Goal: Transaction & Acquisition: Book appointment/travel/reservation

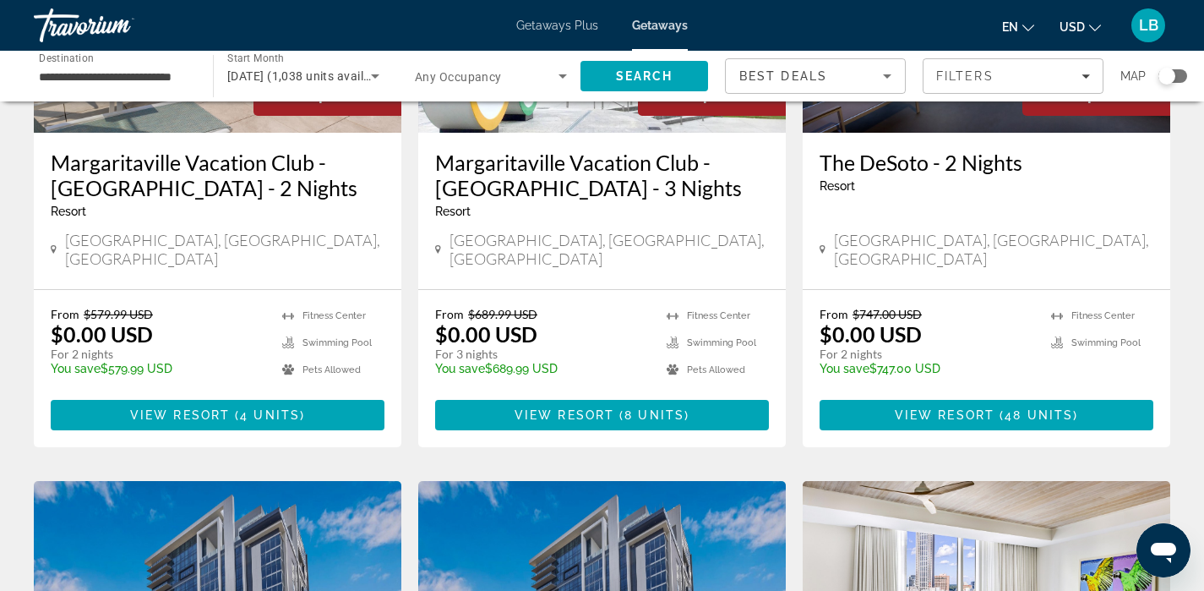
scroll to position [303, 0]
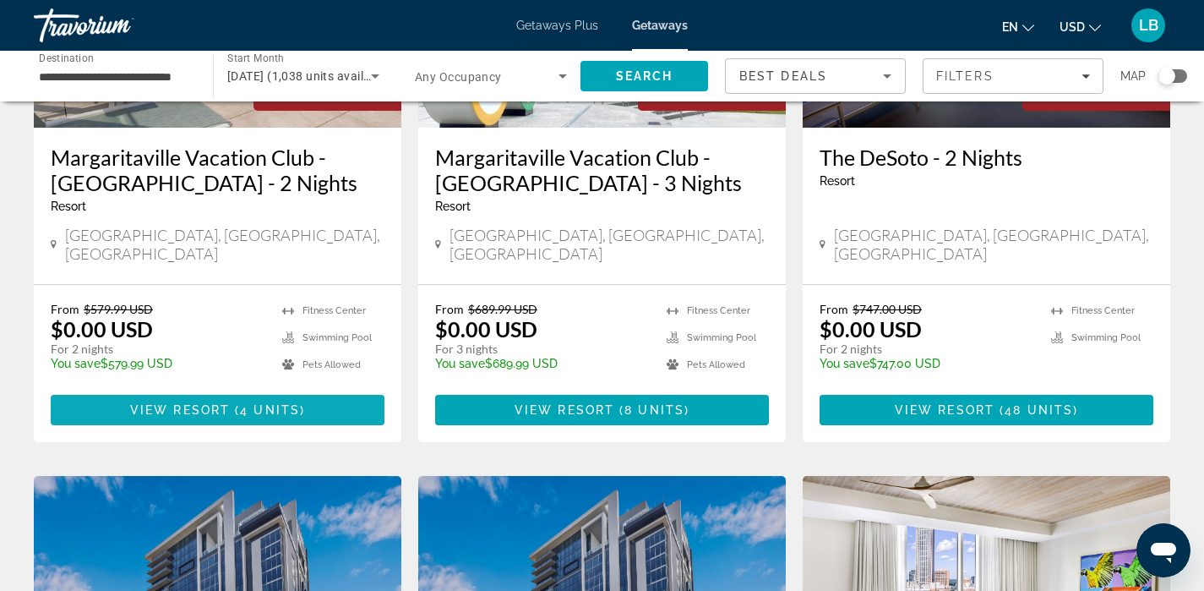
click at [193, 403] on span "View Resort" at bounding box center [180, 410] width 100 height 14
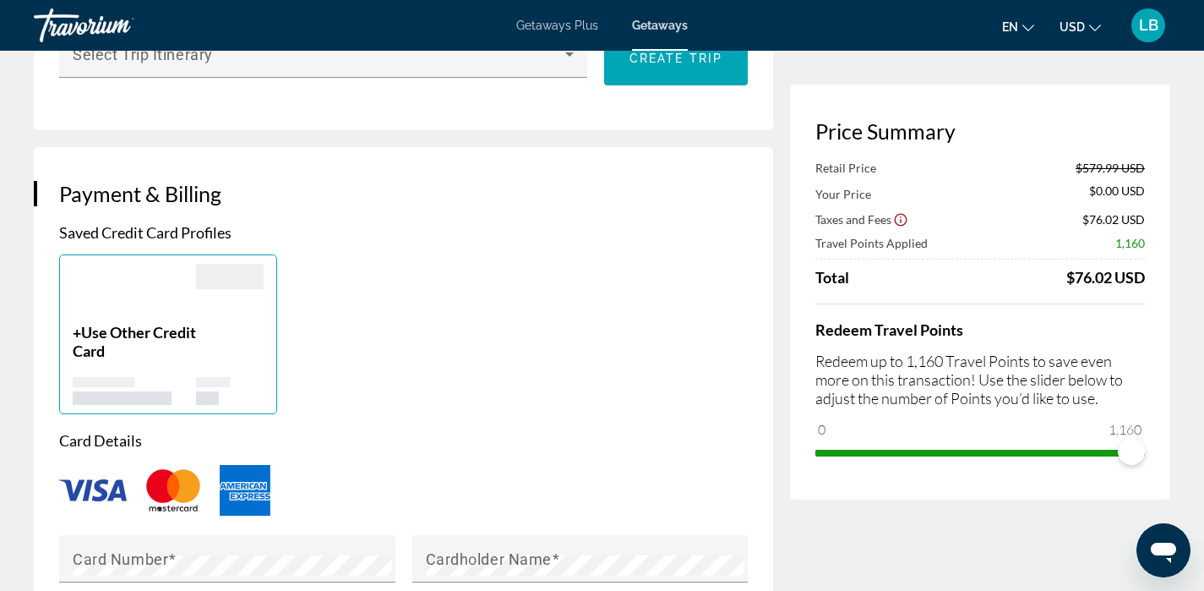
scroll to position [1135, 0]
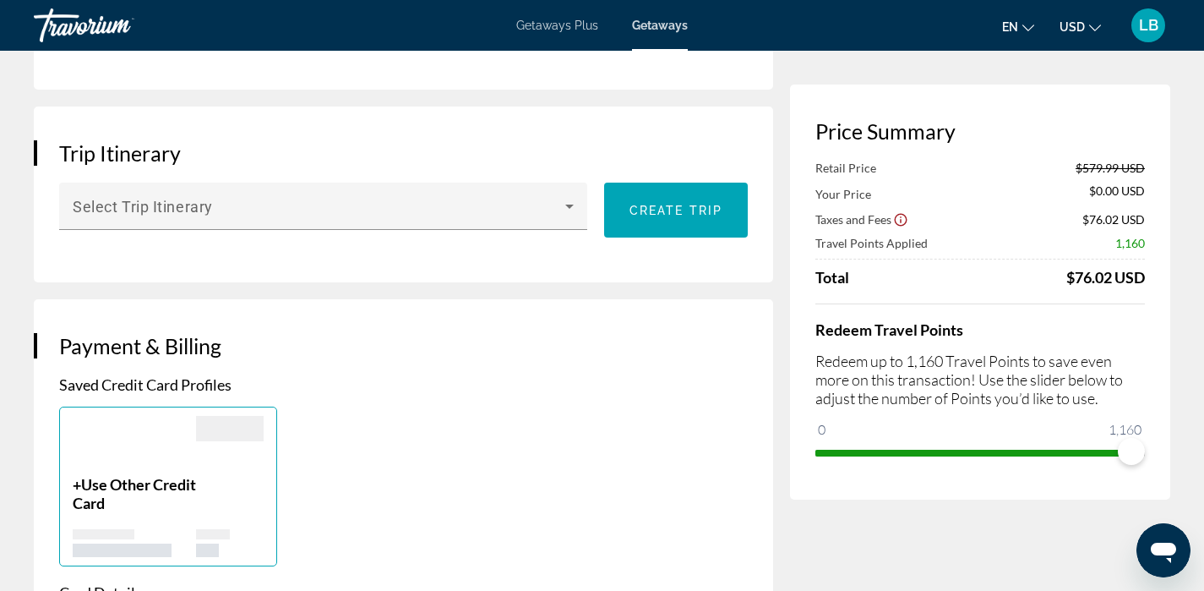
scroll to position [1019, 0]
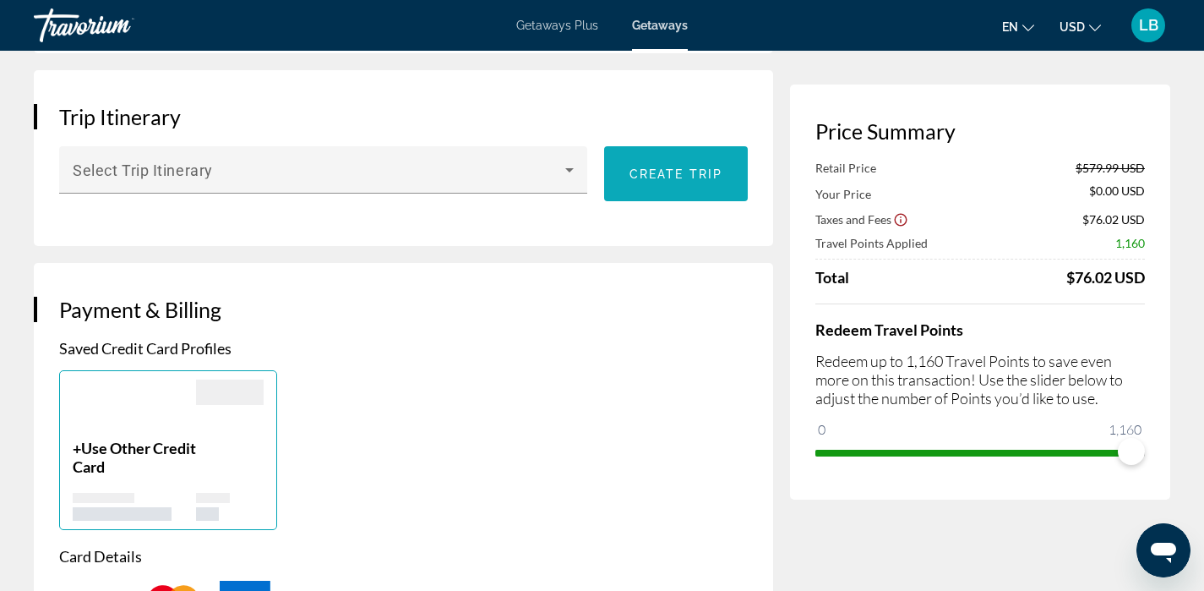
click at [698, 180] on span "Create trip" at bounding box center [676, 174] width 93 height 14
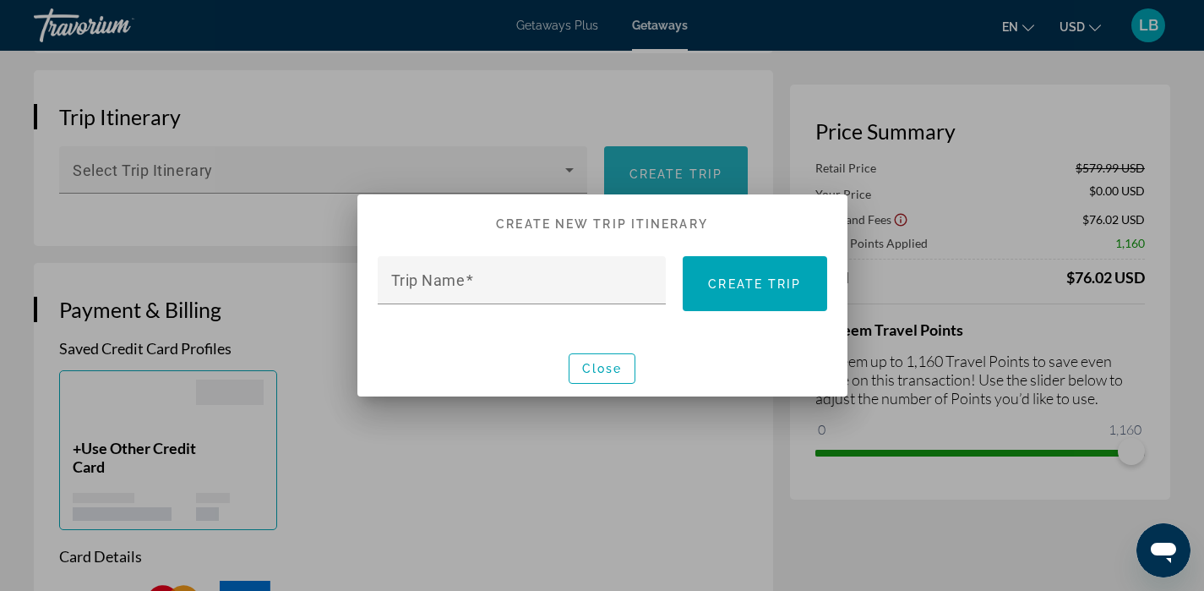
scroll to position [0, 0]
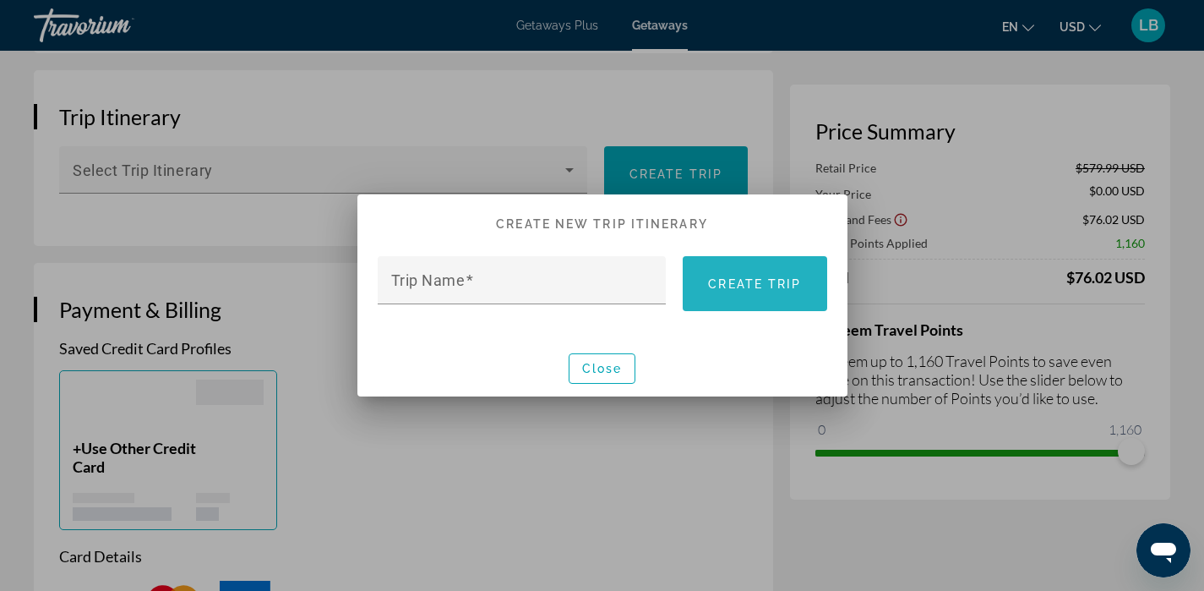
click at [752, 294] on span at bounding box center [755, 284] width 144 height 41
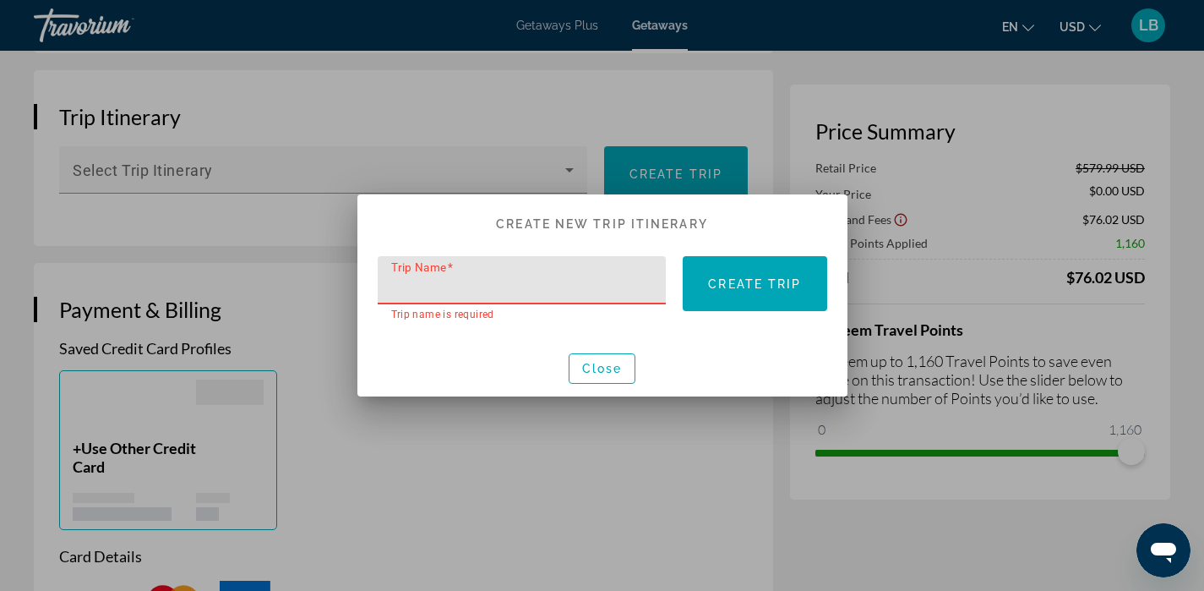
click at [565, 290] on input "Trip Name" at bounding box center [527, 287] width 272 height 20
type input "**"
click at [737, 287] on span "Create trip" at bounding box center [754, 284] width 93 height 14
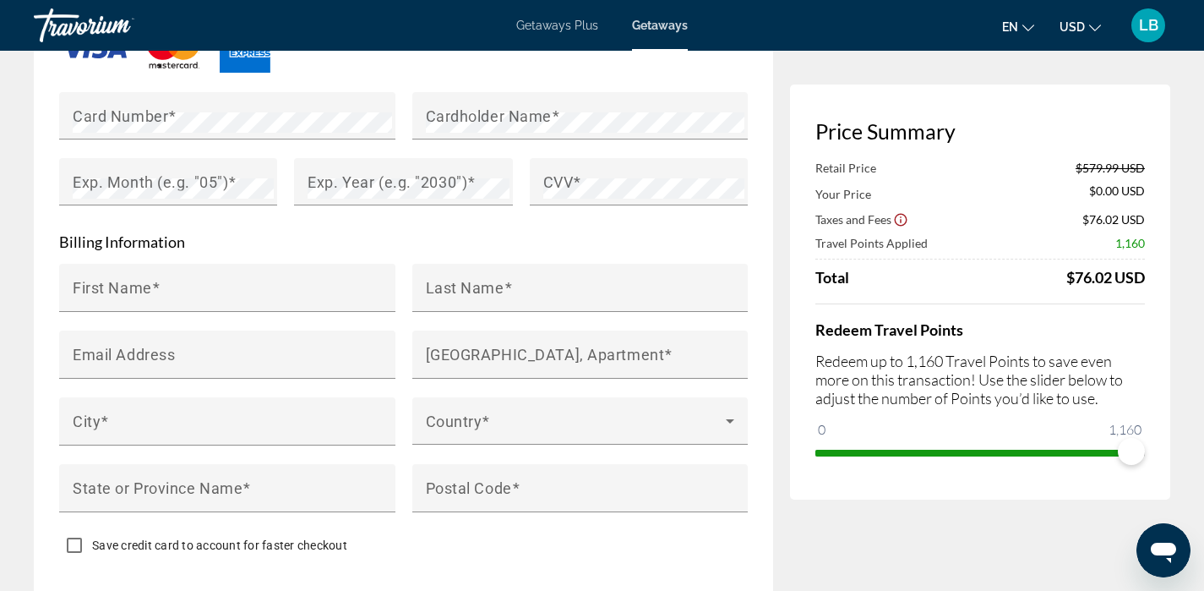
scroll to position [1783, 0]
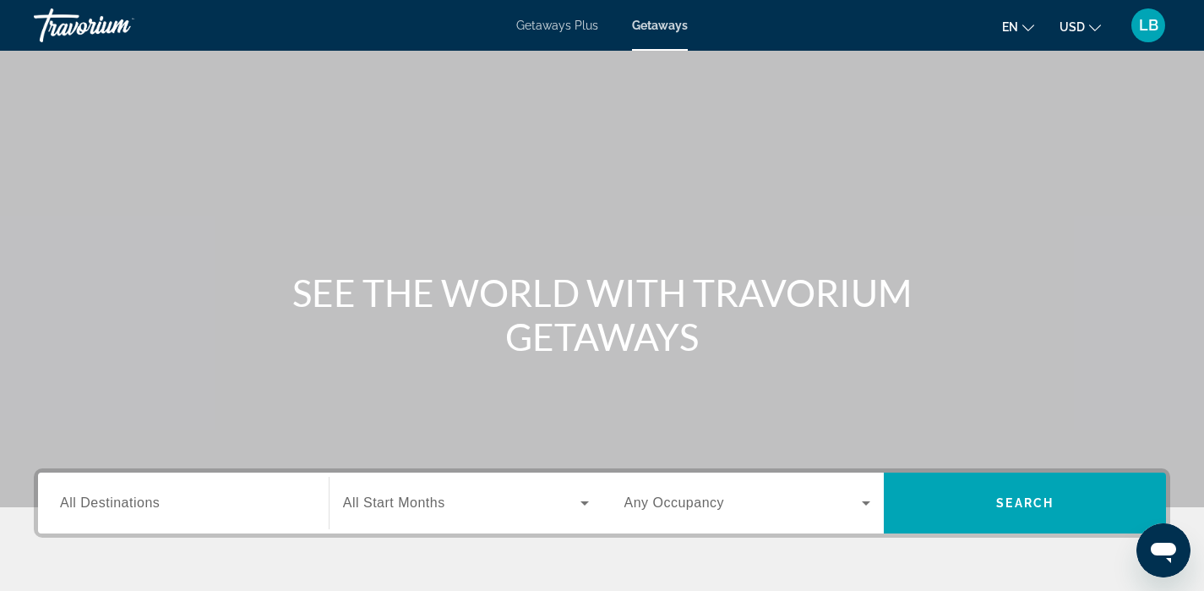
click at [118, 497] on span "All Destinations" at bounding box center [110, 502] width 100 height 14
click at [118, 497] on input "Destination All Destinations" at bounding box center [183, 504] width 247 height 20
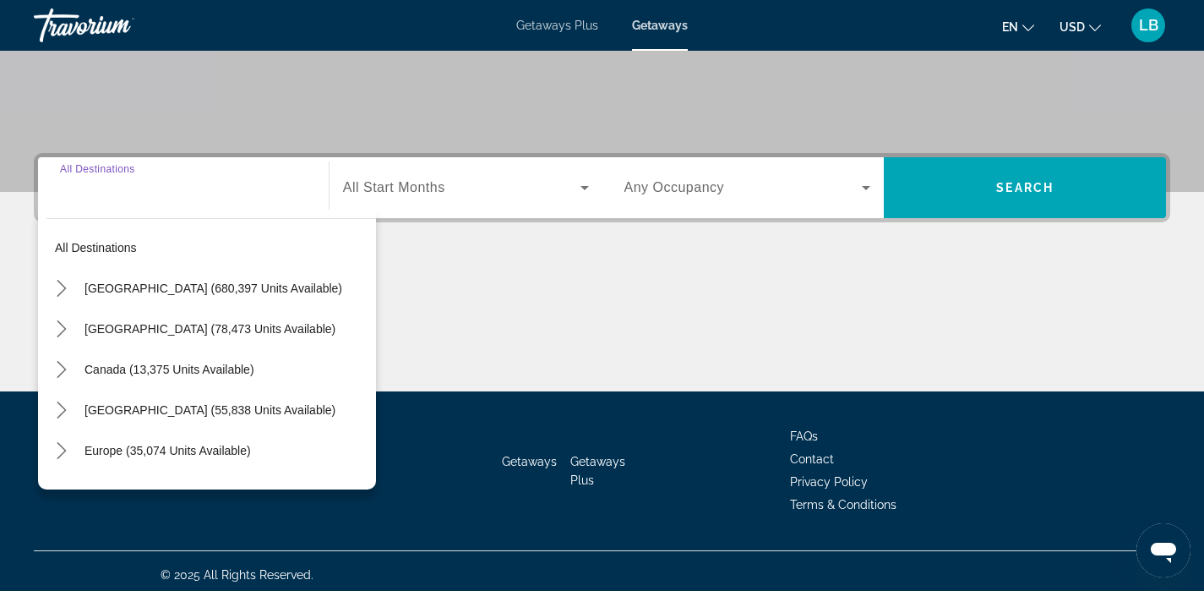
scroll to position [323, 0]
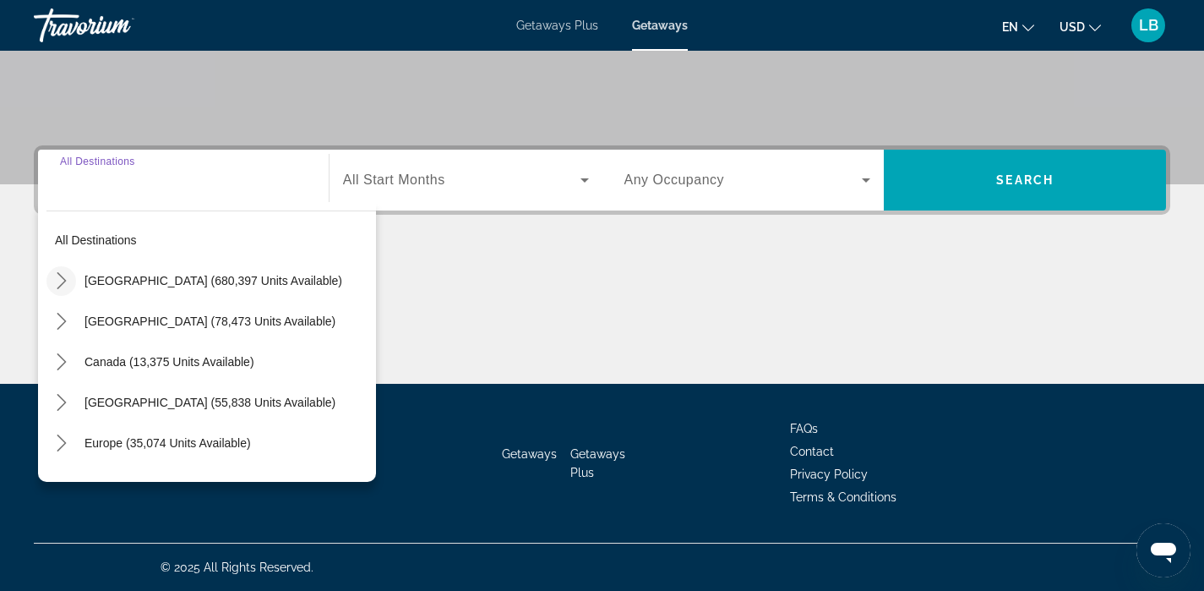
click at [67, 278] on icon "Toggle United States (680,397 units available) submenu" at bounding box center [61, 280] width 17 height 17
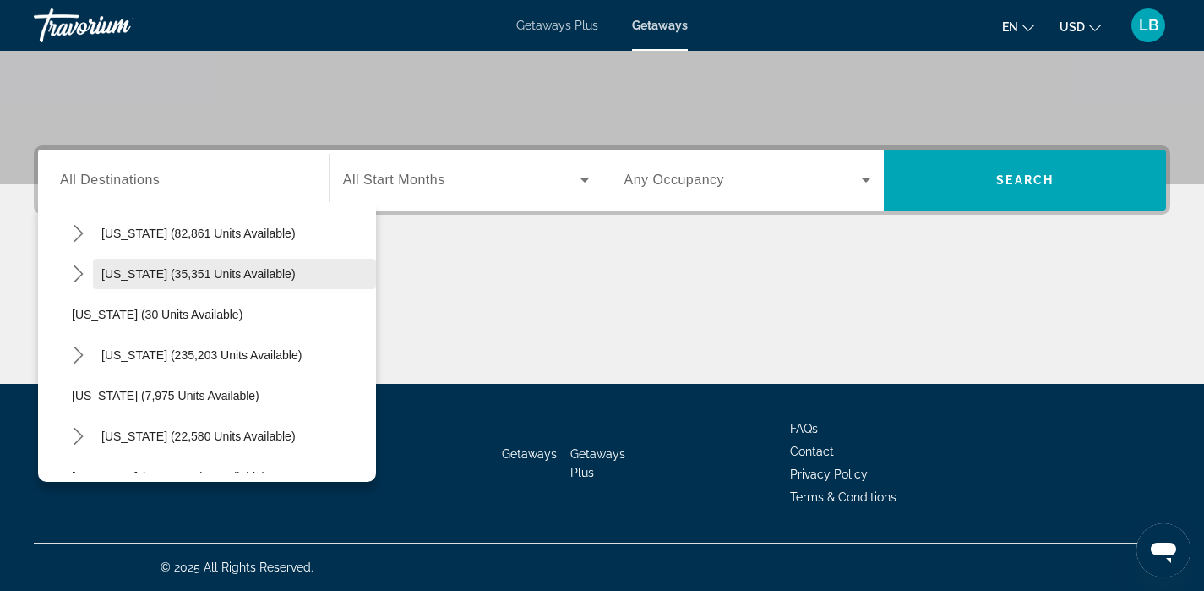
scroll to position [163, 0]
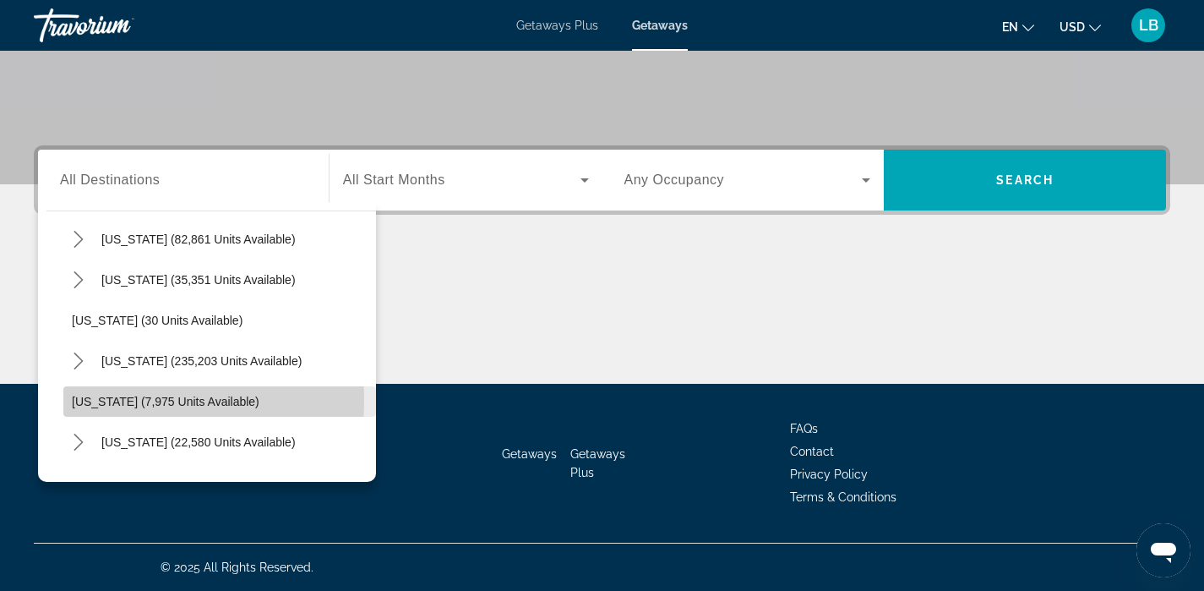
click at [111, 401] on span "Georgia (7,975 units available)" at bounding box center [166, 402] width 188 height 14
type input "**********"
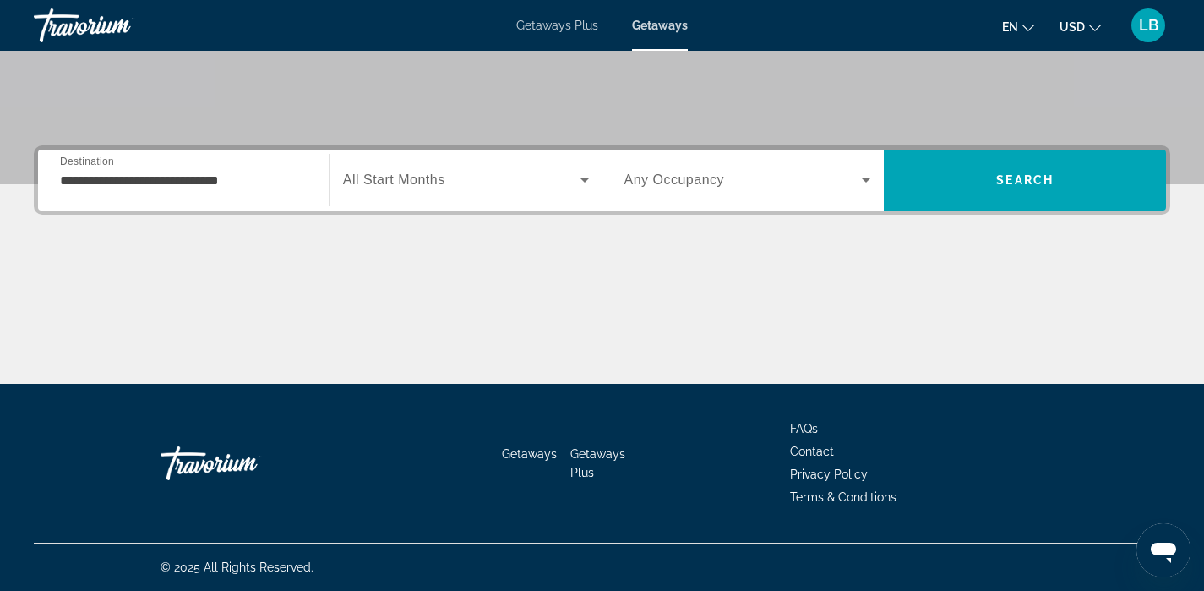
click at [428, 186] on span "All Start Months" at bounding box center [394, 179] width 102 height 14
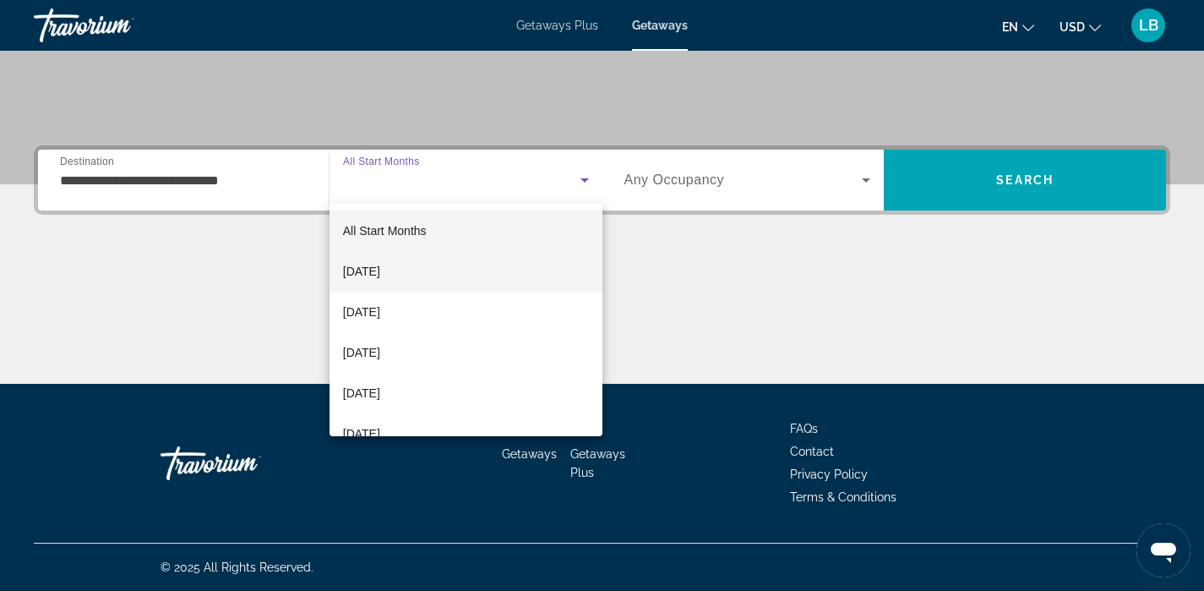
click at [380, 269] on span "October 2025" at bounding box center [361, 271] width 37 height 20
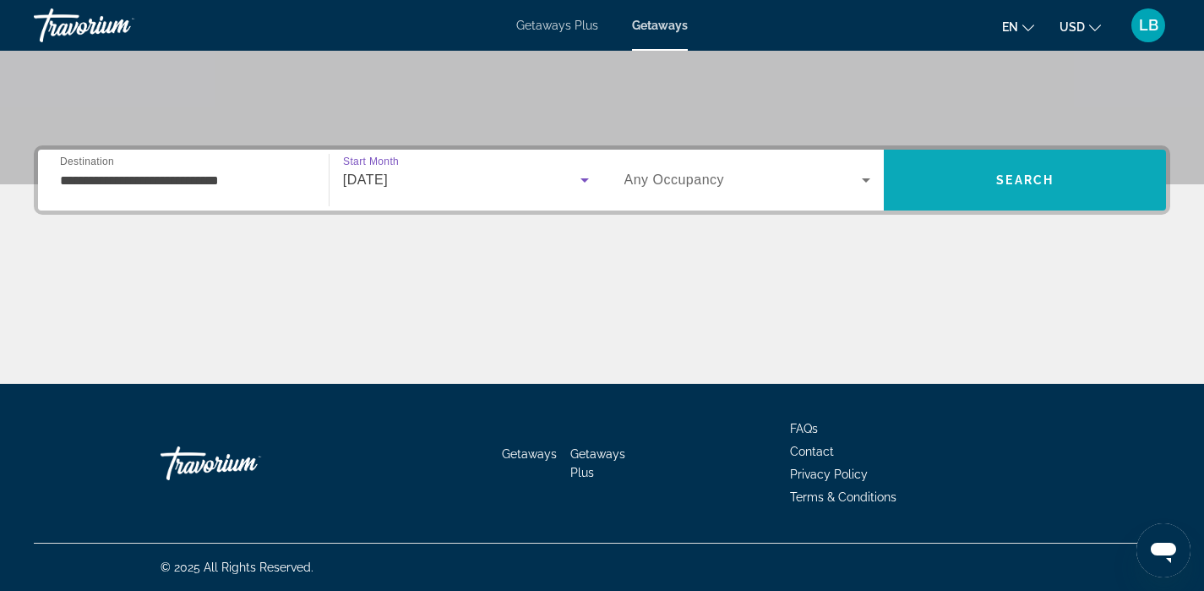
click at [999, 180] on span "Search" at bounding box center [1025, 180] width 57 height 14
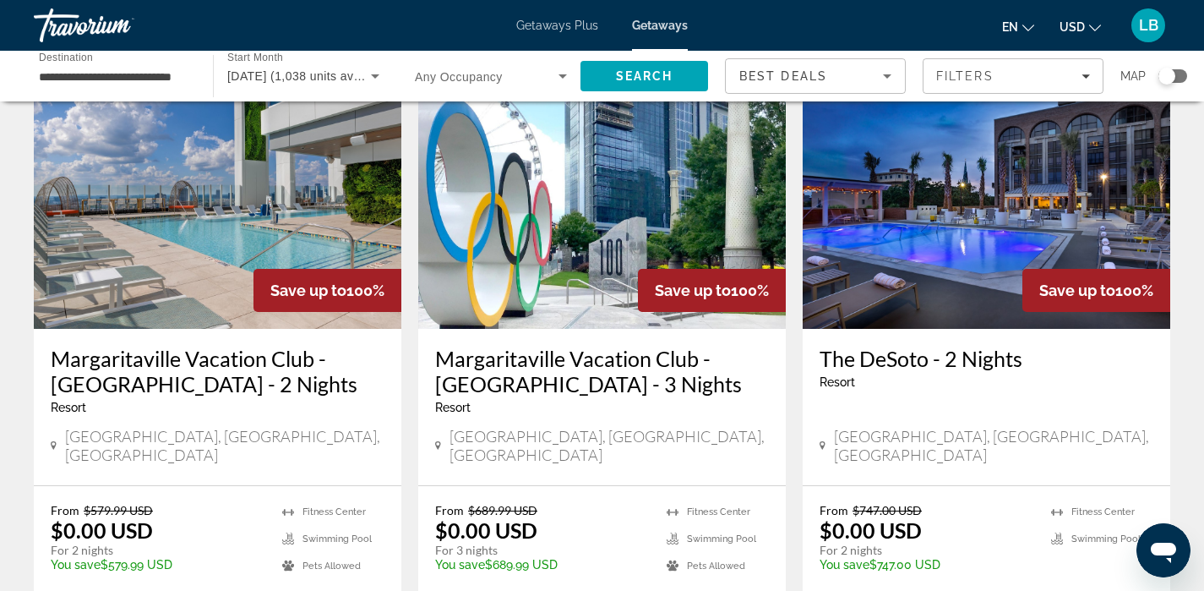
scroll to position [139, 0]
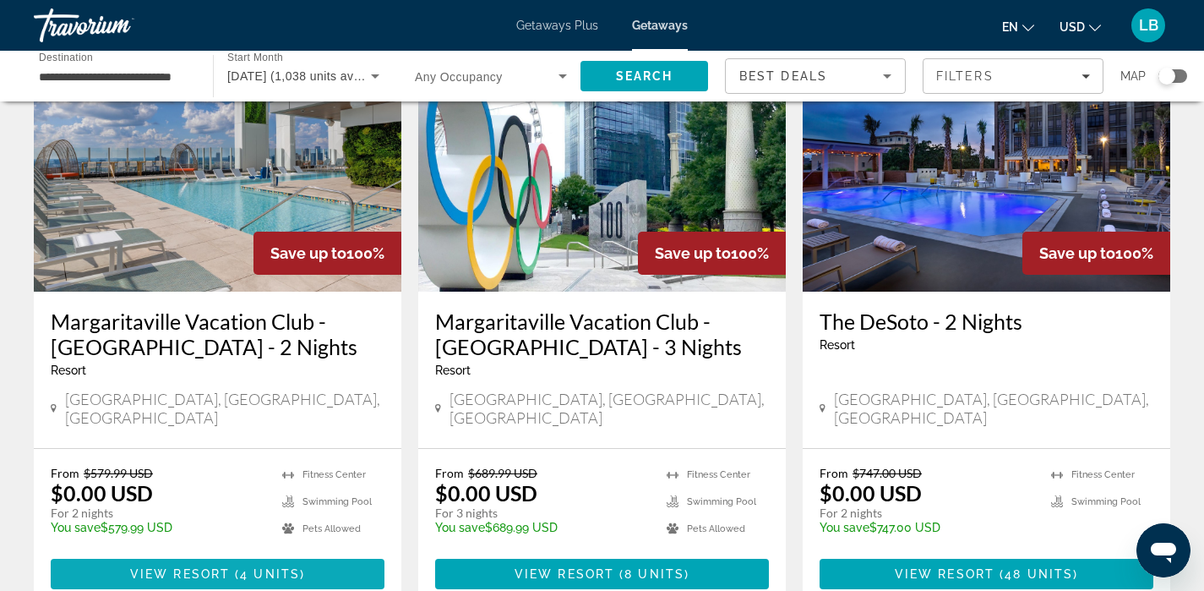
click at [229, 567] on span "View Resort" at bounding box center [180, 574] width 100 height 14
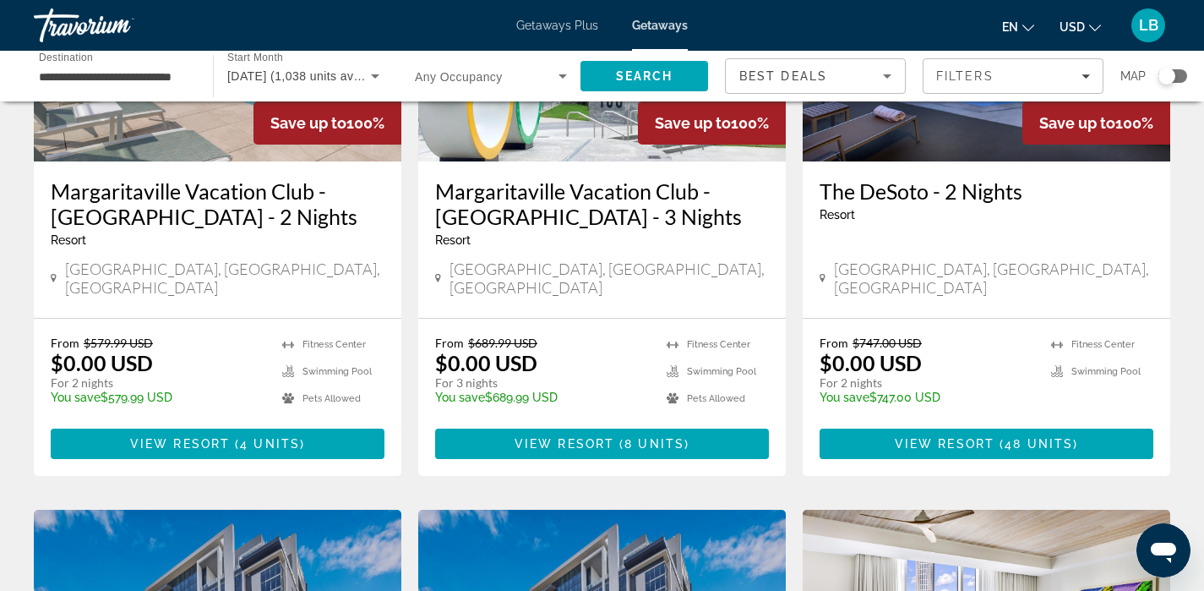
scroll to position [273, 0]
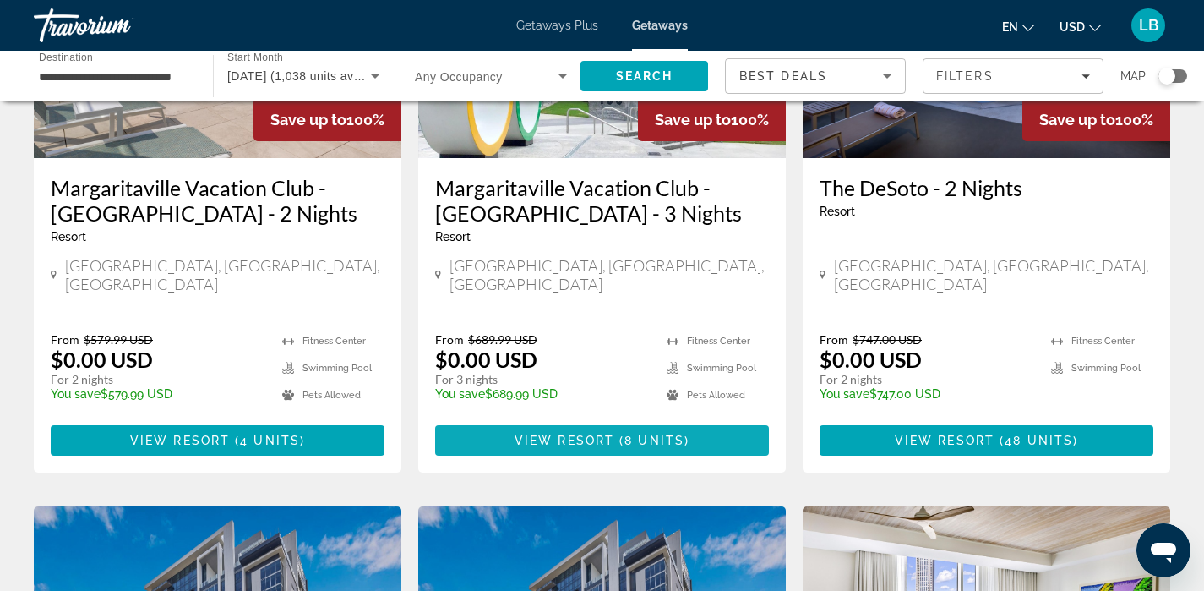
click at [567, 434] on span "View Resort" at bounding box center [565, 441] width 100 height 14
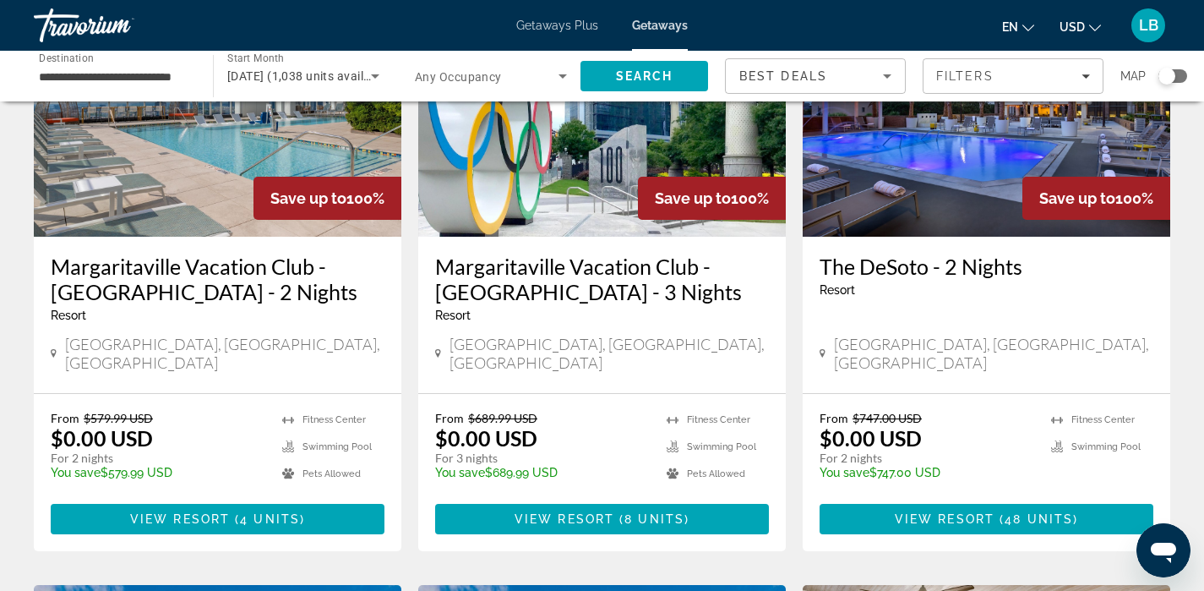
scroll to position [196, 0]
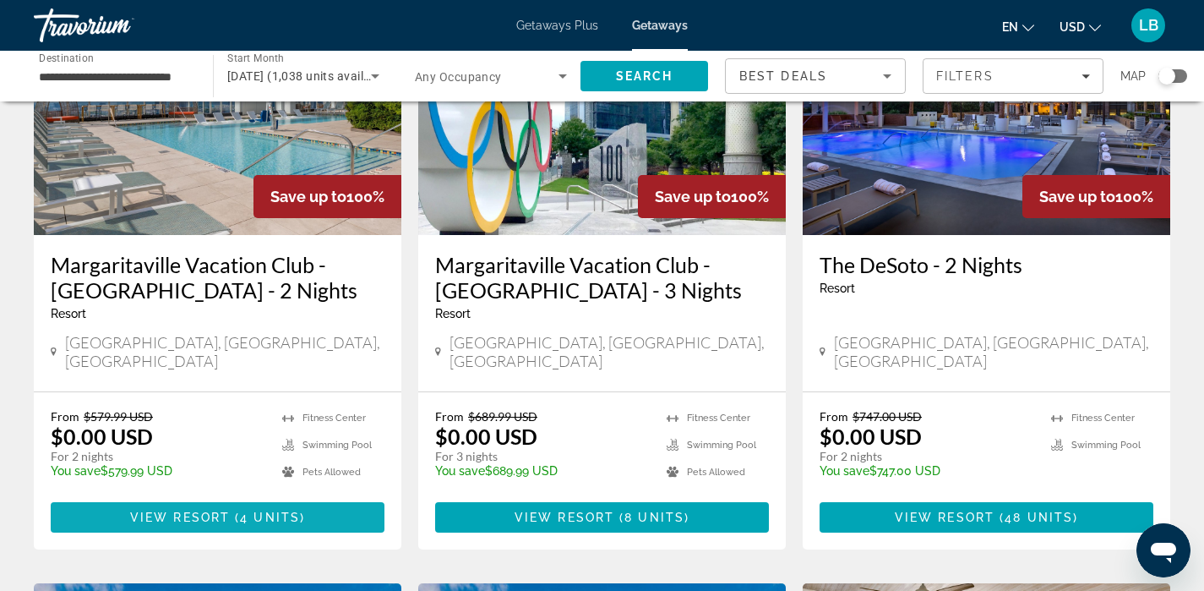
click at [217, 511] on span "View Resort" at bounding box center [180, 518] width 100 height 14
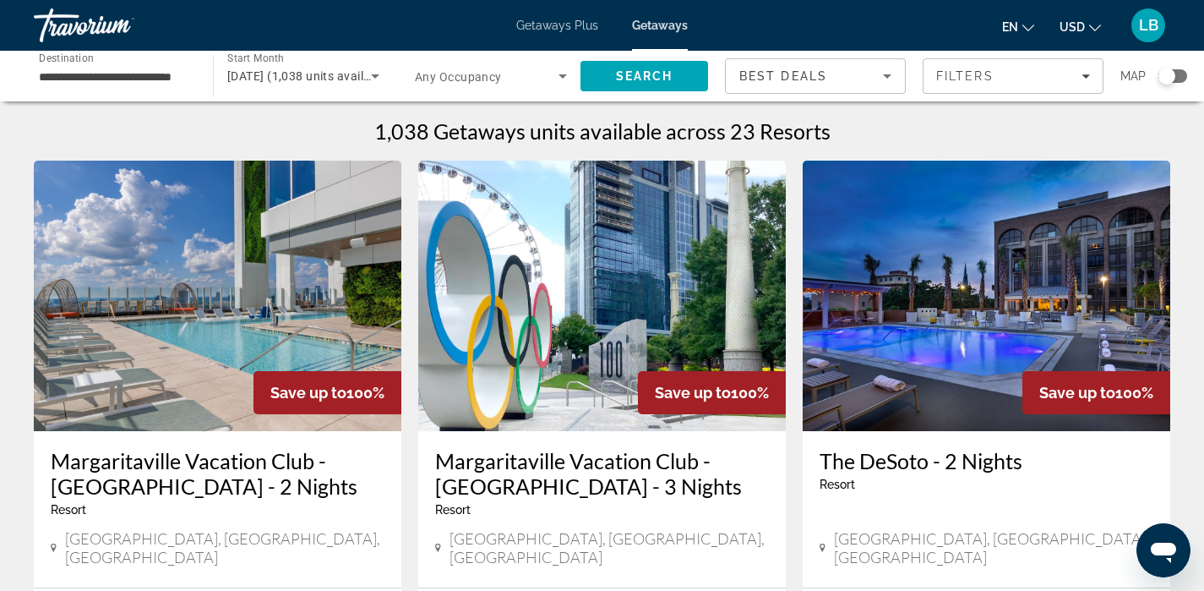
click at [204, 404] on img "Main content" at bounding box center [218, 296] width 368 height 270
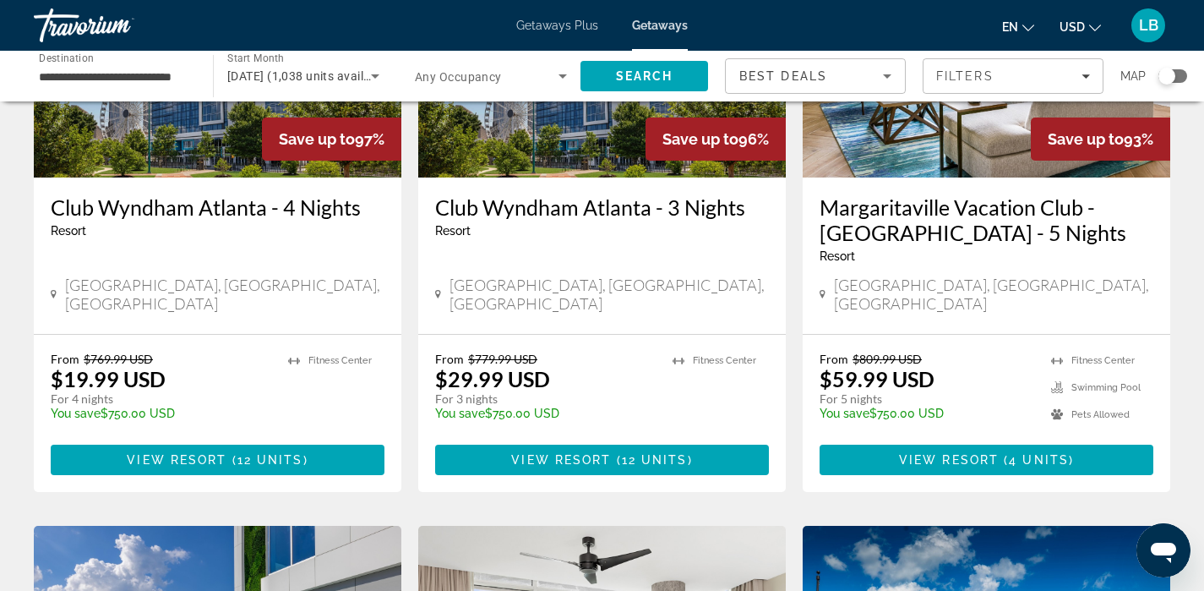
scroll to position [873, 0]
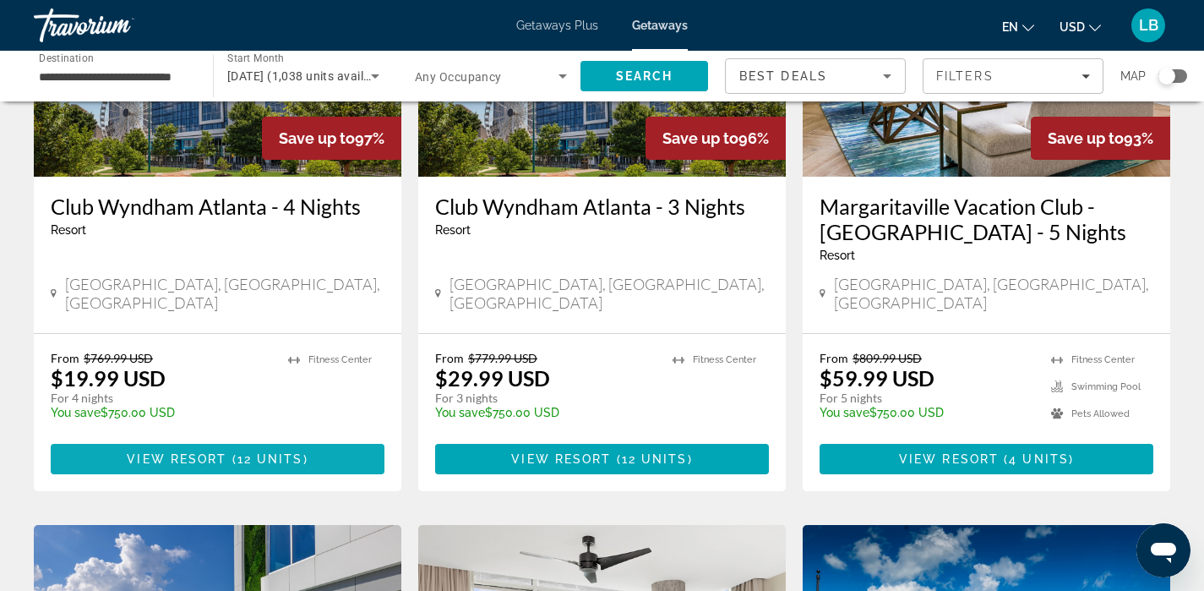
click at [209, 452] on span "View Resort" at bounding box center [177, 459] width 100 height 14
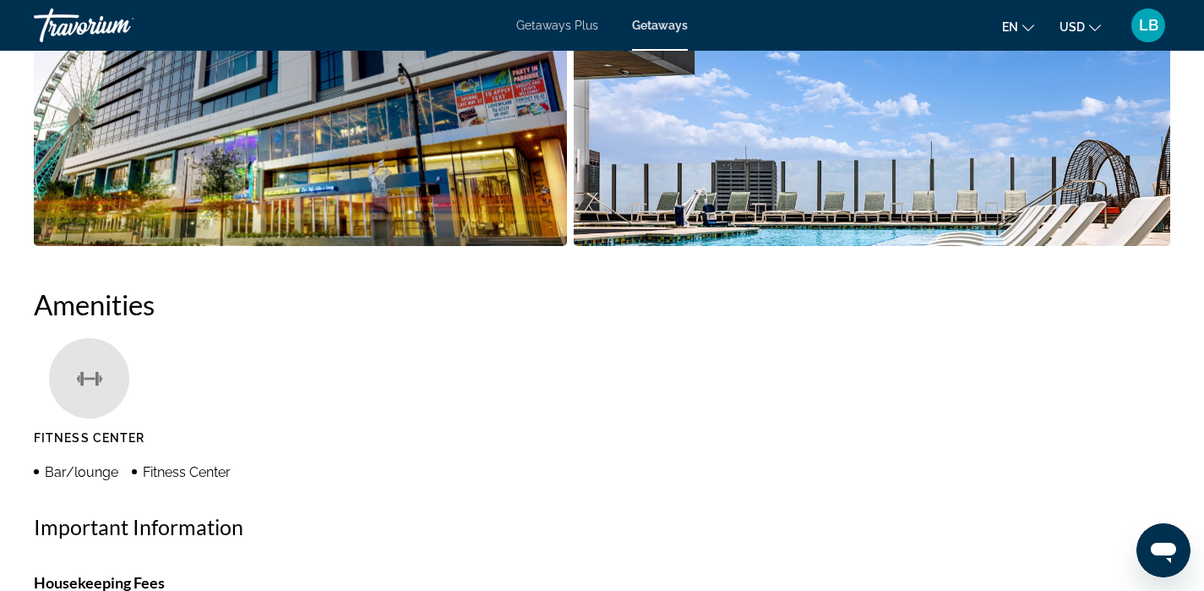
scroll to position [1059, 0]
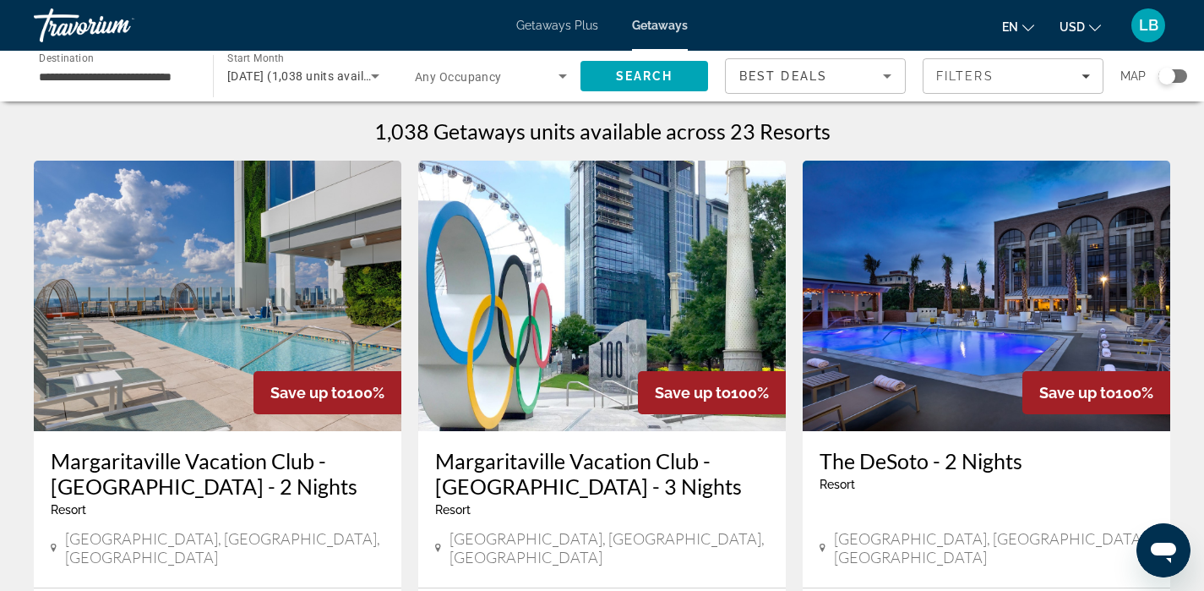
click at [497, 196] on img "Main content" at bounding box center [602, 296] width 368 height 270
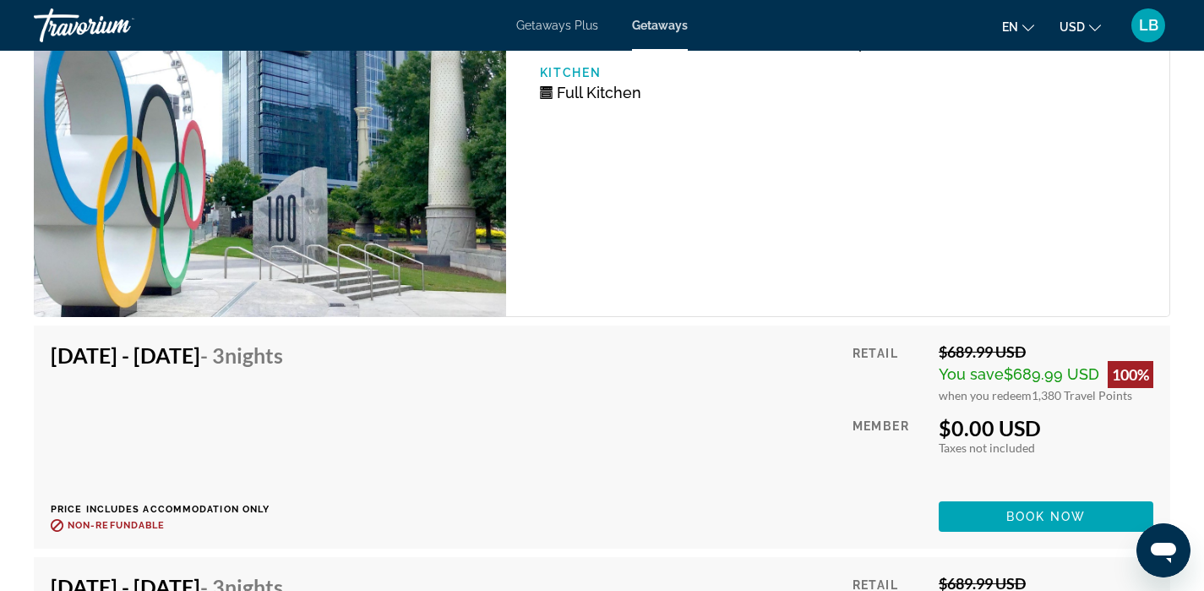
scroll to position [3099, 0]
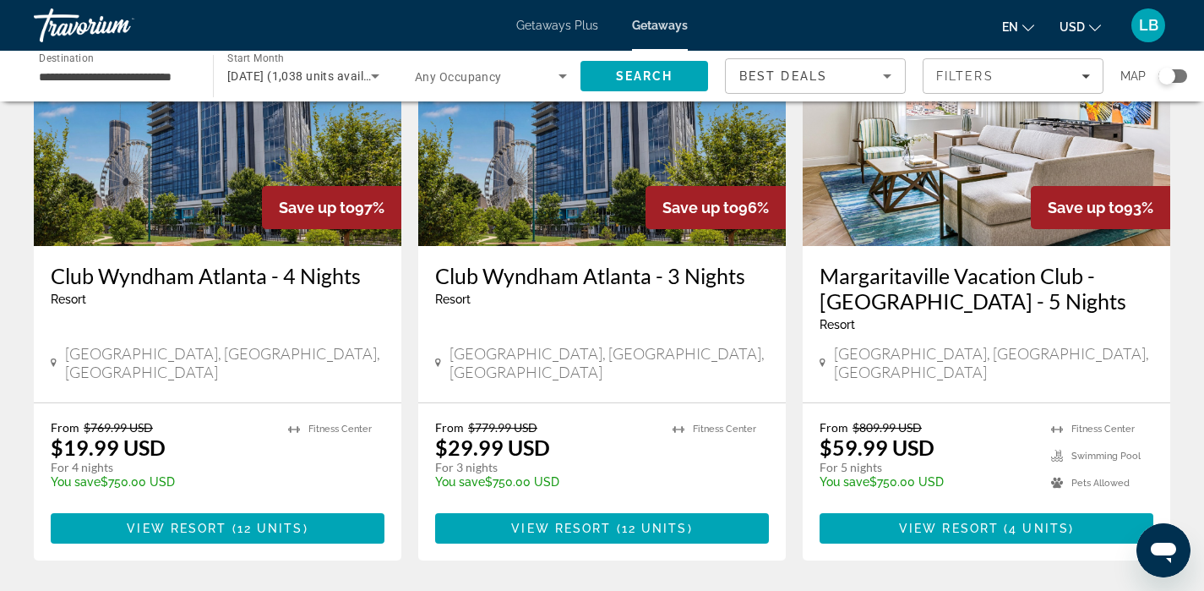
scroll to position [833, 0]
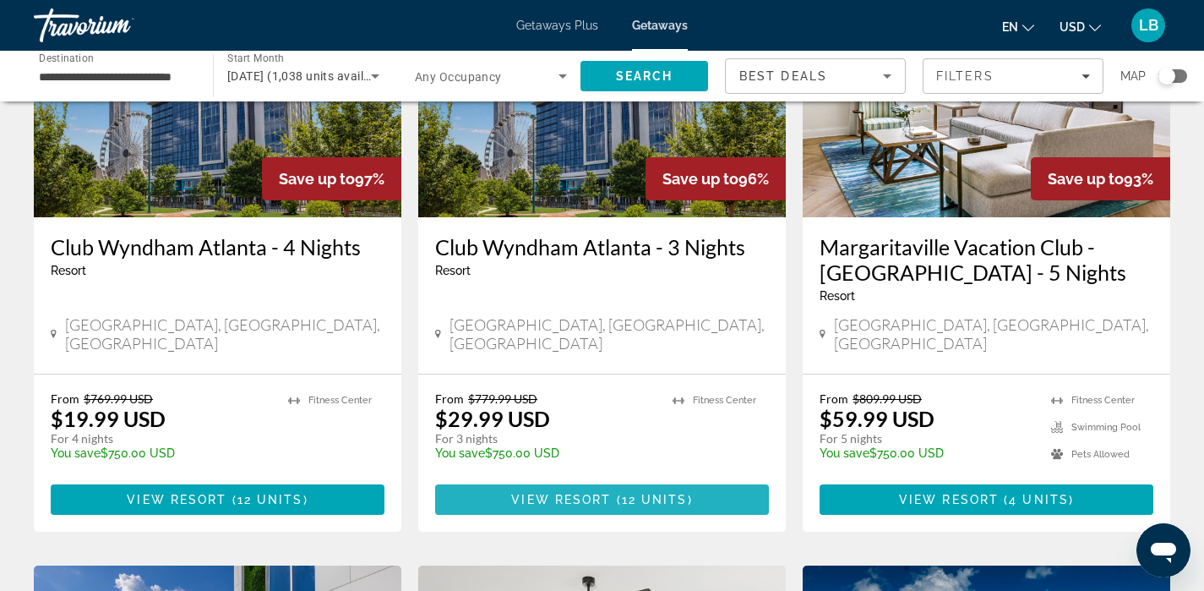
click at [598, 493] on span "View Resort" at bounding box center [561, 500] width 100 height 14
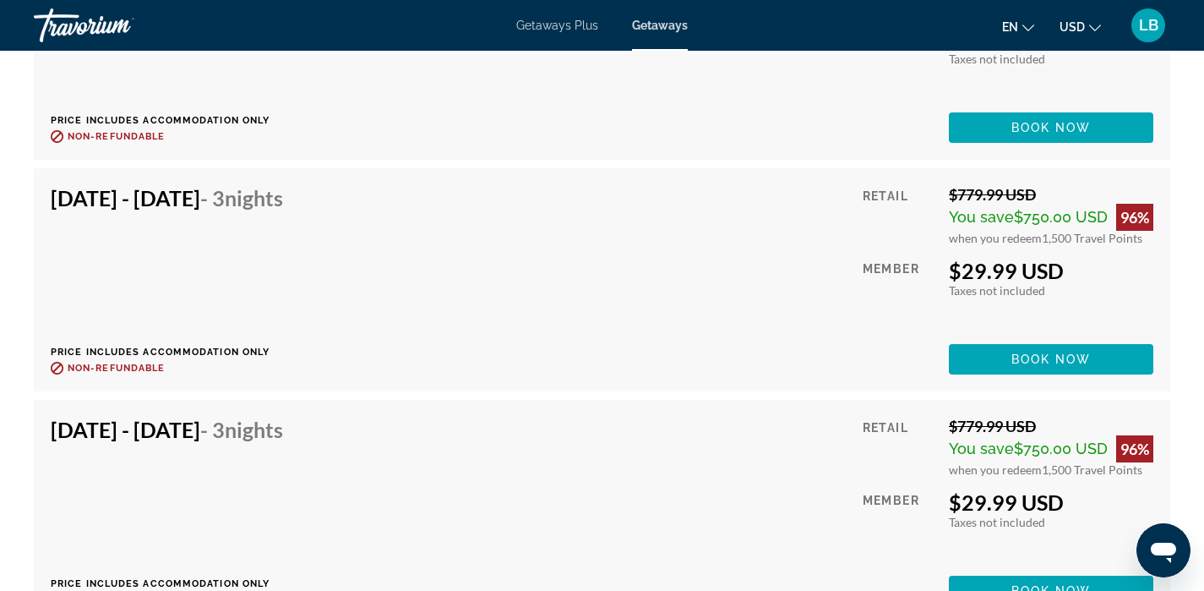
scroll to position [3493, 0]
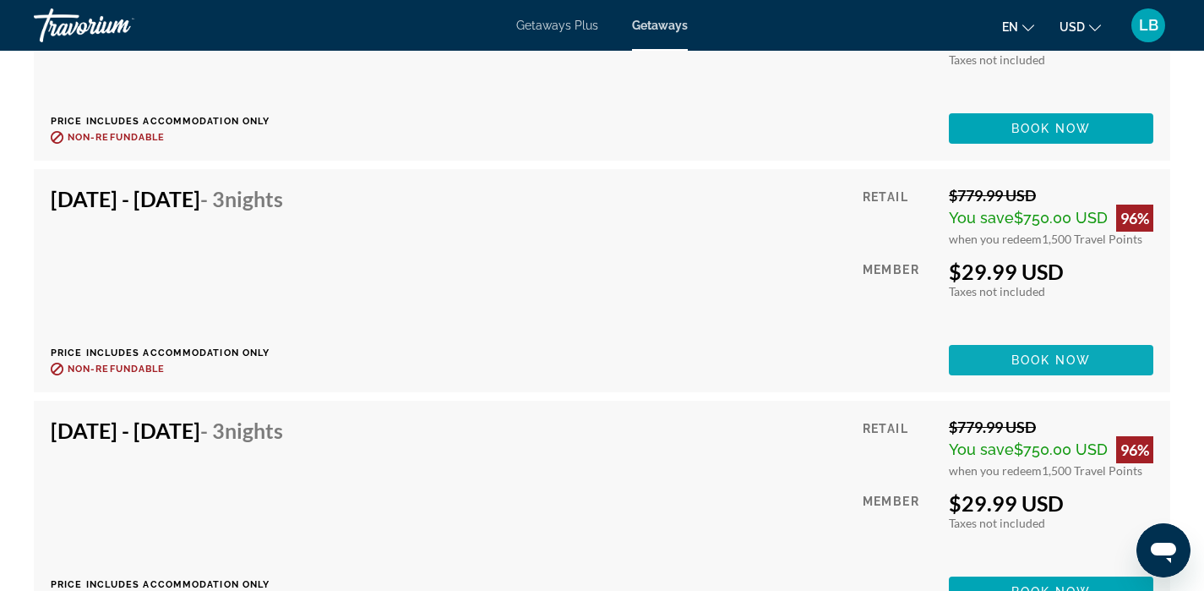
click at [1080, 362] on span "Book now" at bounding box center [1052, 360] width 80 height 14
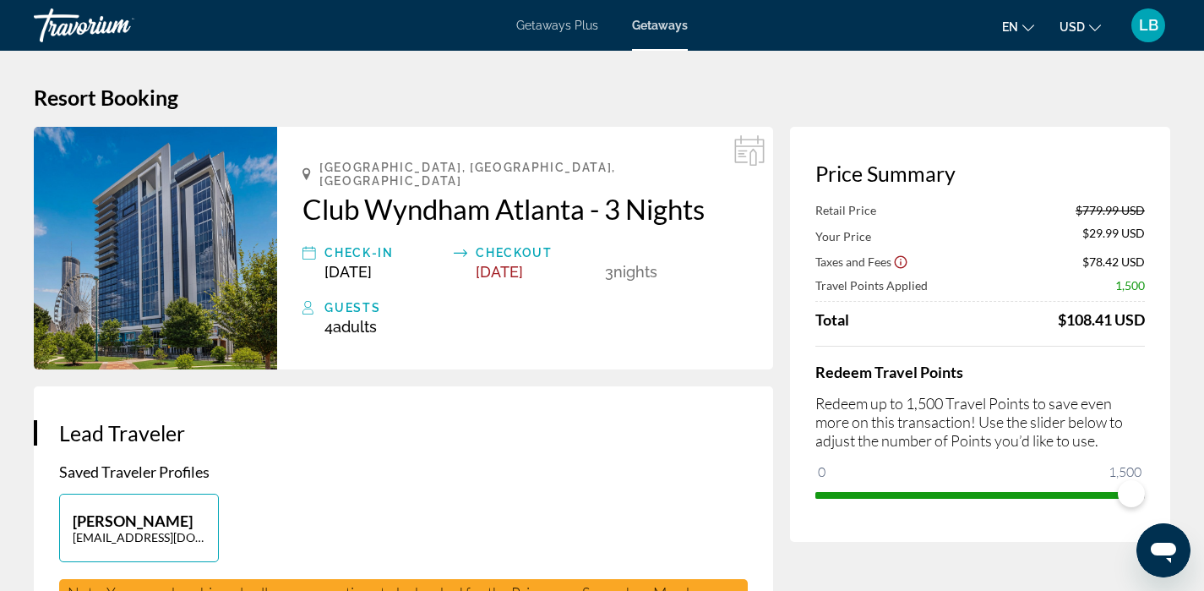
click at [232, 258] on img "Main content" at bounding box center [155, 248] width 243 height 243
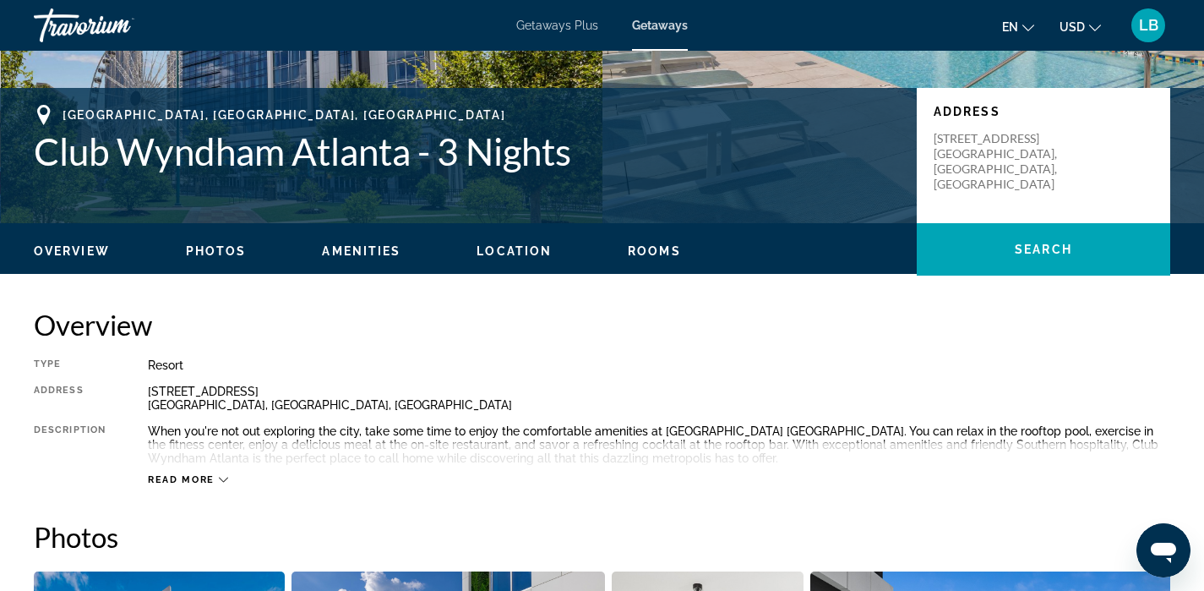
scroll to position [334, 0]
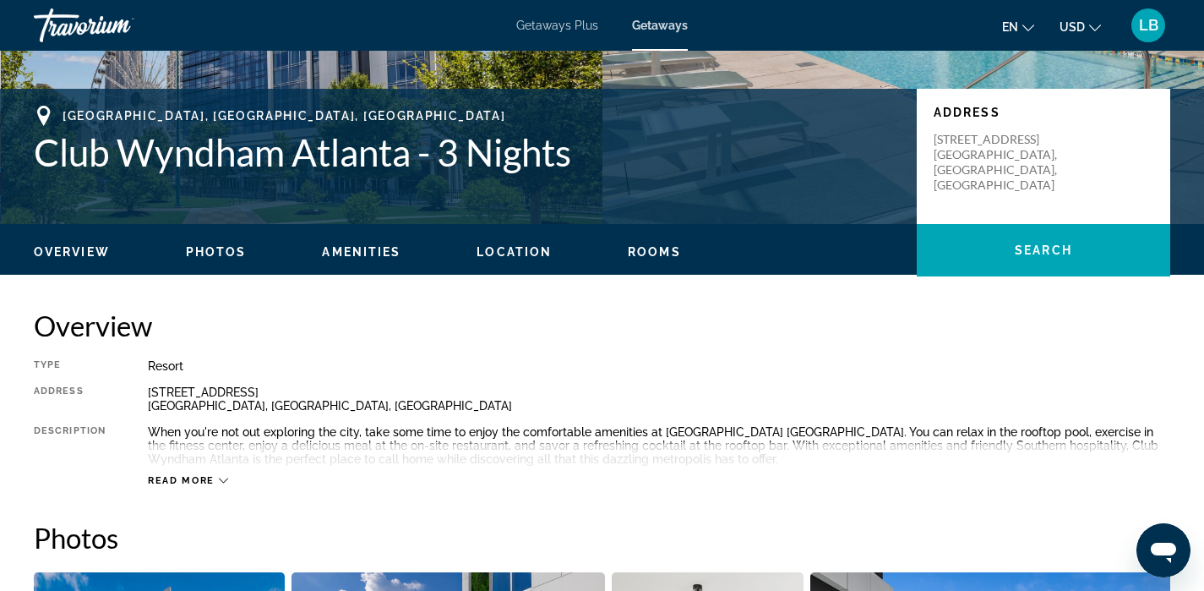
click at [218, 255] on span "Photos" at bounding box center [216, 252] width 61 height 14
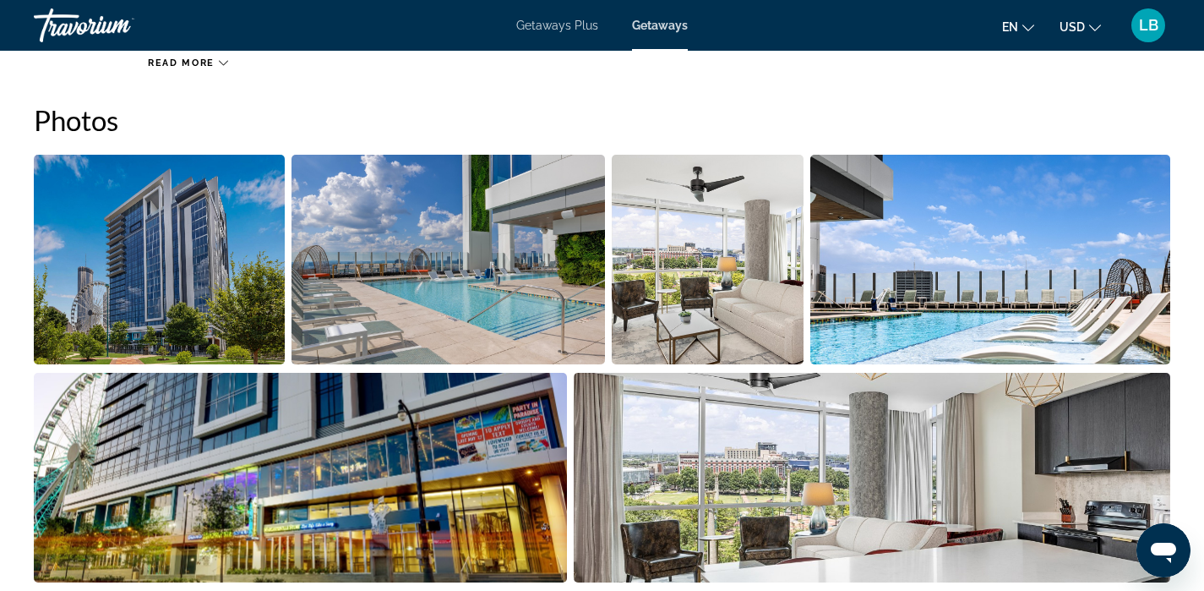
scroll to position [753, 0]
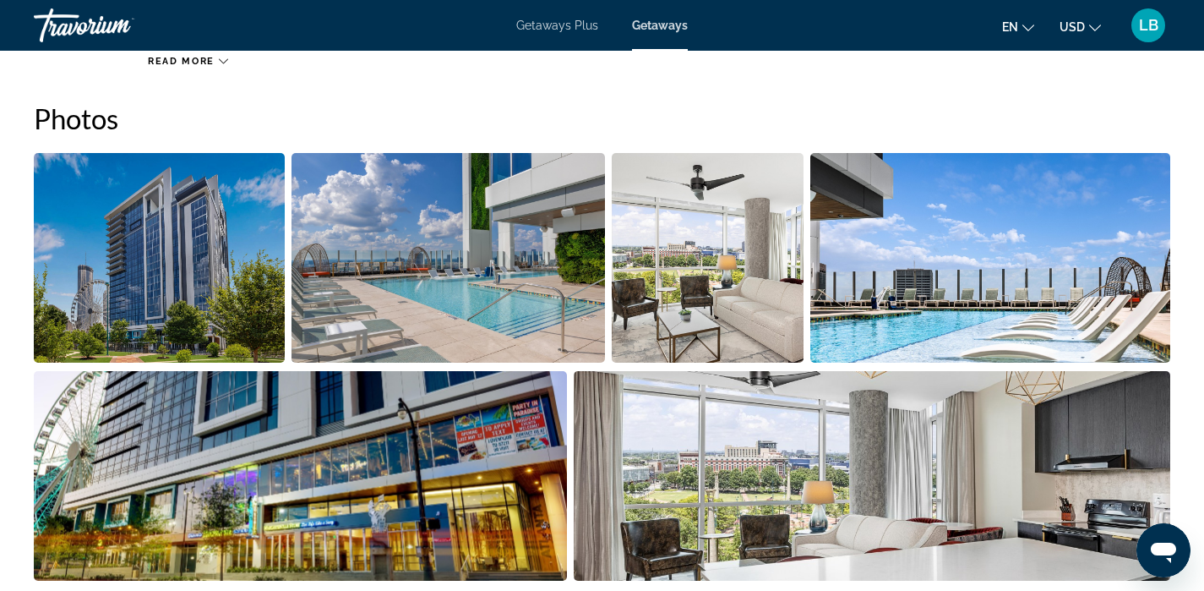
click at [186, 265] on img "Open full-screen image slider" at bounding box center [159, 258] width 251 height 210
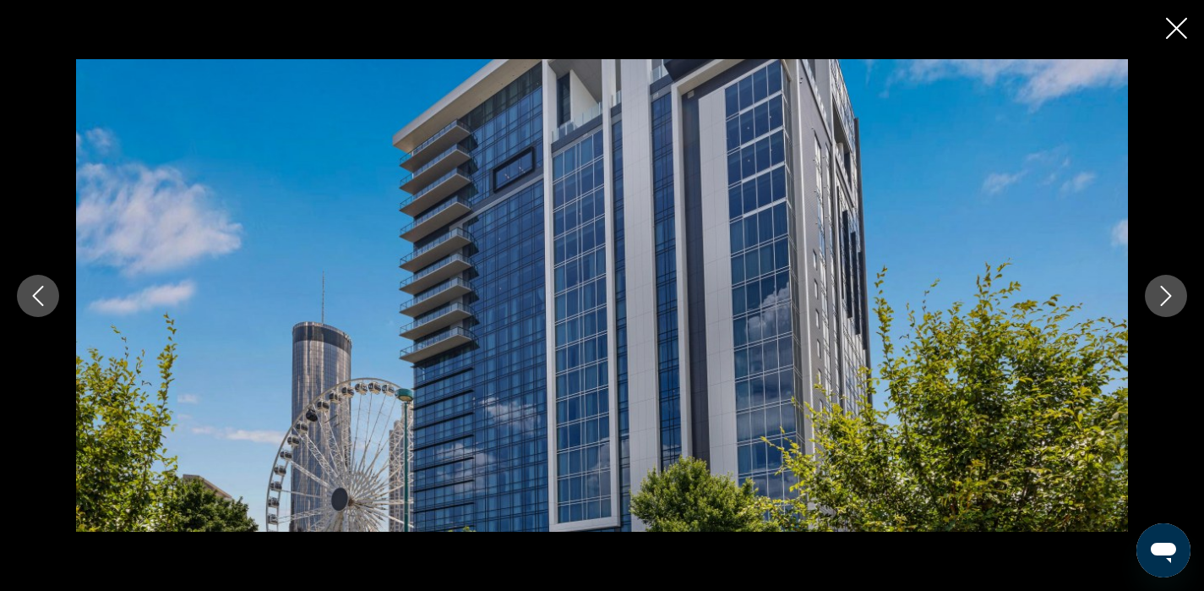
click at [1163, 295] on icon "Next image" at bounding box center [1166, 296] width 20 height 20
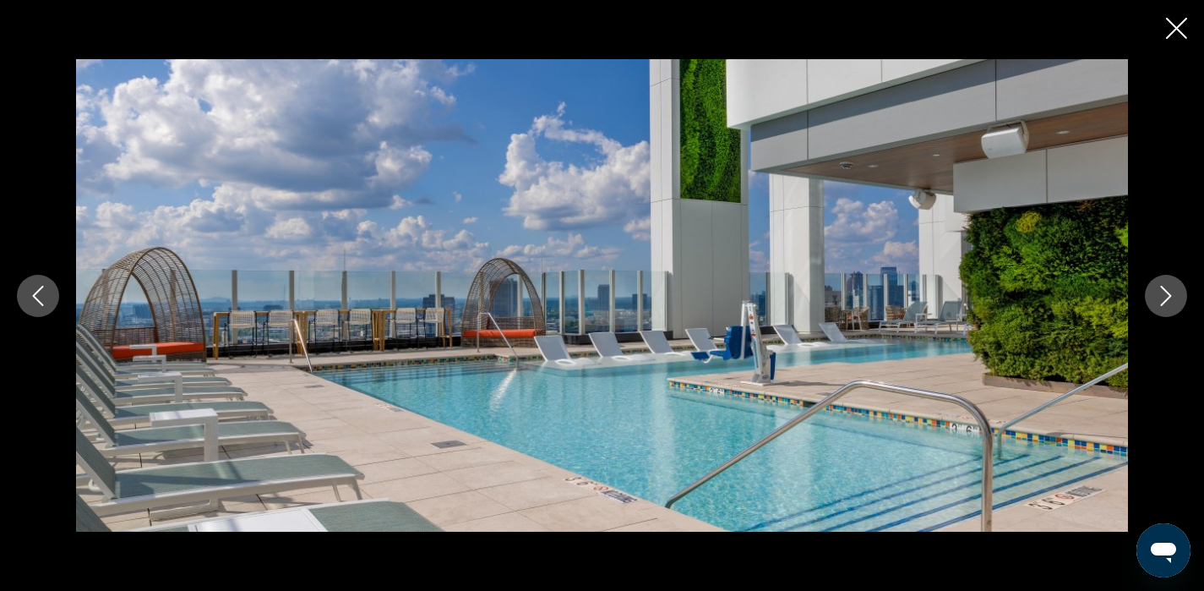
click at [1162, 296] on icon "Next image" at bounding box center [1166, 296] width 20 height 20
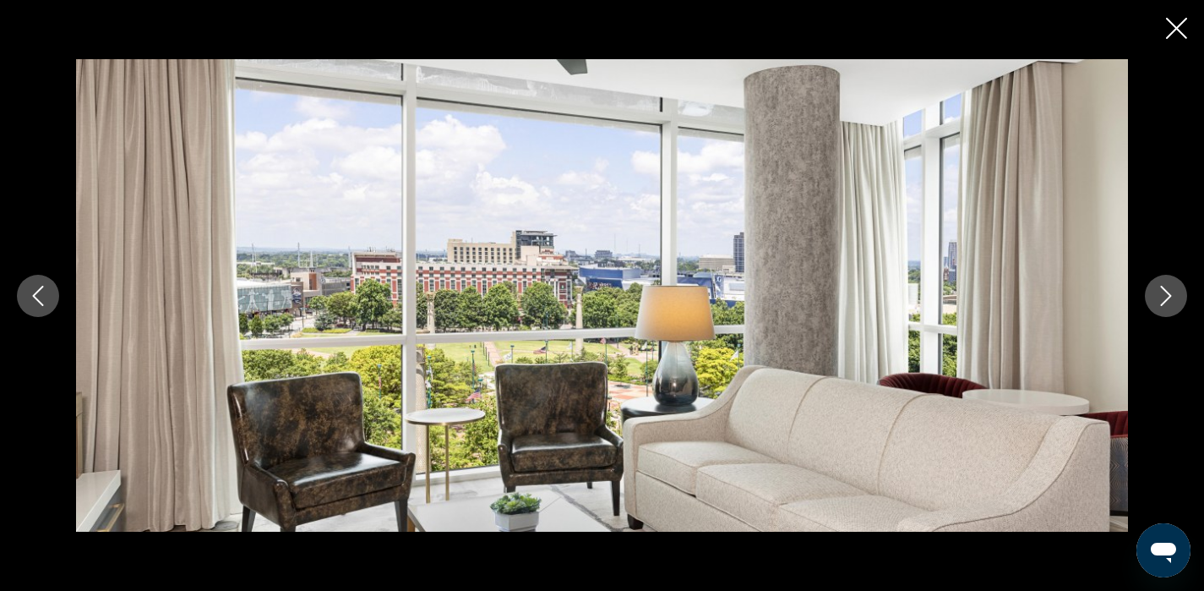
click at [1162, 296] on icon "Next image" at bounding box center [1166, 296] width 20 height 20
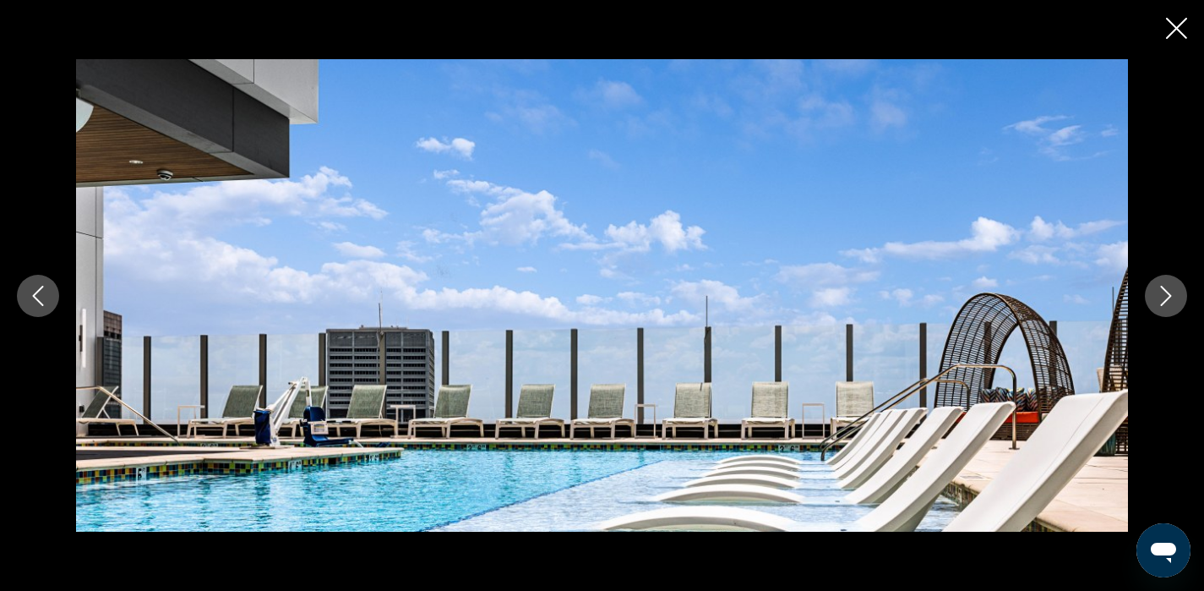
click at [1162, 296] on icon "Next image" at bounding box center [1166, 296] width 20 height 20
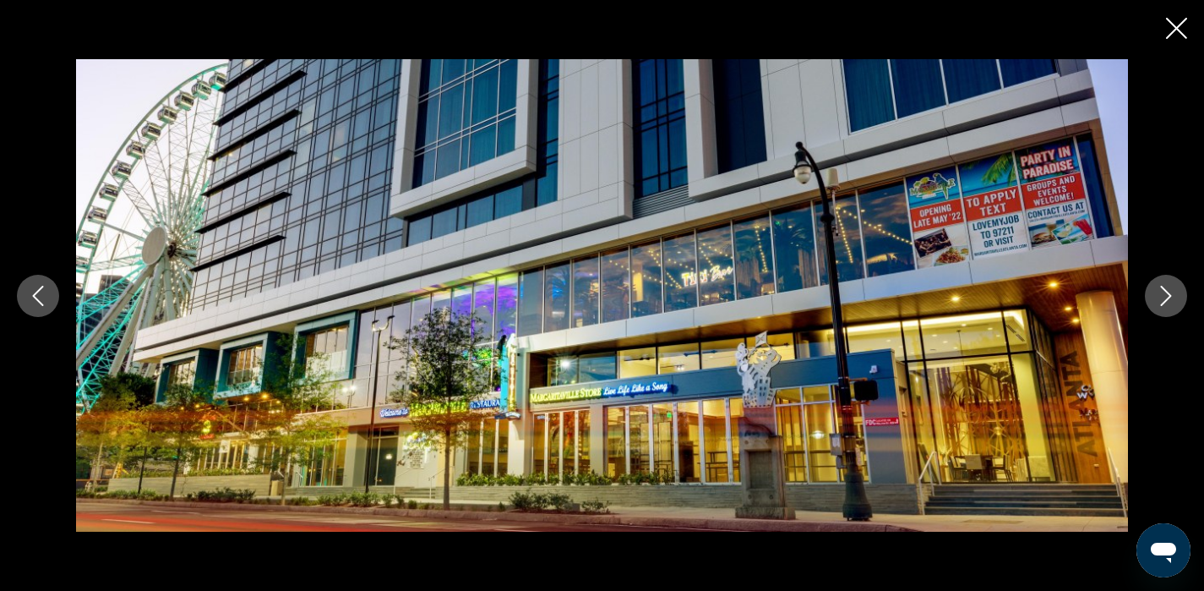
click at [1162, 296] on icon "Next image" at bounding box center [1166, 296] width 20 height 20
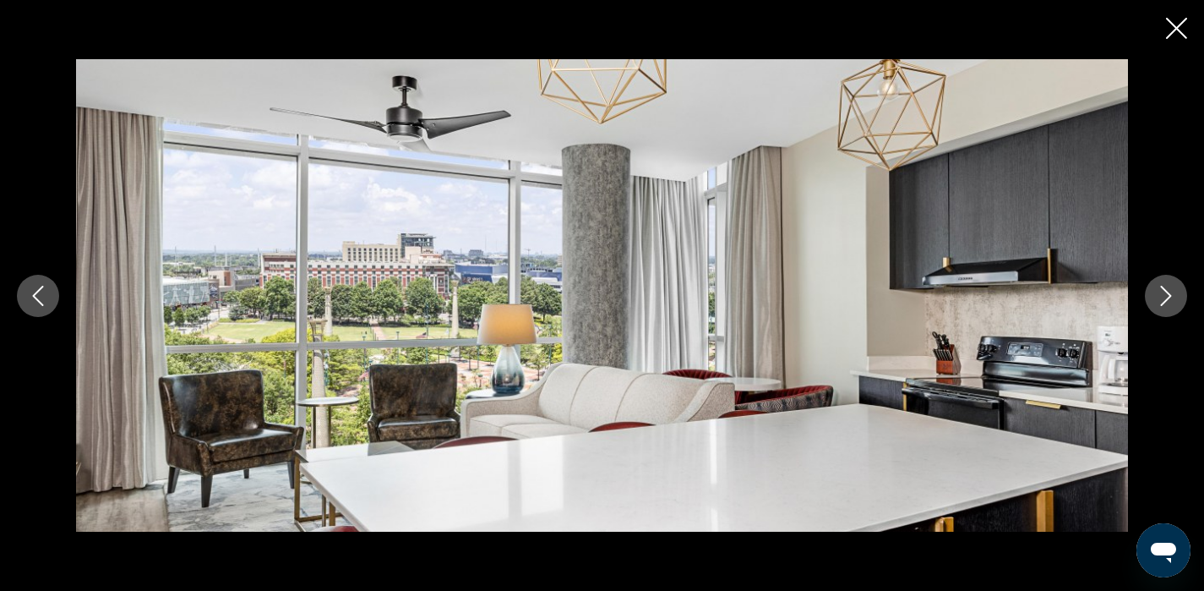
click at [1162, 296] on icon "Next image" at bounding box center [1166, 296] width 20 height 20
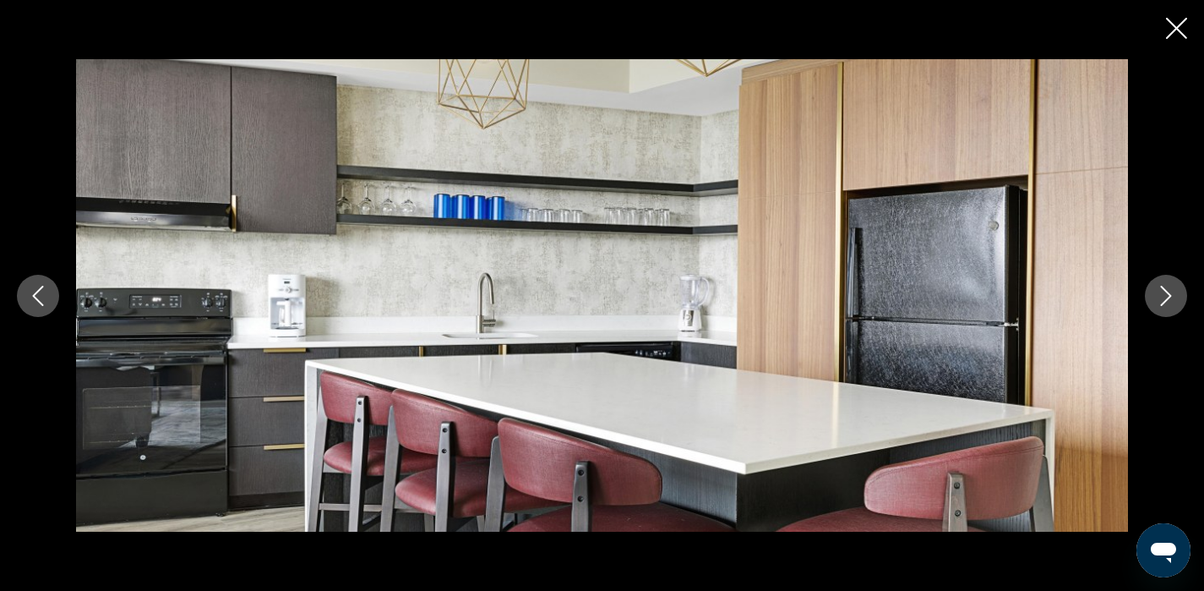
click at [1162, 296] on icon "Next image" at bounding box center [1166, 296] width 20 height 20
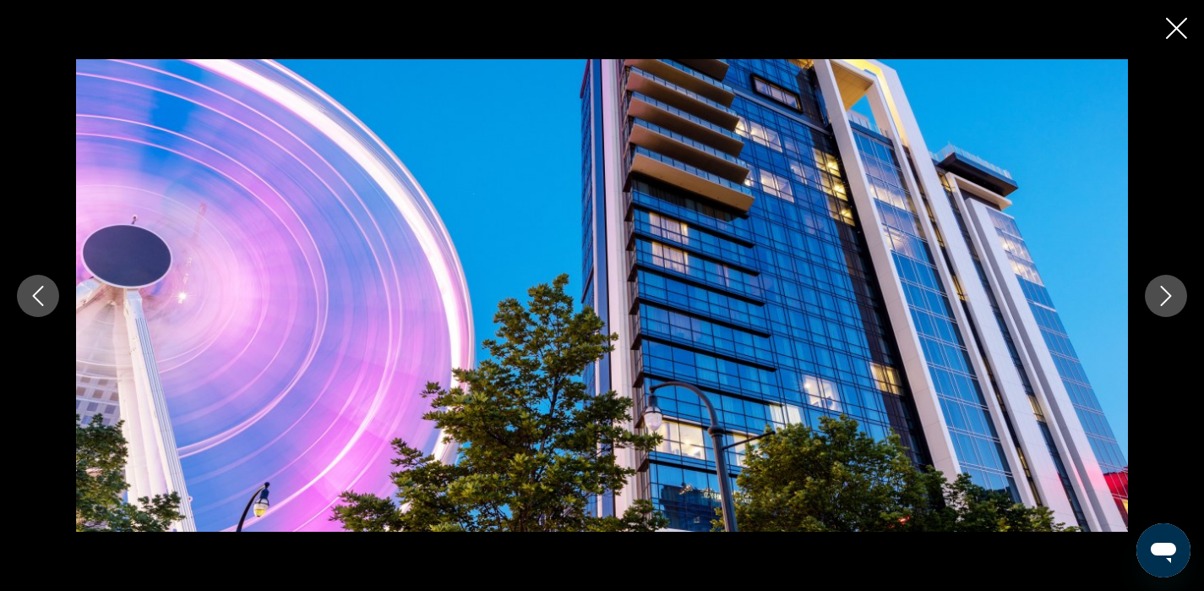
click at [1162, 296] on icon "Next image" at bounding box center [1166, 296] width 20 height 20
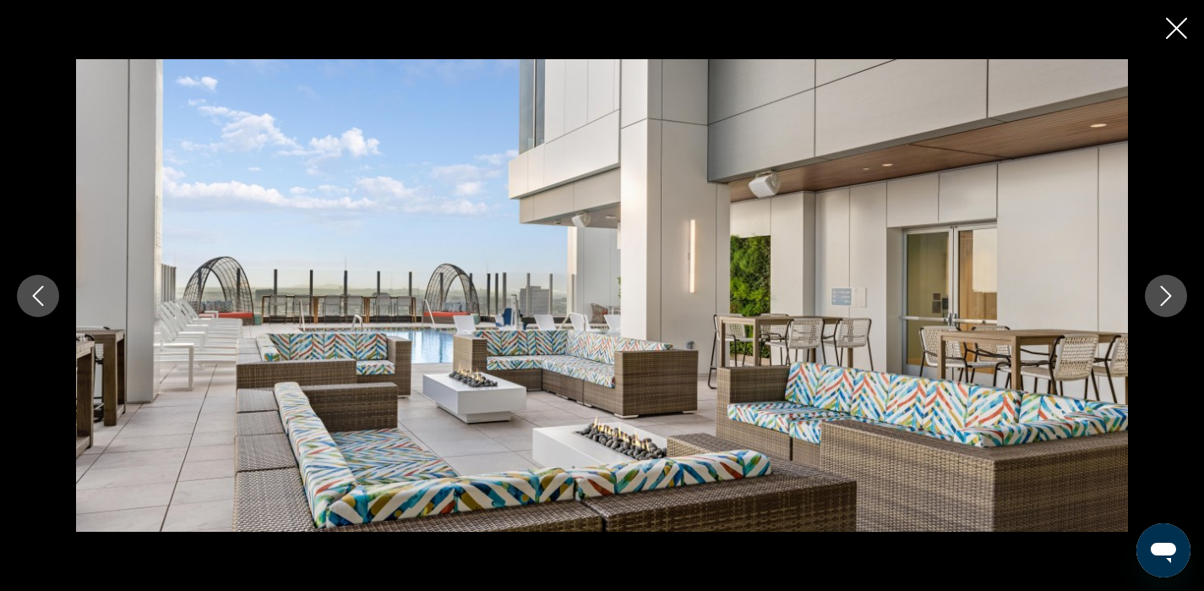
click at [1162, 296] on icon "Next image" at bounding box center [1166, 296] width 20 height 20
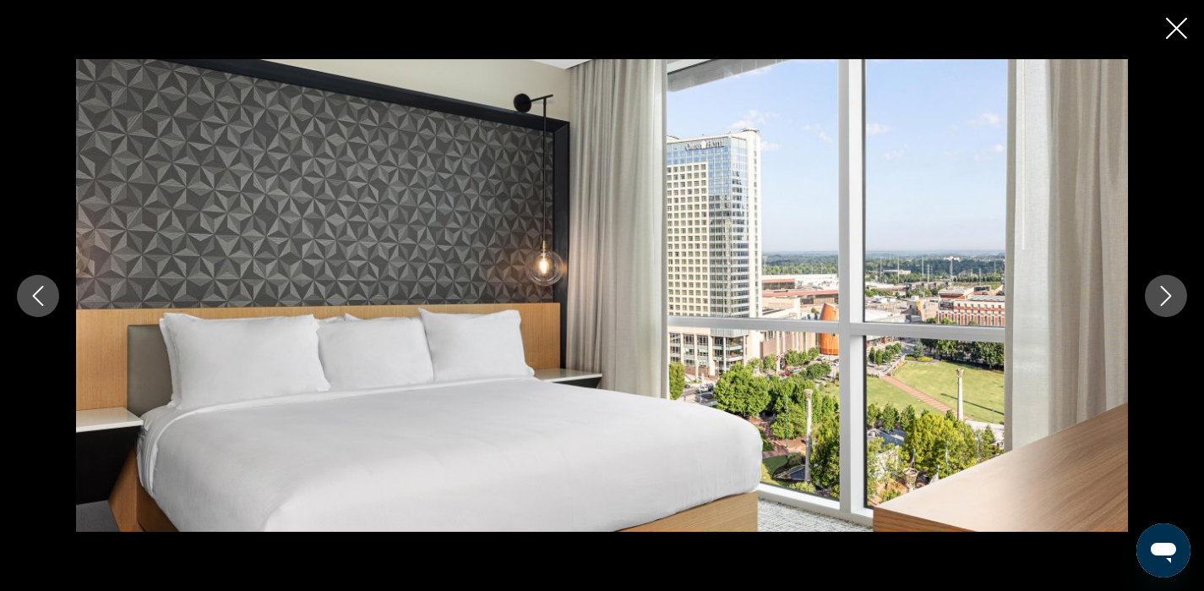
click at [1162, 296] on icon "Next image" at bounding box center [1166, 296] width 20 height 20
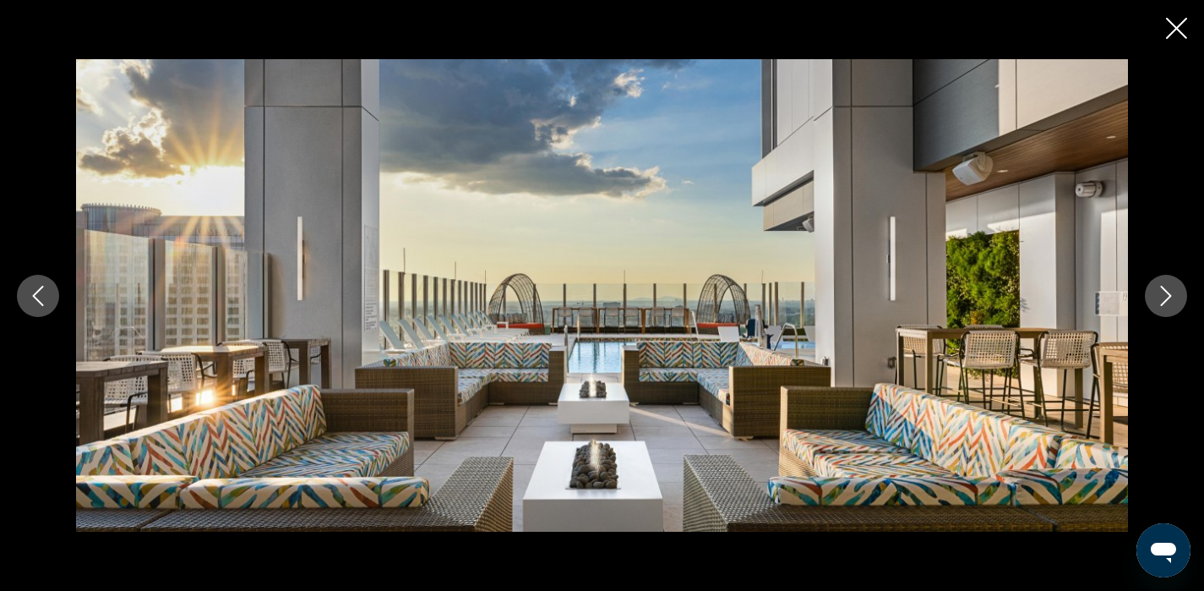
click at [1162, 296] on icon "Next image" at bounding box center [1166, 296] width 20 height 20
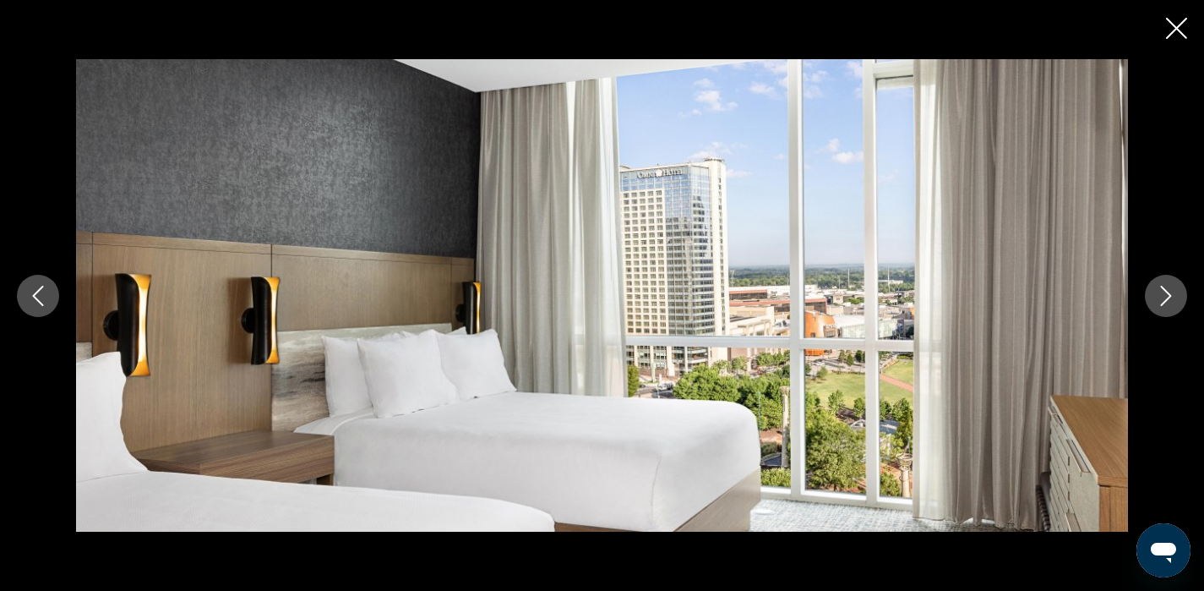
click at [1162, 296] on icon "Next image" at bounding box center [1166, 296] width 20 height 20
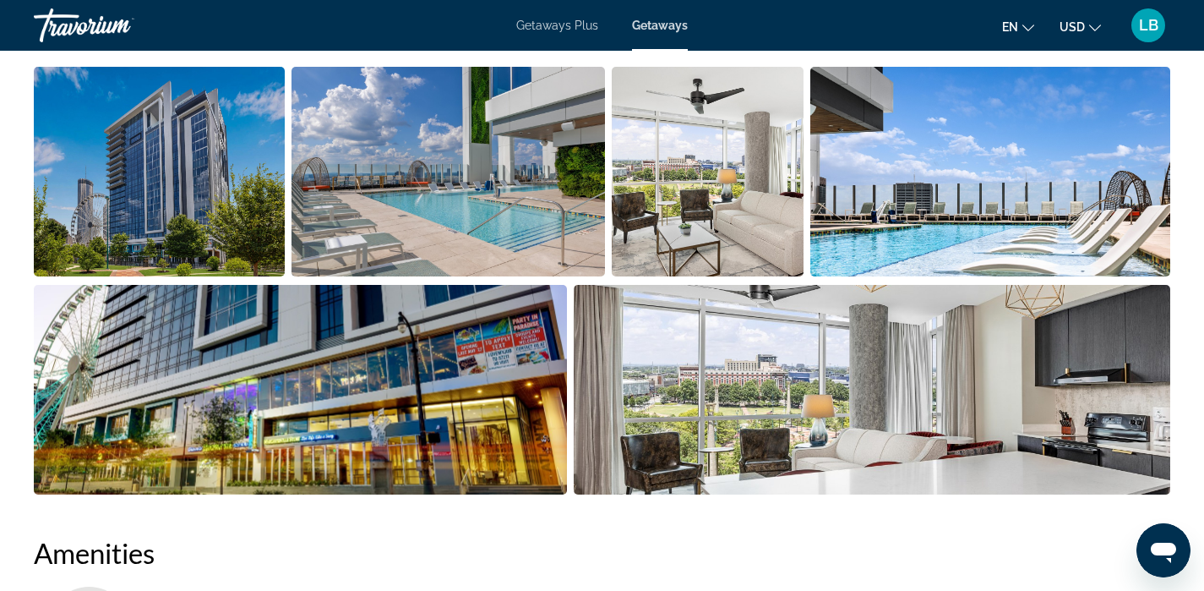
scroll to position [843, 0]
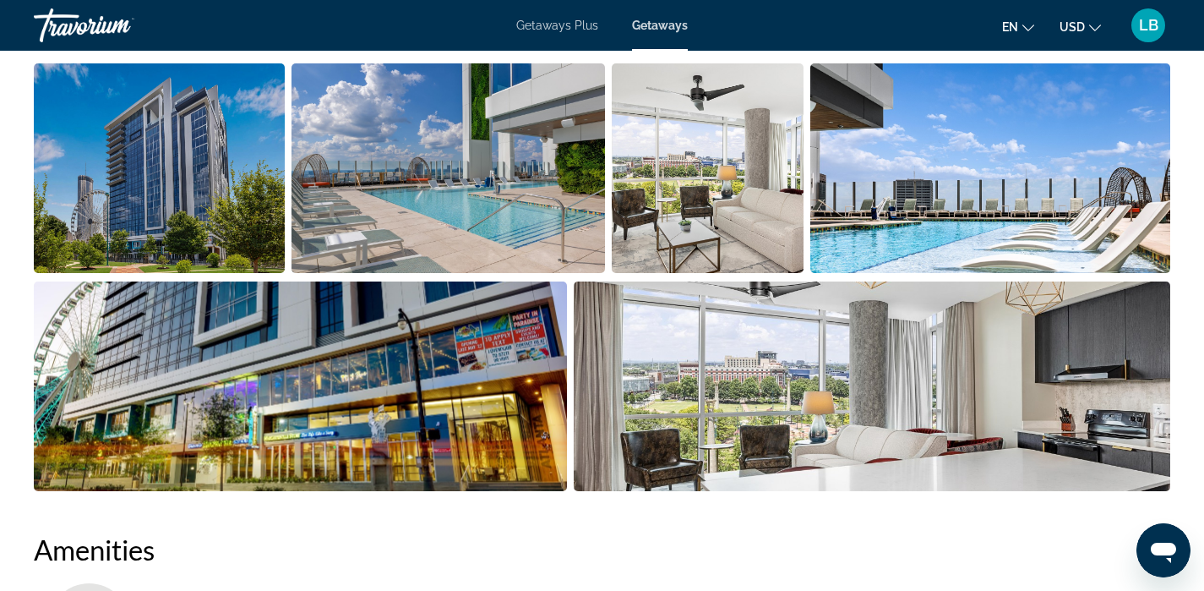
click at [323, 357] on img "Open full-screen image slider" at bounding box center [300, 386] width 533 height 210
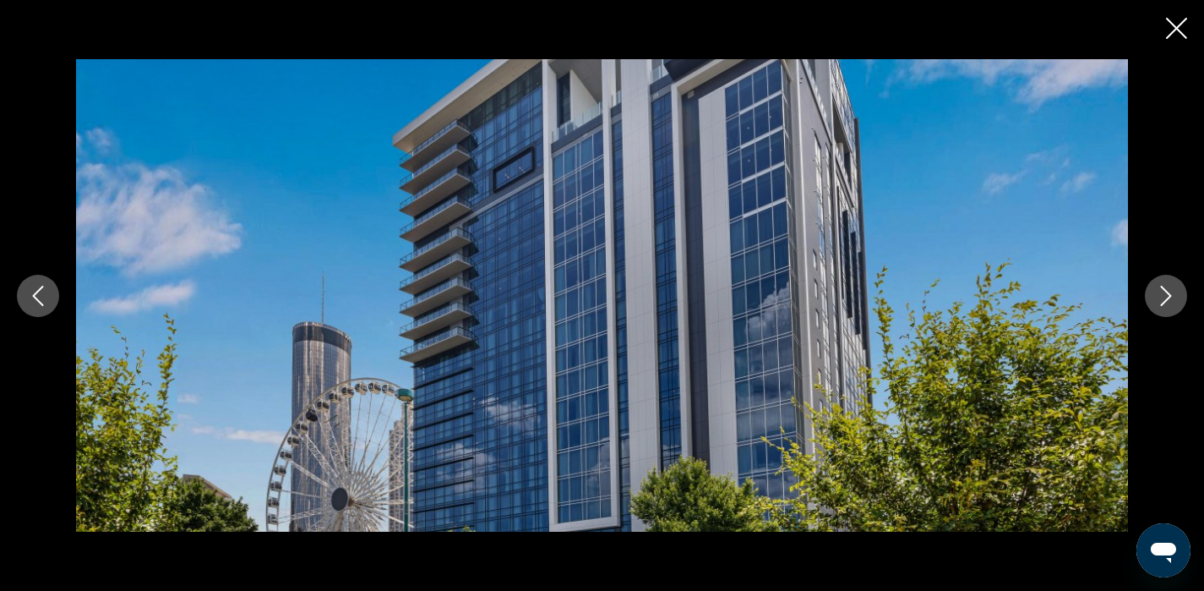
click at [1164, 303] on icon "Next image" at bounding box center [1166, 296] width 11 height 20
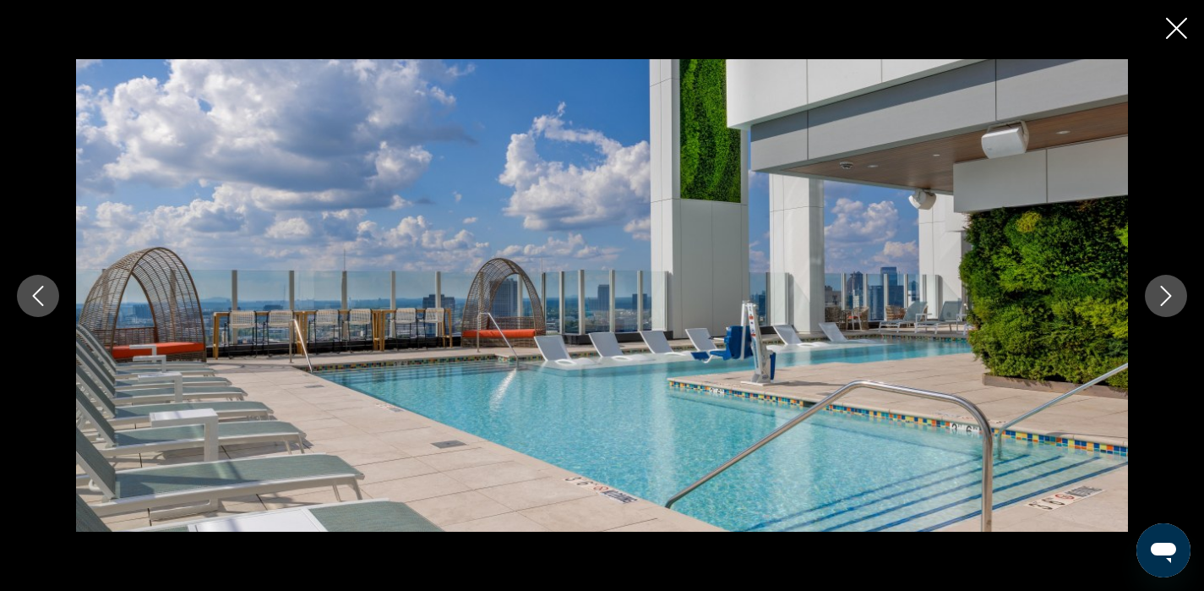
click at [1164, 303] on icon "Next image" at bounding box center [1166, 296] width 11 height 20
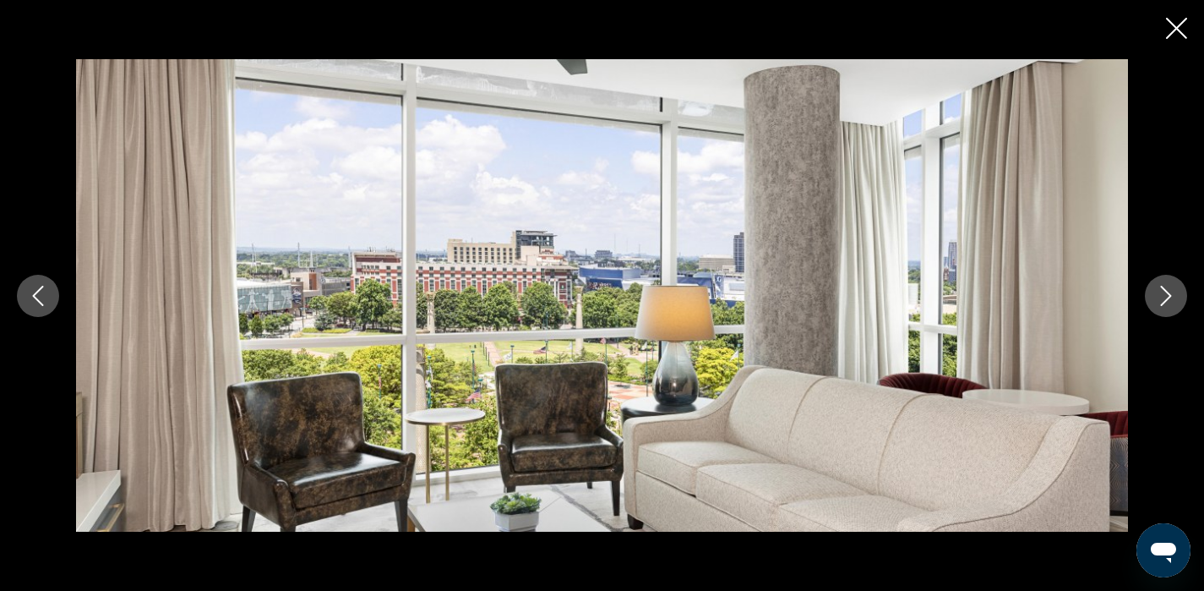
click at [1164, 303] on icon "Next image" at bounding box center [1166, 296] width 11 height 20
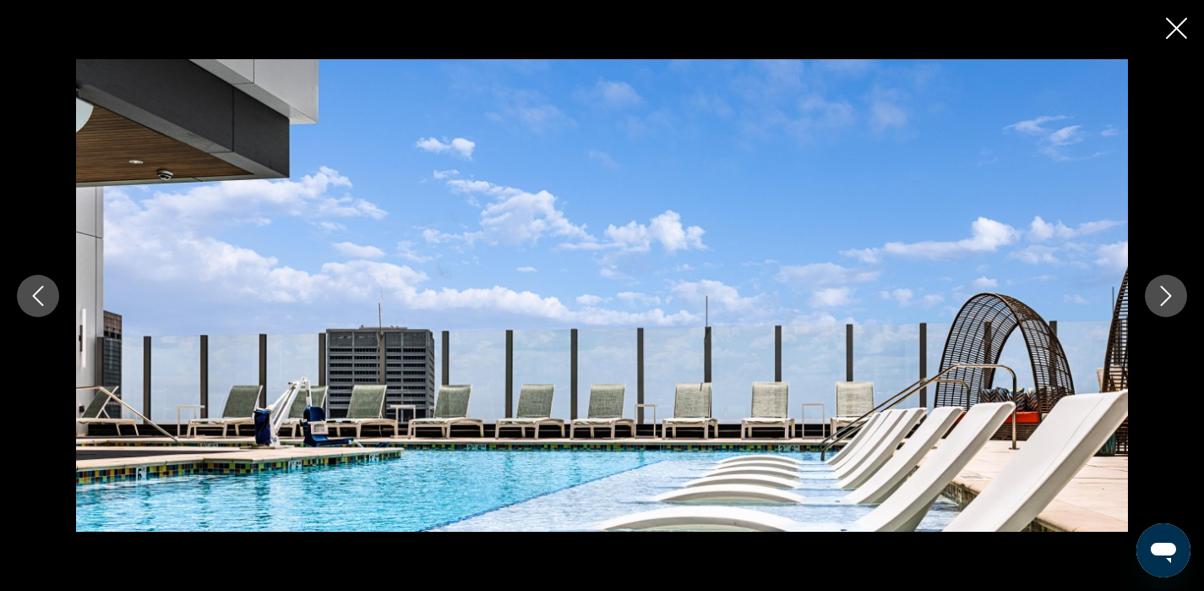
click at [1164, 303] on icon "Next image" at bounding box center [1166, 296] width 11 height 20
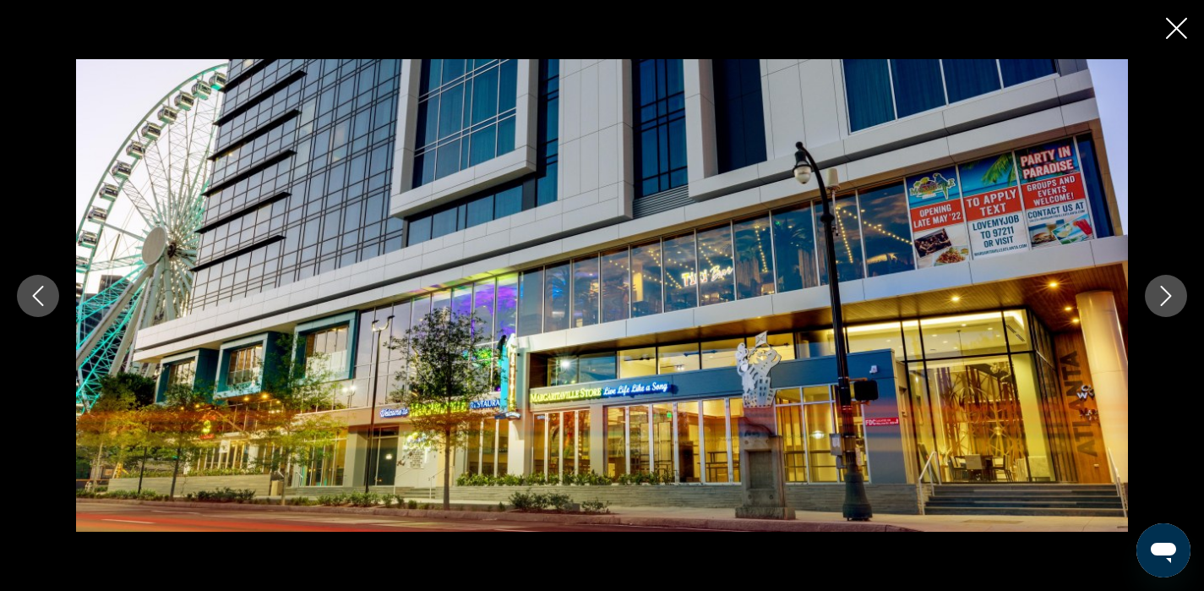
click at [1164, 303] on icon "Next image" at bounding box center [1166, 296] width 11 height 20
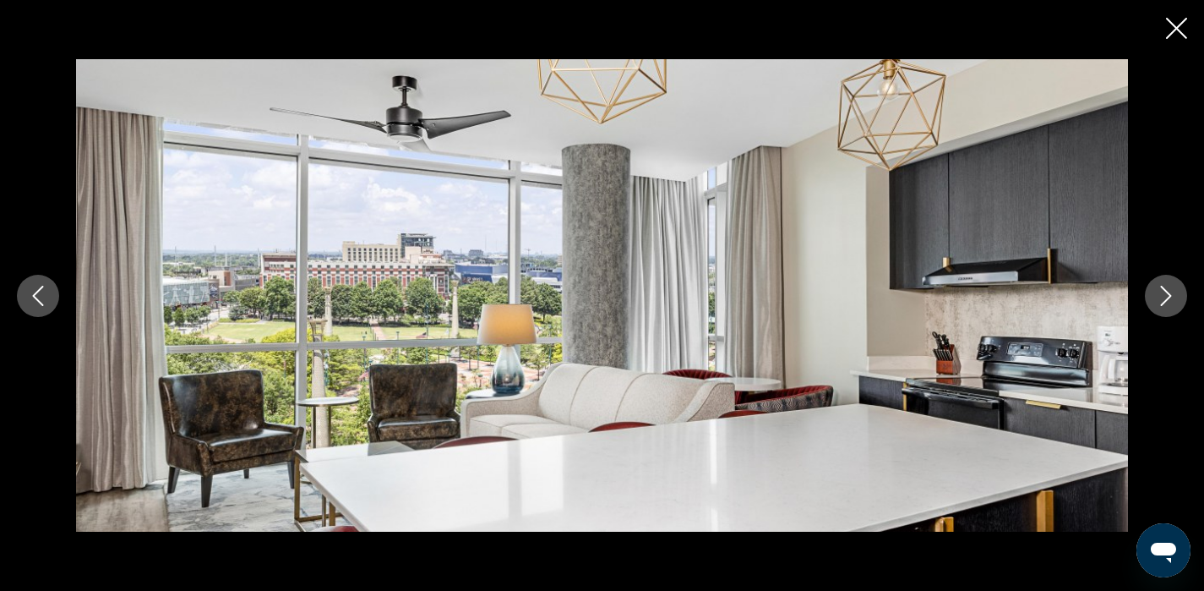
click at [1164, 303] on icon "Next image" at bounding box center [1166, 296] width 11 height 20
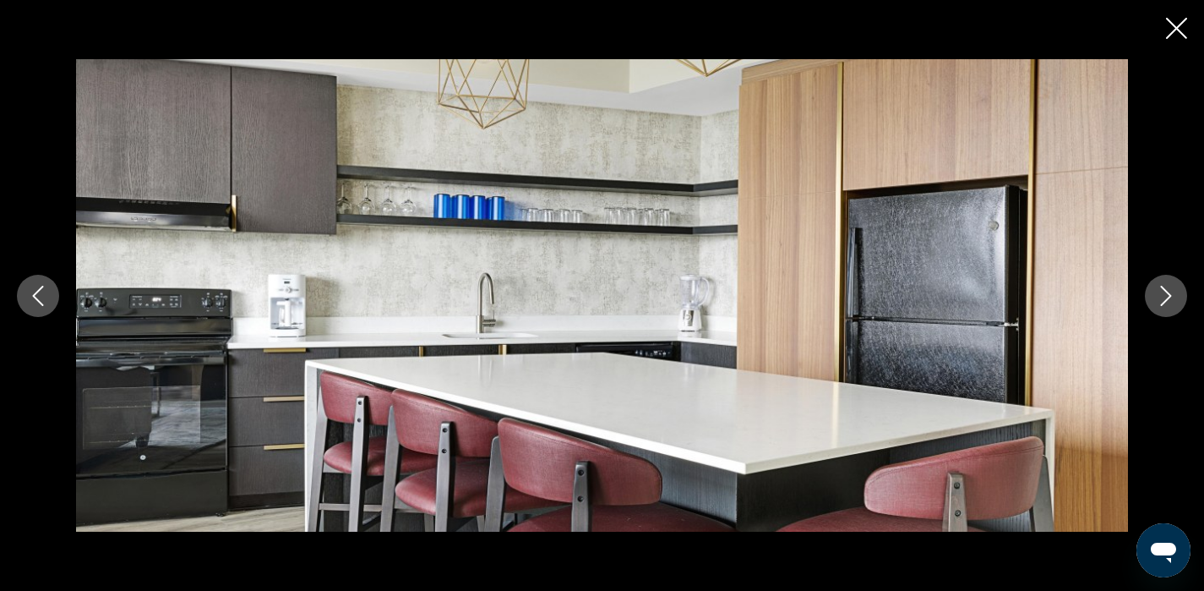
click at [1165, 302] on icon "Next image" at bounding box center [1166, 296] width 11 height 20
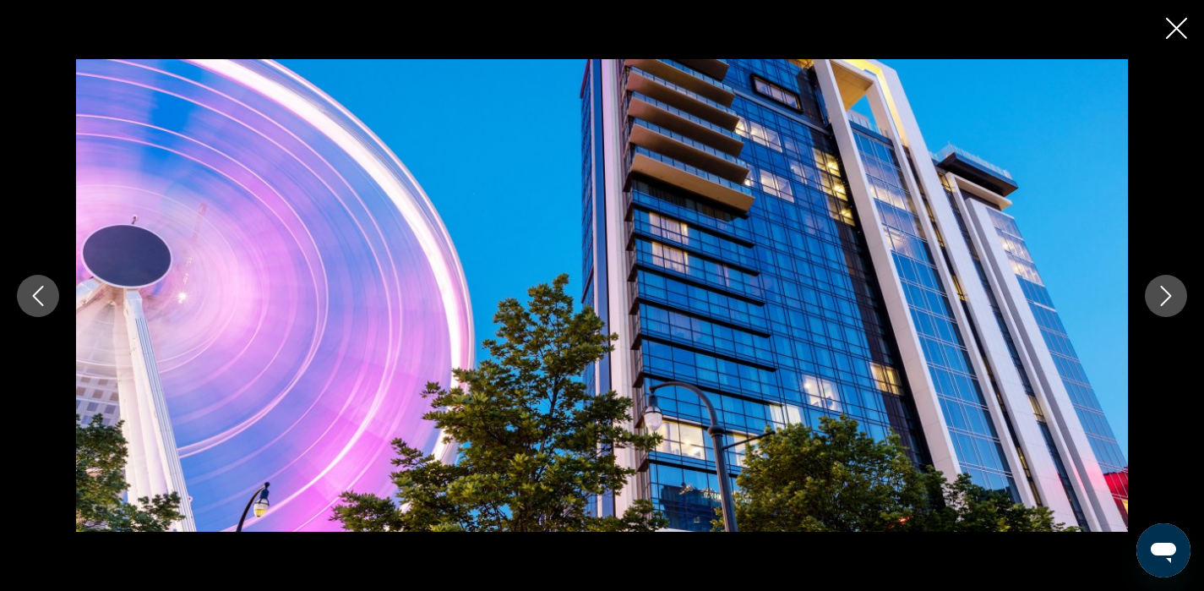
click at [1165, 302] on icon "Next image" at bounding box center [1166, 296] width 11 height 20
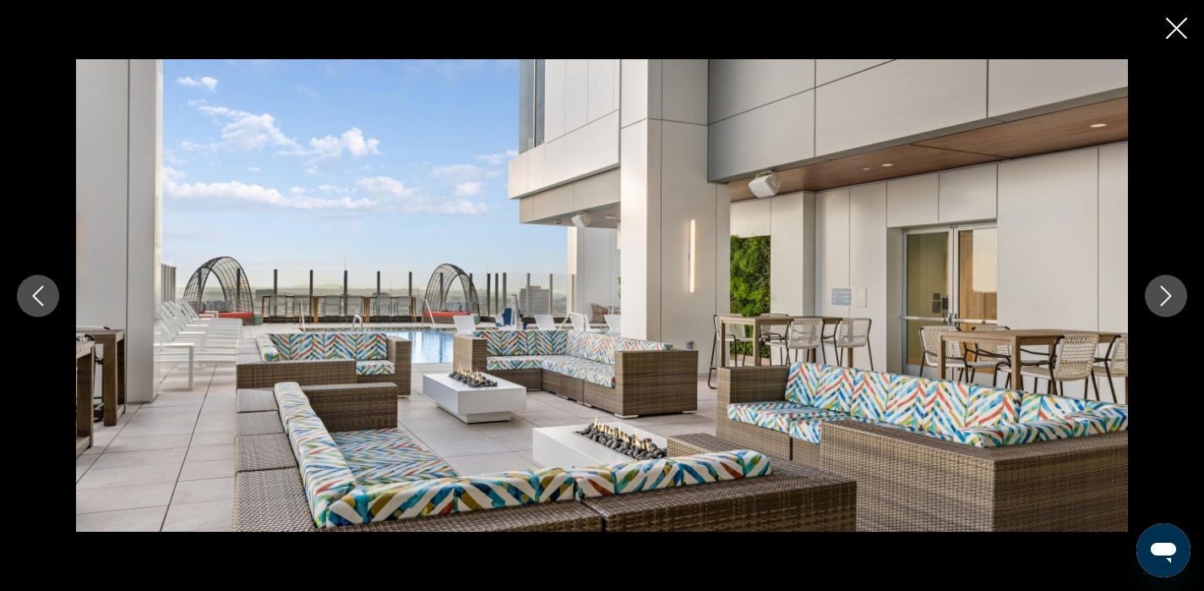
click at [1165, 302] on icon "Next image" at bounding box center [1166, 296] width 11 height 20
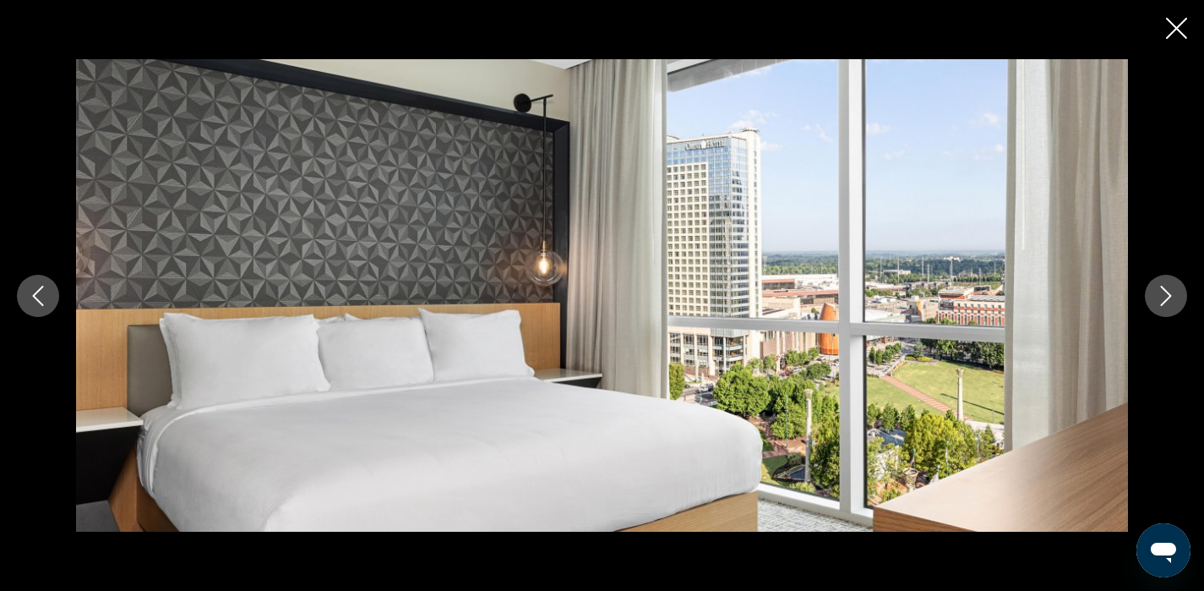
click at [1165, 302] on icon "Next image" at bounding box center [1166, 296] width 11 height 20
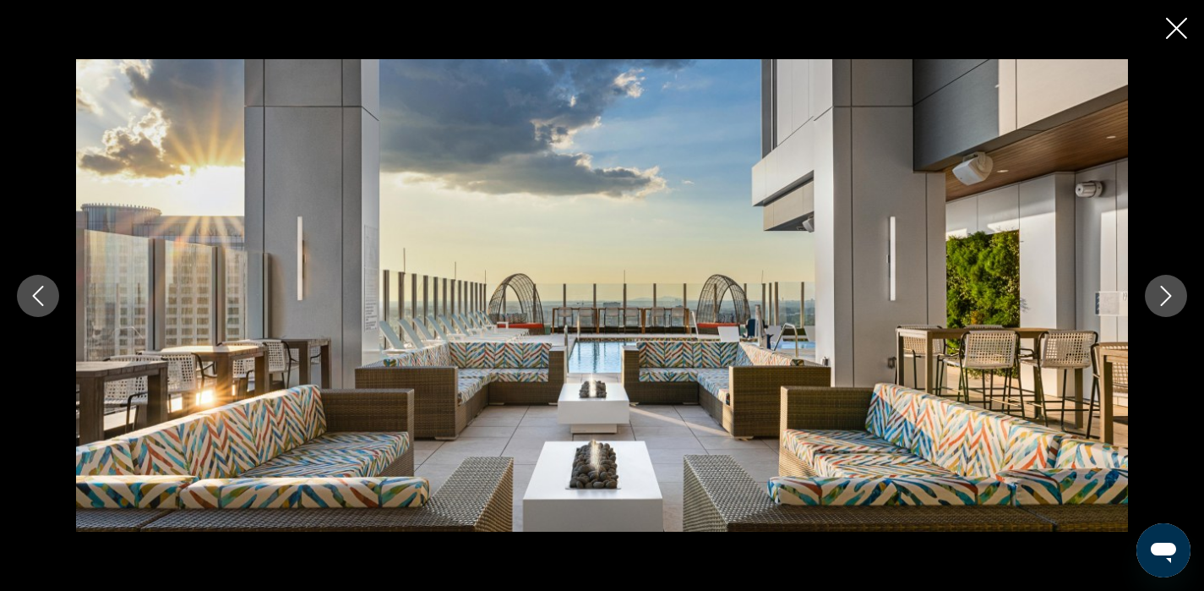
click at [1165, 302] on icon "Next image" at bounding box center [1166, 296] width 11 height 20
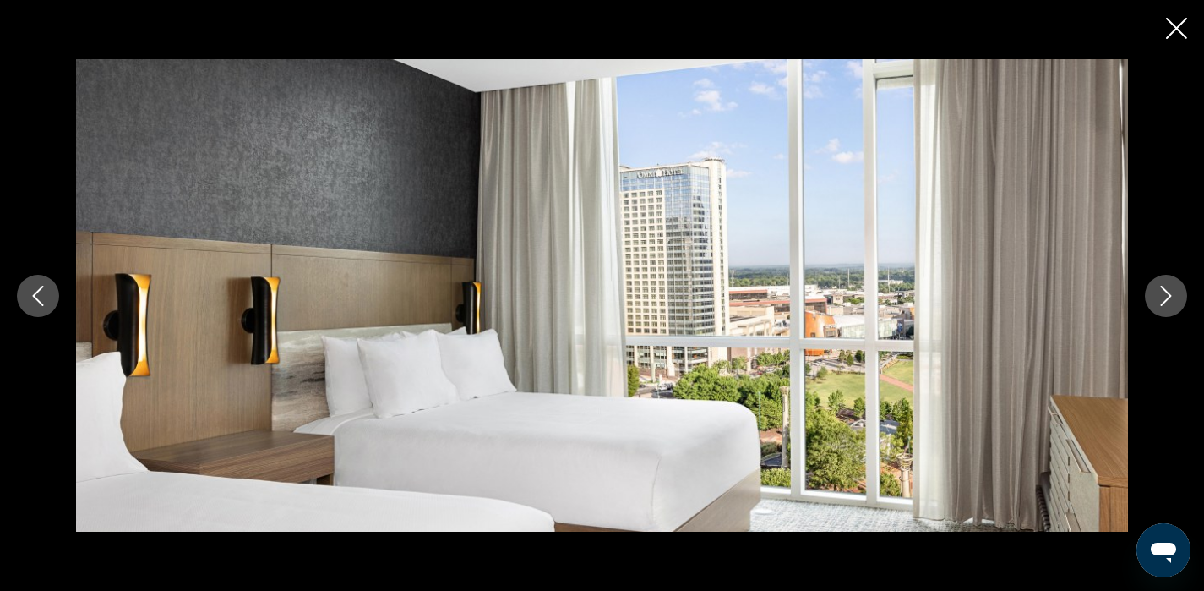
click at [1165, 302] on icon "Next image" at bounding box center [1166, 296] width 11 height 20
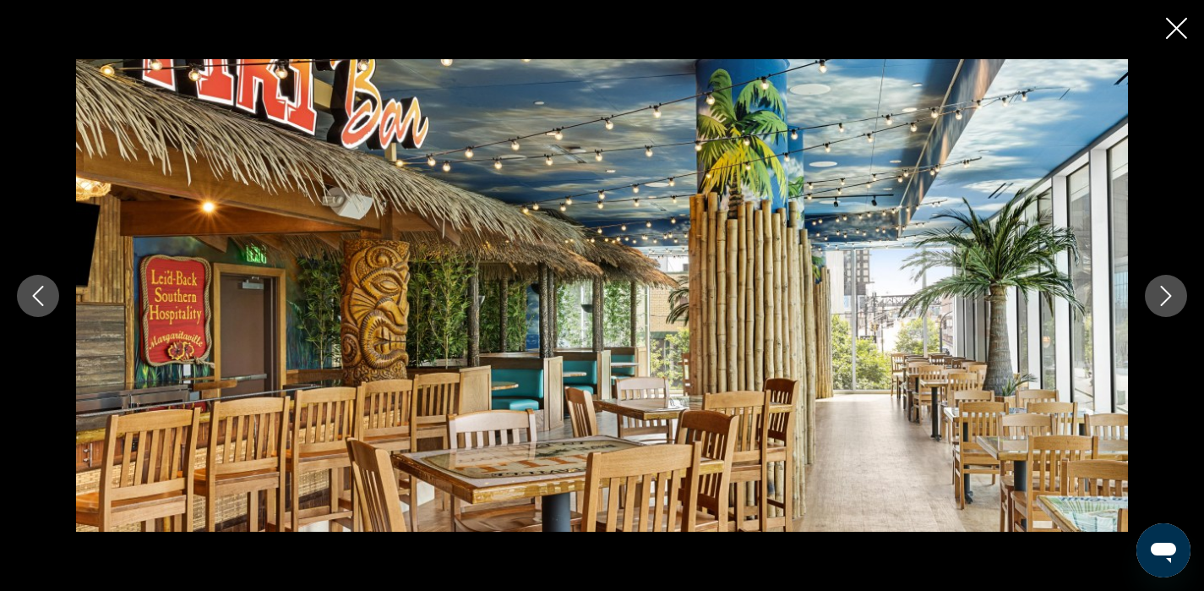
click at [1165, 302] on icon "Next image" at bounding box center [1166, 296] width 11 height 20
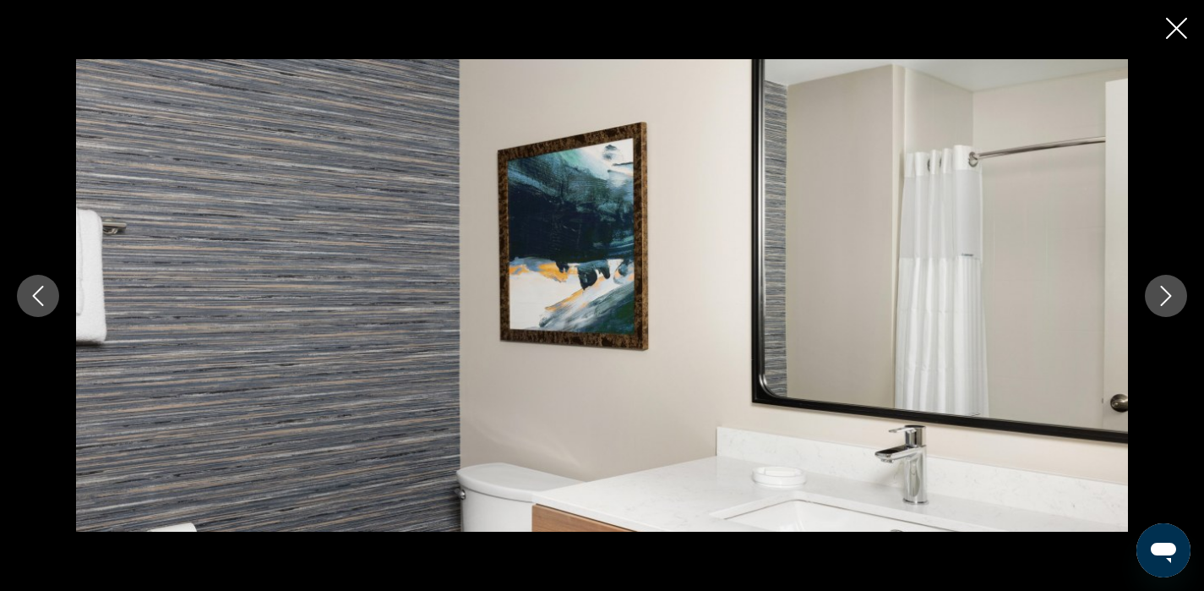
click at [1165, 302] on icon "Next image" at bounding box center [1166, 296] width 11 height 20
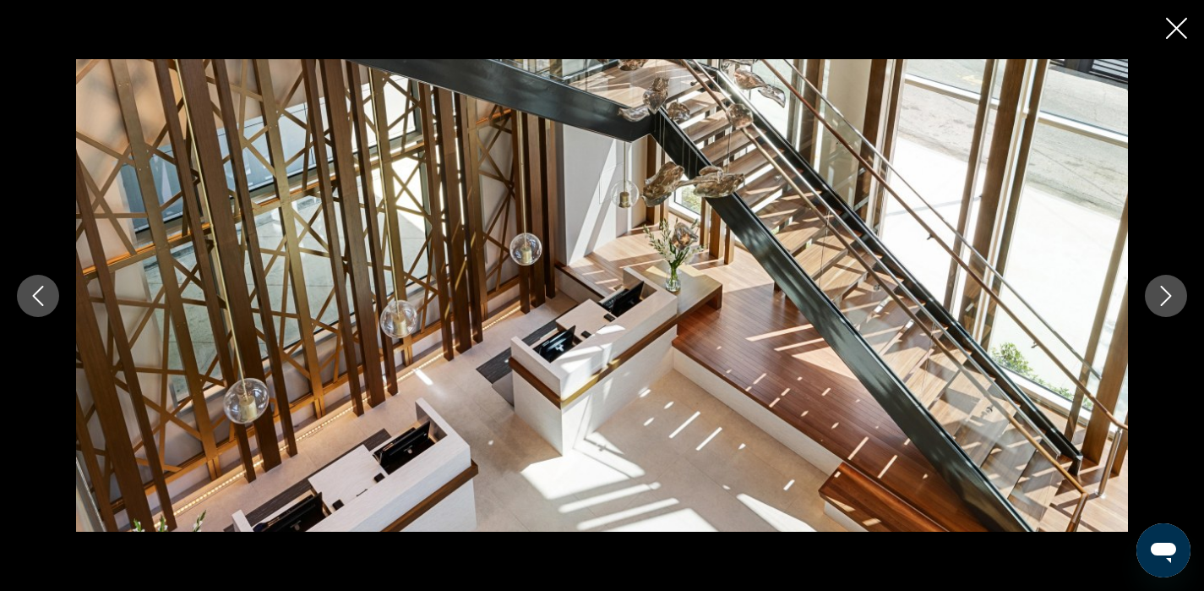
click at [1165, 302] on icon "Next image" at bounding box center [1166, 296] width 11 height 20
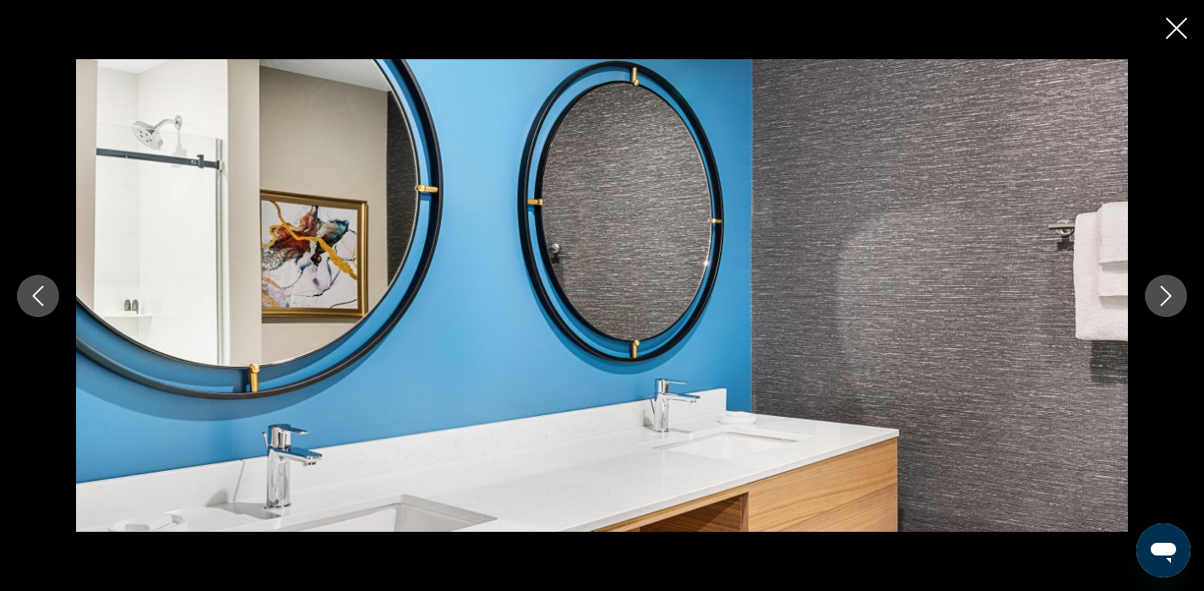
click at [1165, 302] on icon "Next image" at bounding box center [1166, 296] width 11 height 20
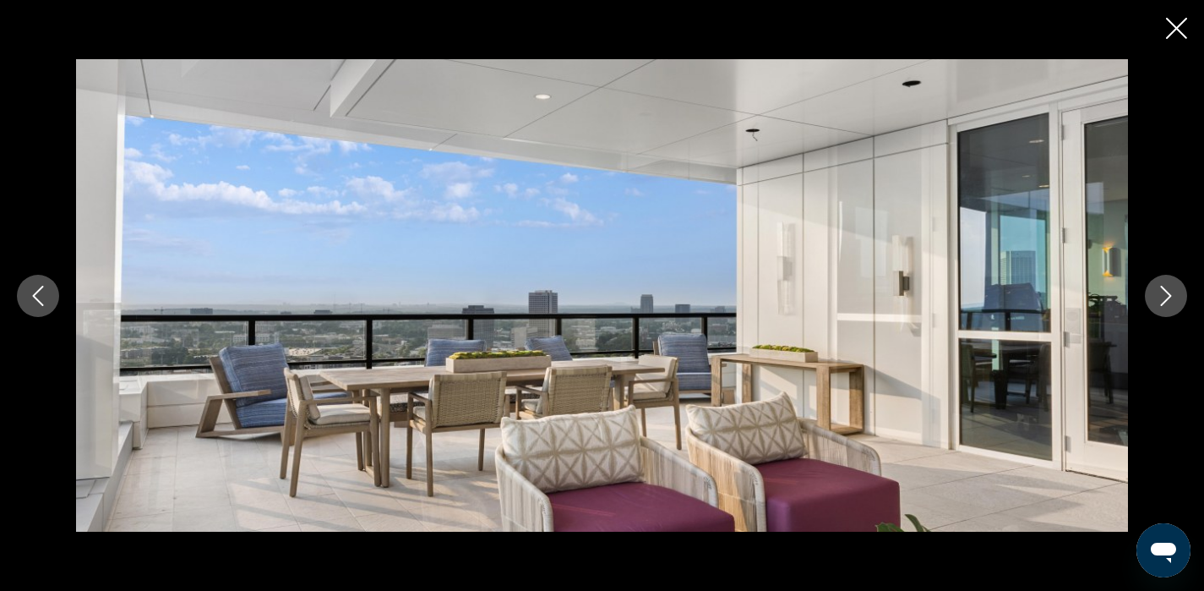
click at [1165, 302] on icon "Next image" at bounding box center [1166, 296] width 11 height 20
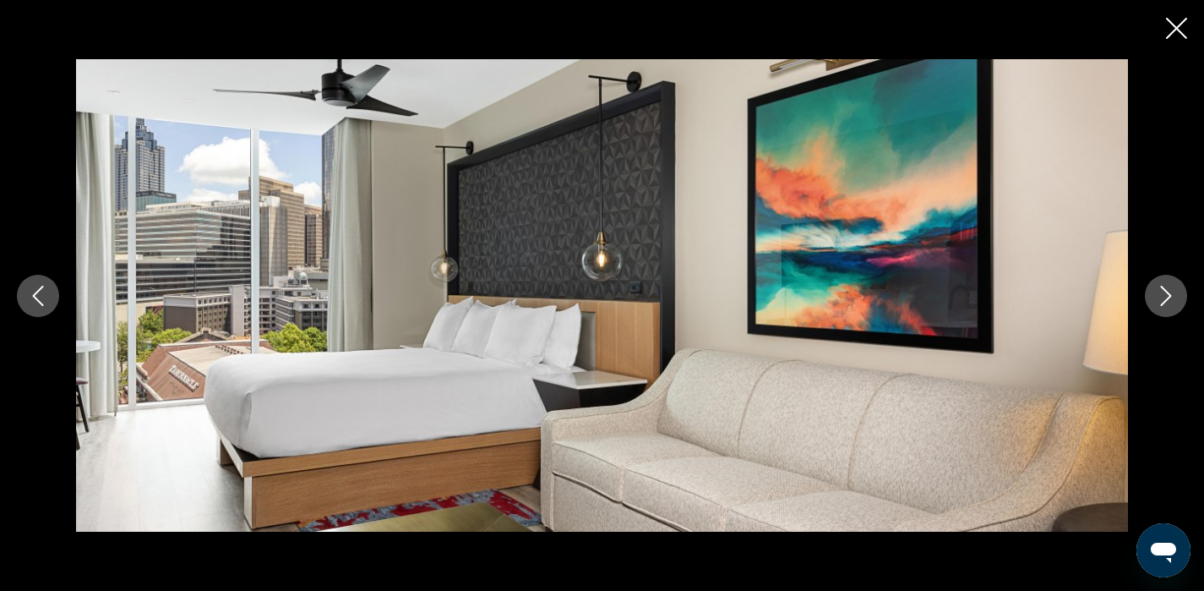
click at [1165, 302] on icon "Next image" at bounding box center [1166, 296] width 11 height 20
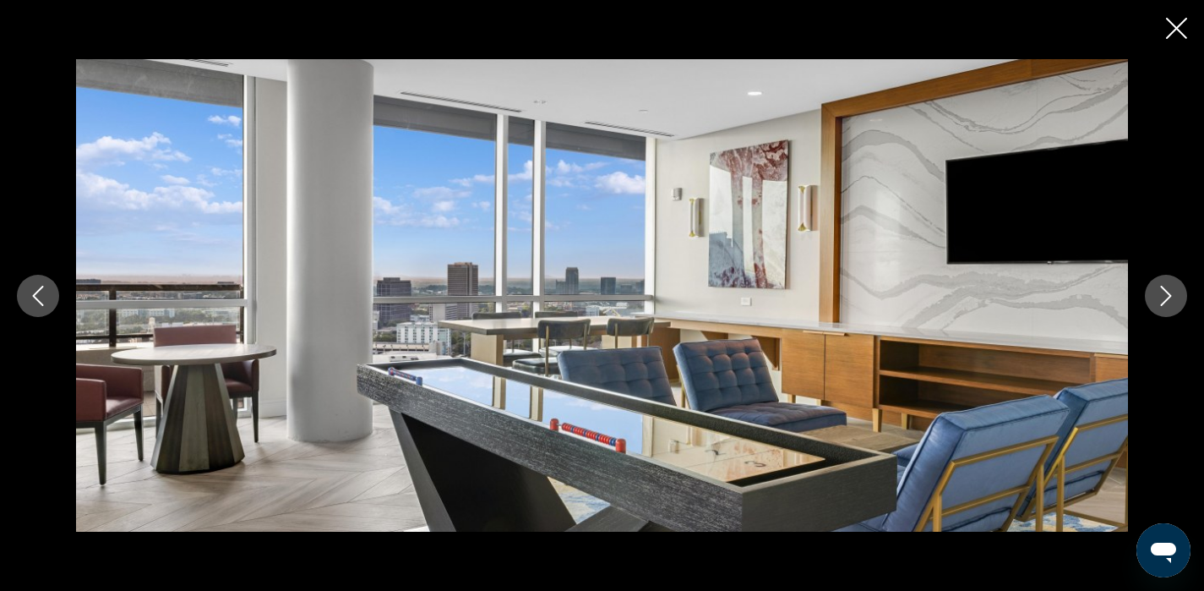
click at [1165, 302] on icon "Next image" at bounding box center [1166, 296] width 11 height 20
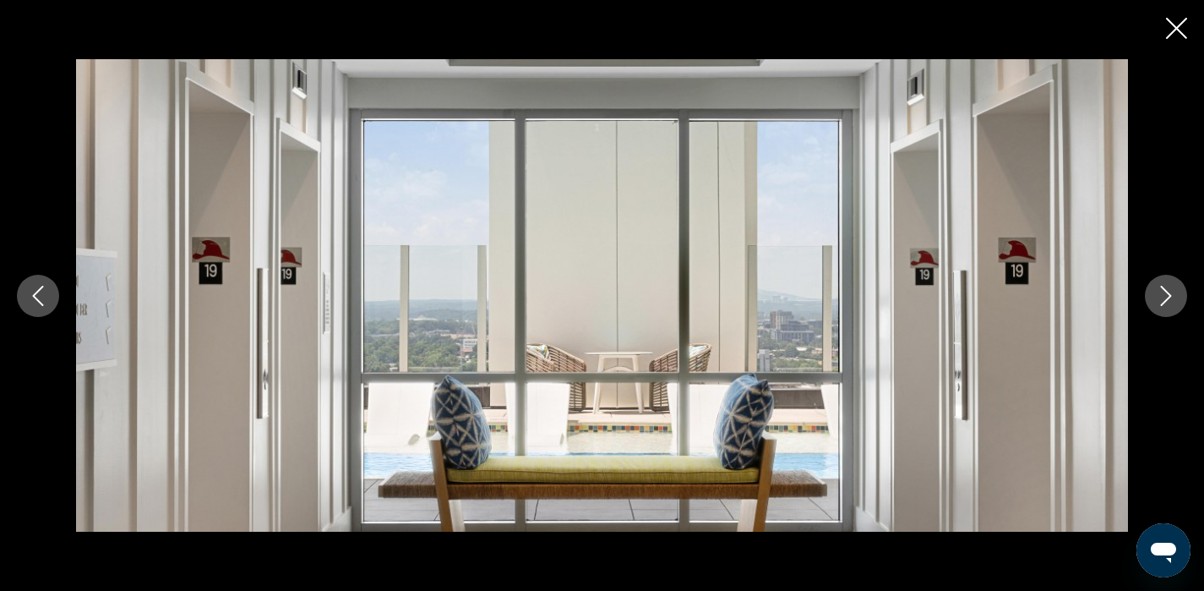
click at [1165, 302] on icon "Next image" at bounding box center [1166, 296] width 11 height 20
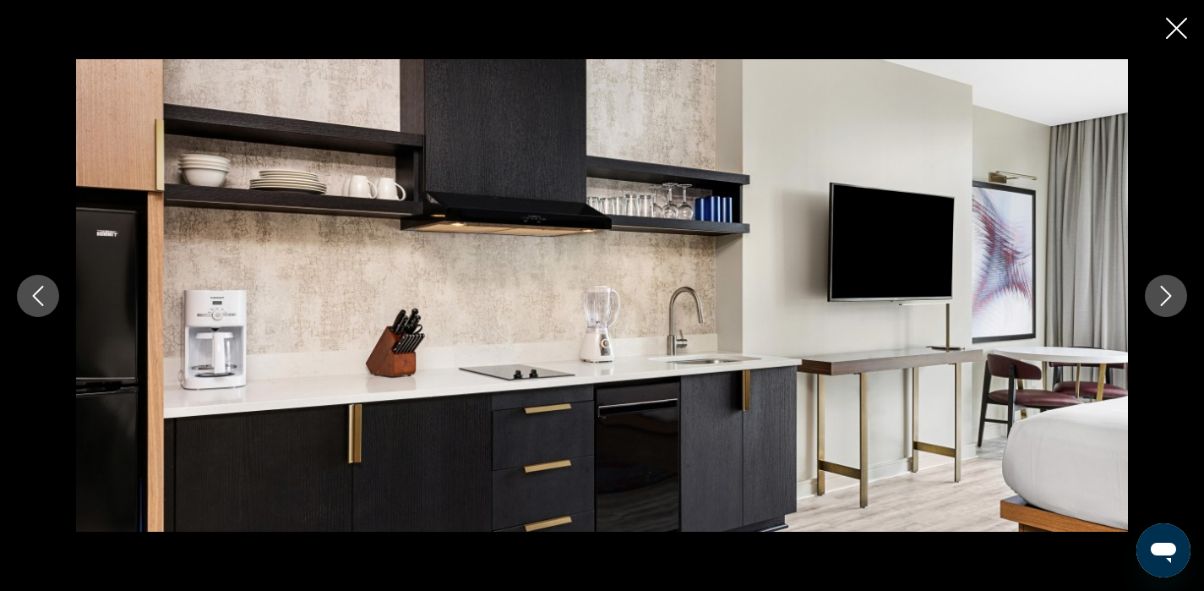
click at [1165, 302] on icon "Next image" at bounding box center [1166, 296] width 11 height 20
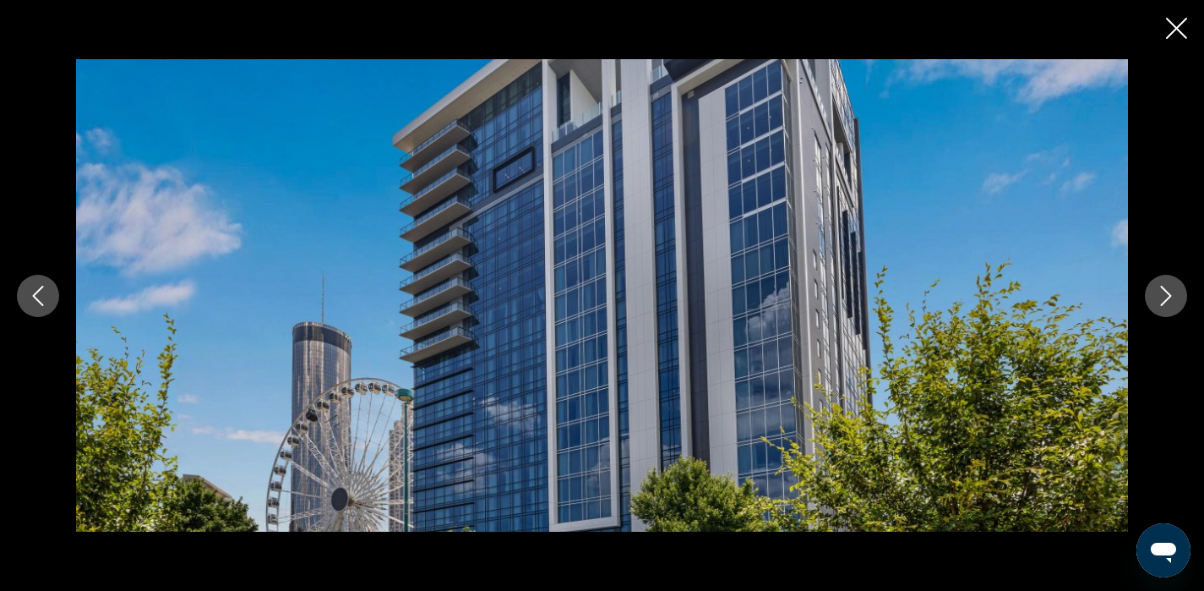
click at [1165, 302] on icon "Next image" at bounding box center [1166, 296] width 11 height 20
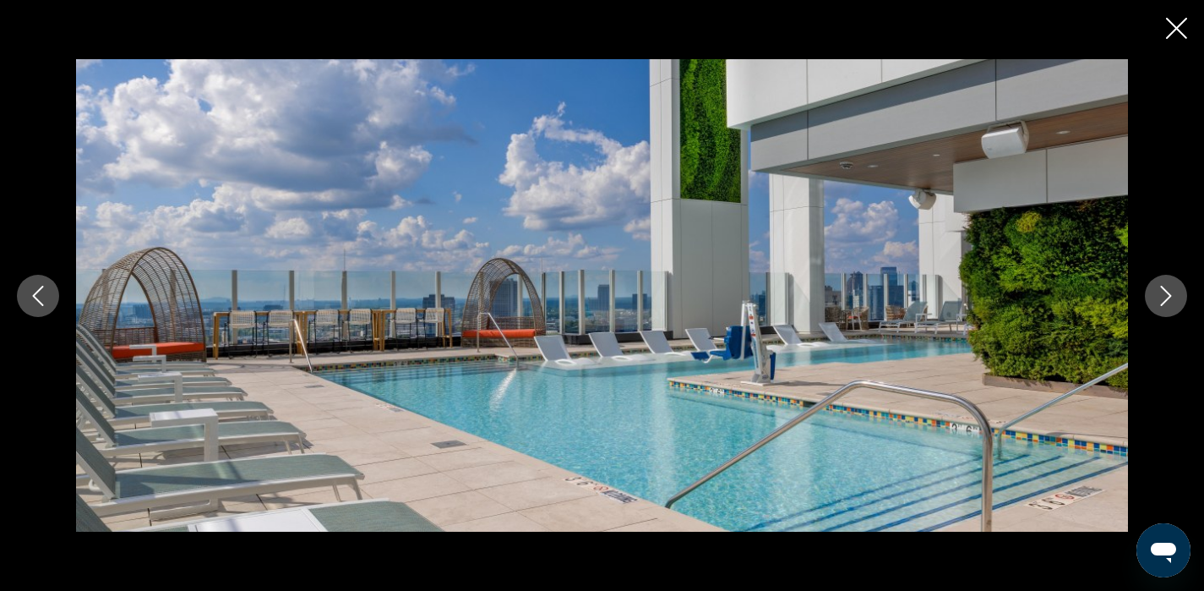
click at [1165, 302] on icon "Next image" at bounding box center [1166, 296] width 11 height 20
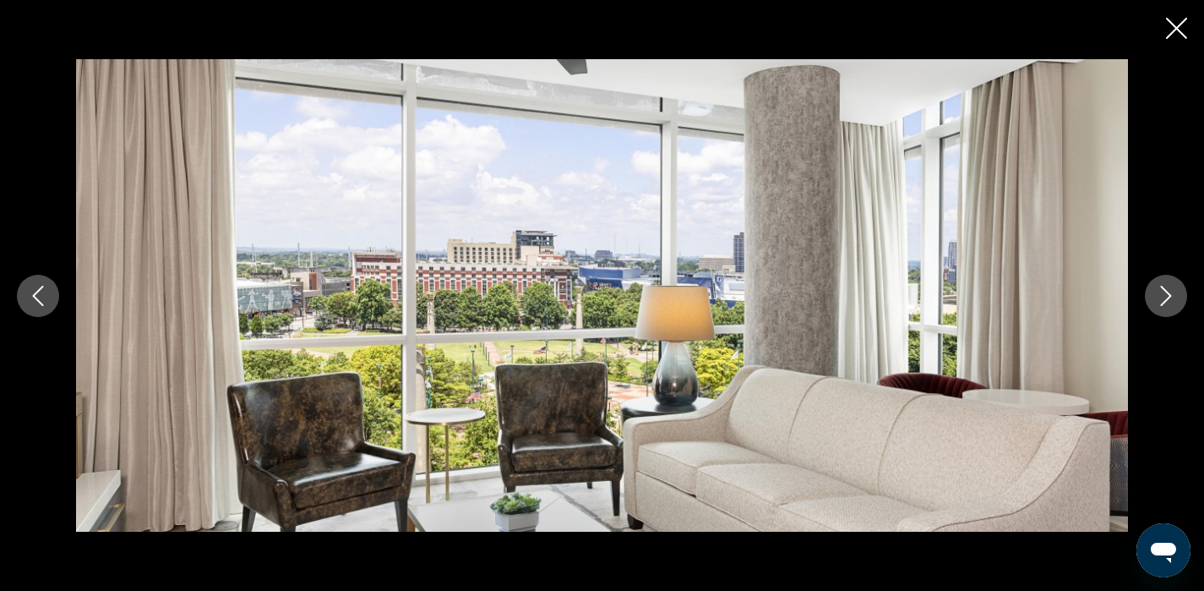
click at [1165, 302] on icon "Next image" at bounding box center [1166, 296] width 11 height 20
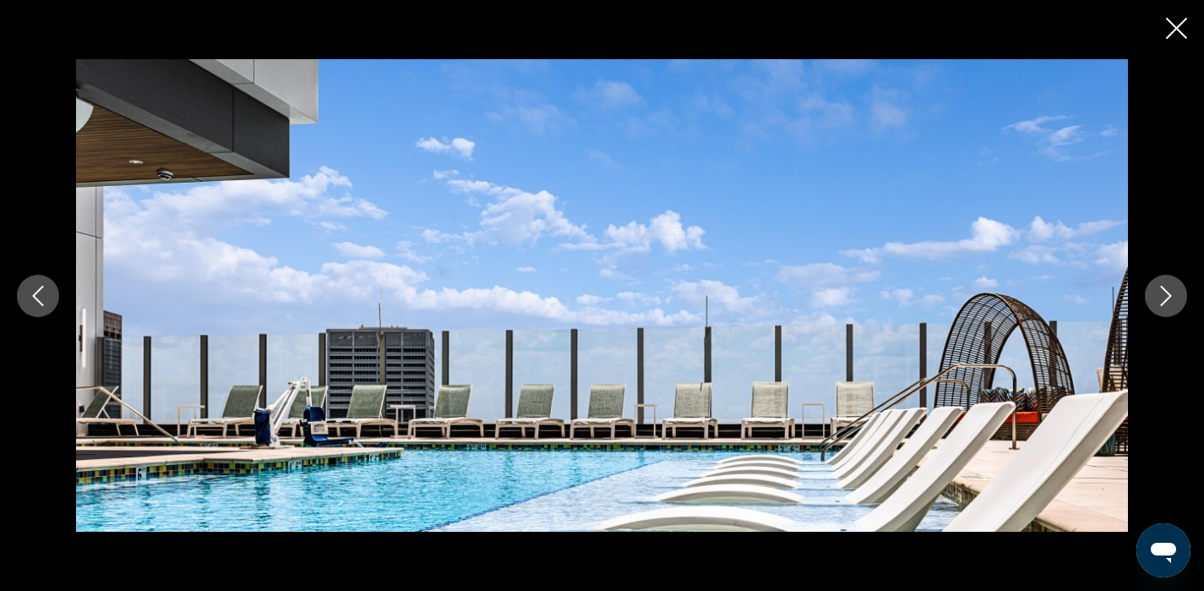
click at [1181, 30] on icon "Close slideshow" at bounding box center [1176, 28] width 21 height 21
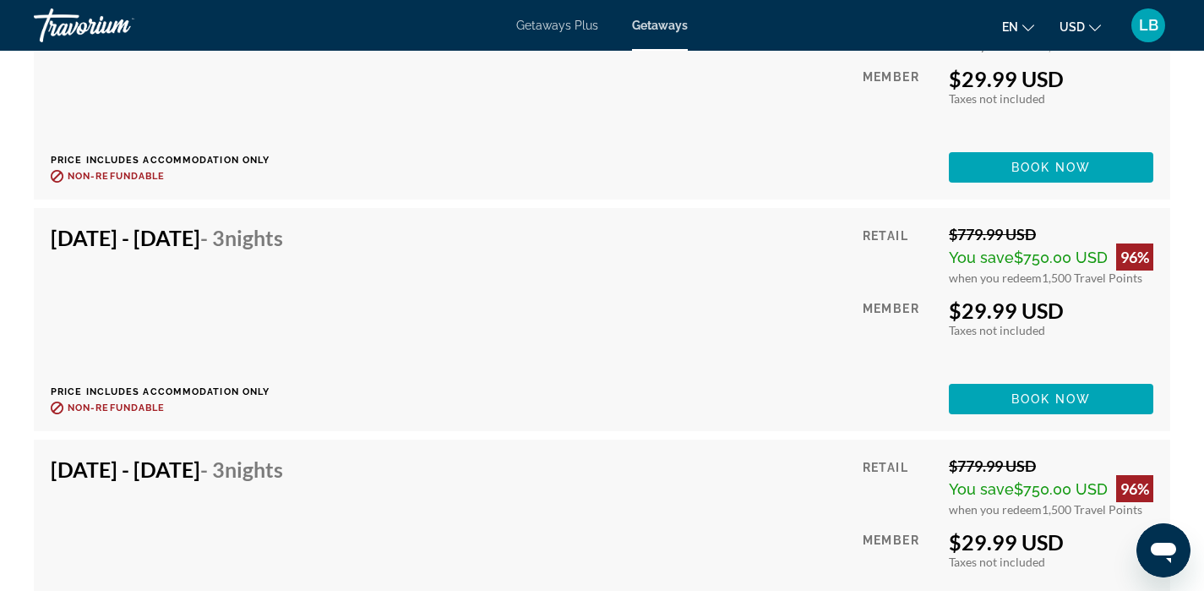
scroll to position [3634, 0]
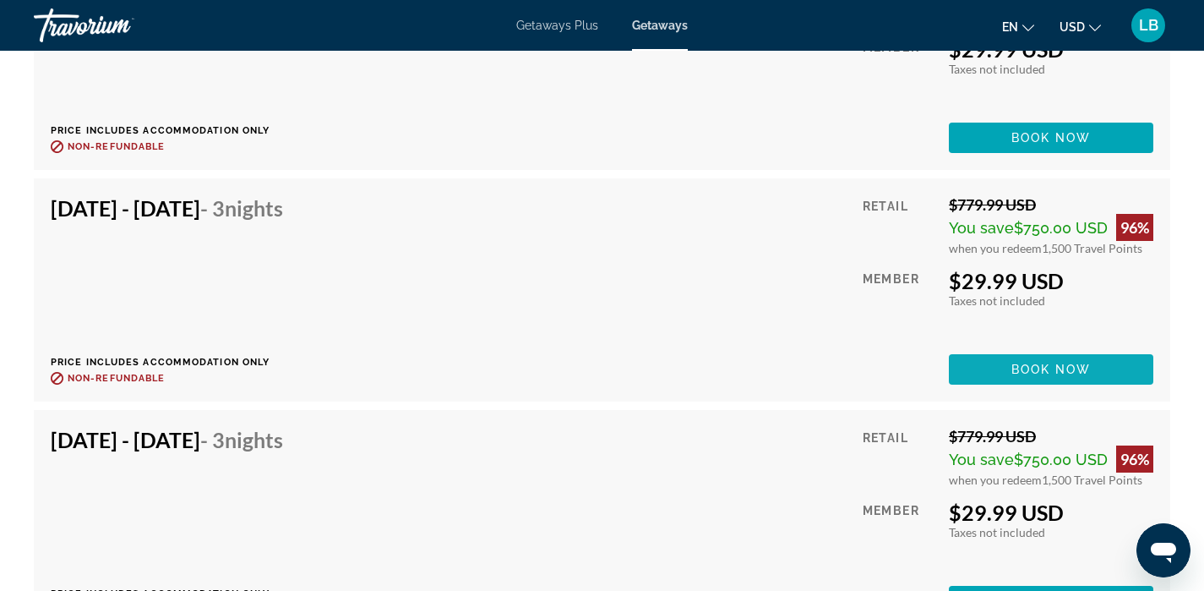
click at [1012, 369] on span "Book now" at bounding box center [1052, 370] width 80 height 14
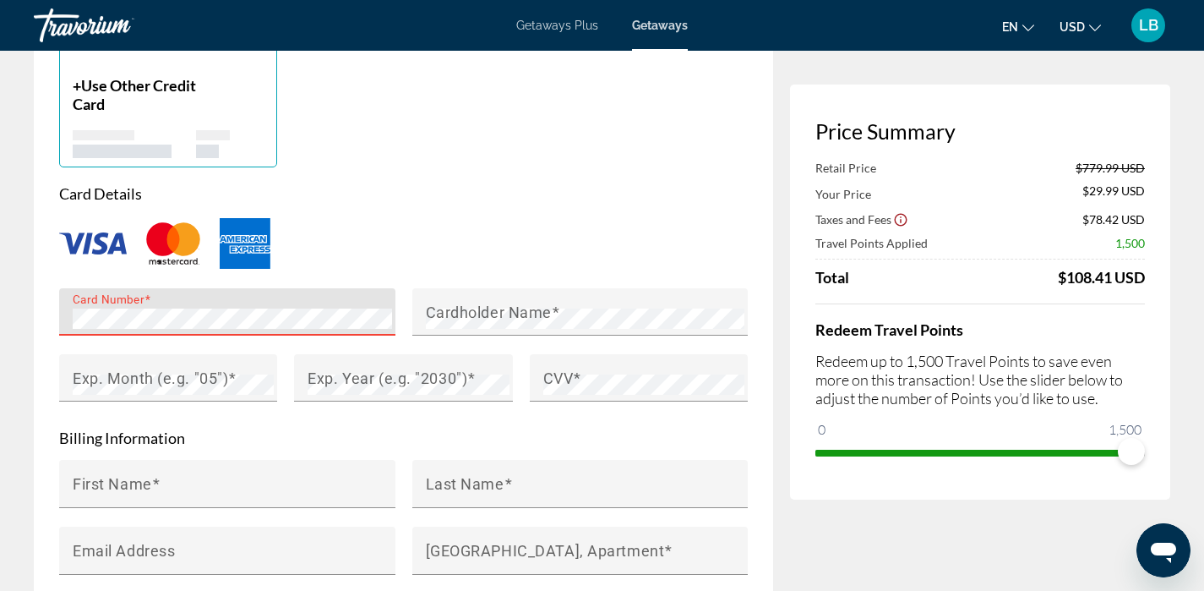
scroll to position [1369, 0]
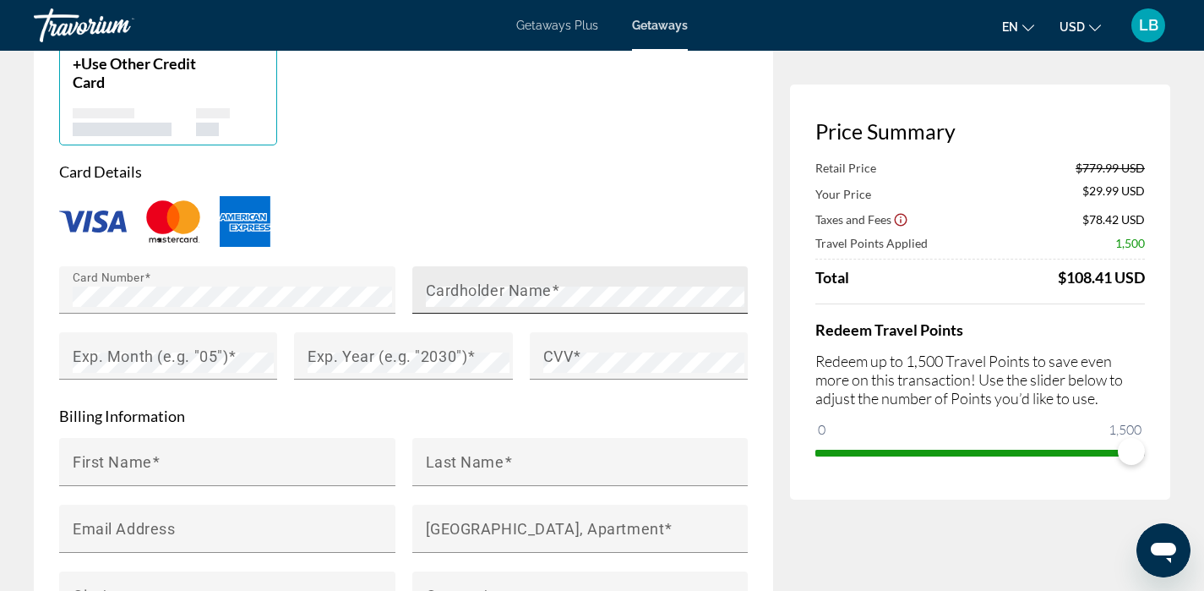
click at [449, 313] on div "Cardholder Name" at bounding box center [586, 289] width 320 height 47
click at [170, 358] on mat-label "Exp. Month (e.g. "05")" at bounding box center [151, 356] width 156 height 18
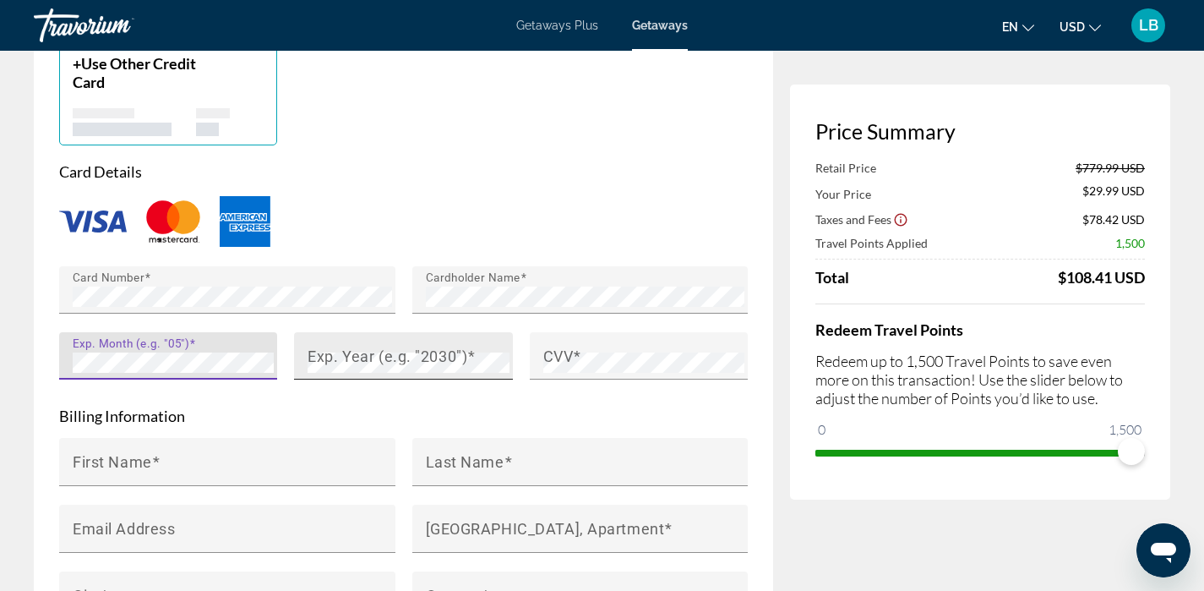
click at [336, 352] on mat-label "Exp. Year (e.g. "2030")" at bounding box center [388, 356] width 160 height 18
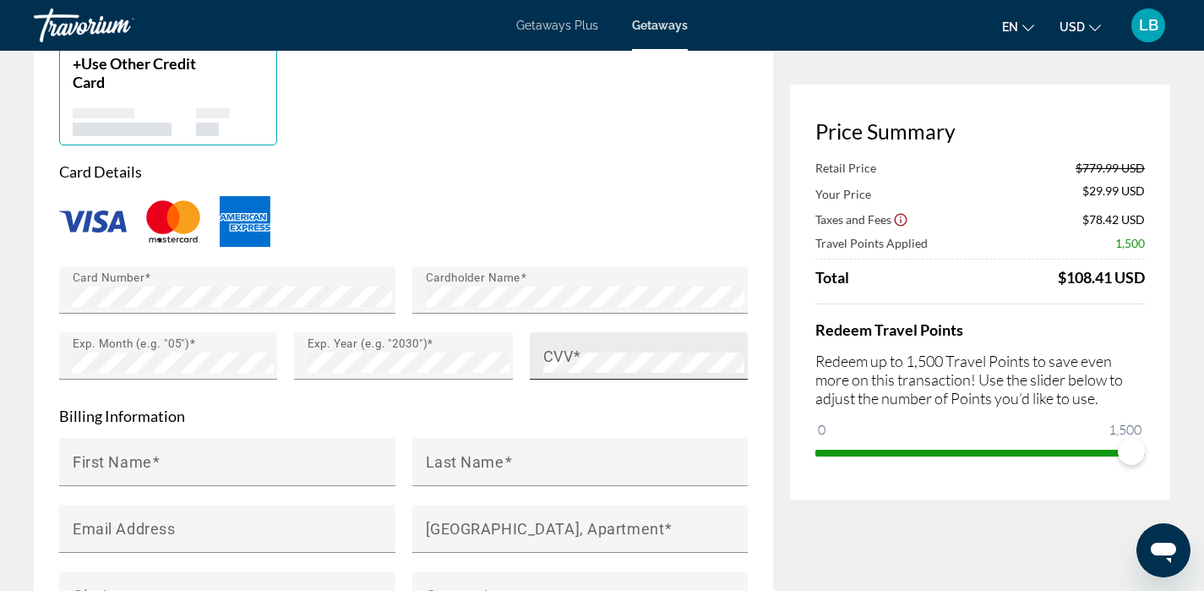
click at [543, 359] on mat-label "CVV" at bounding box center [558, 356] width 30 height 18
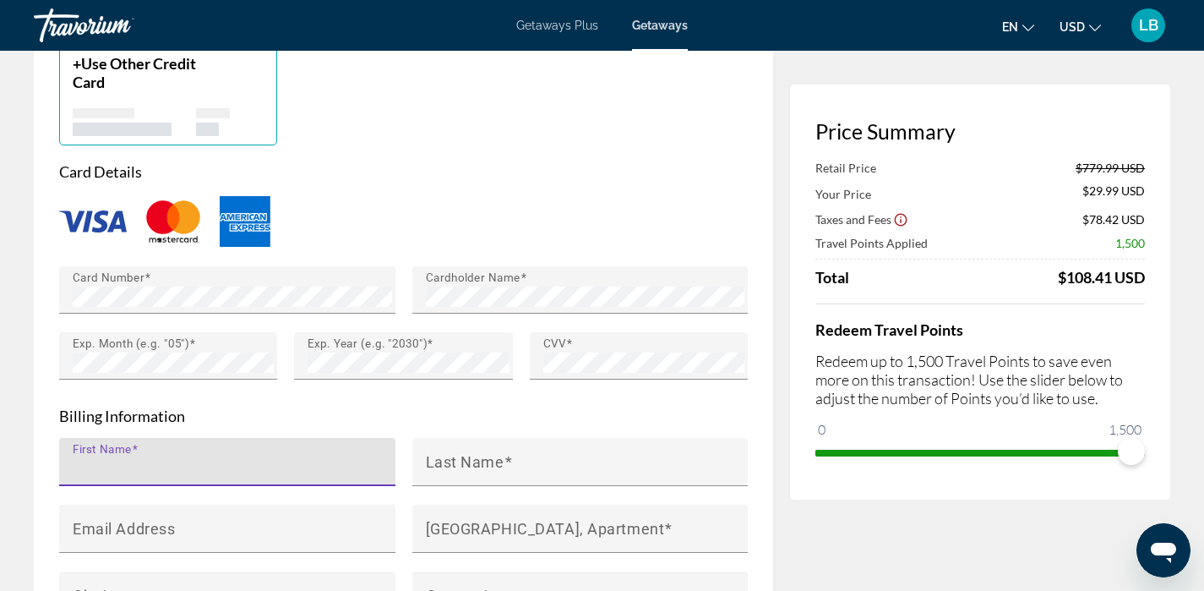
click at [219, 462] on input "First Name" at bounding box center [233, 469] width 320 height 20
type input "********"
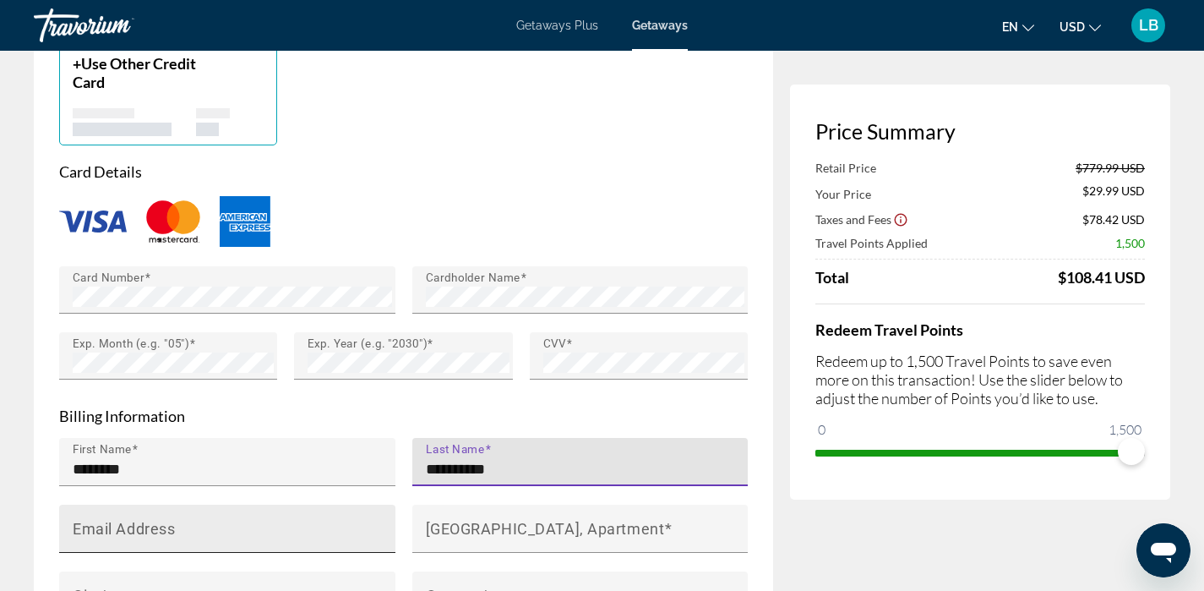
type input "**********"
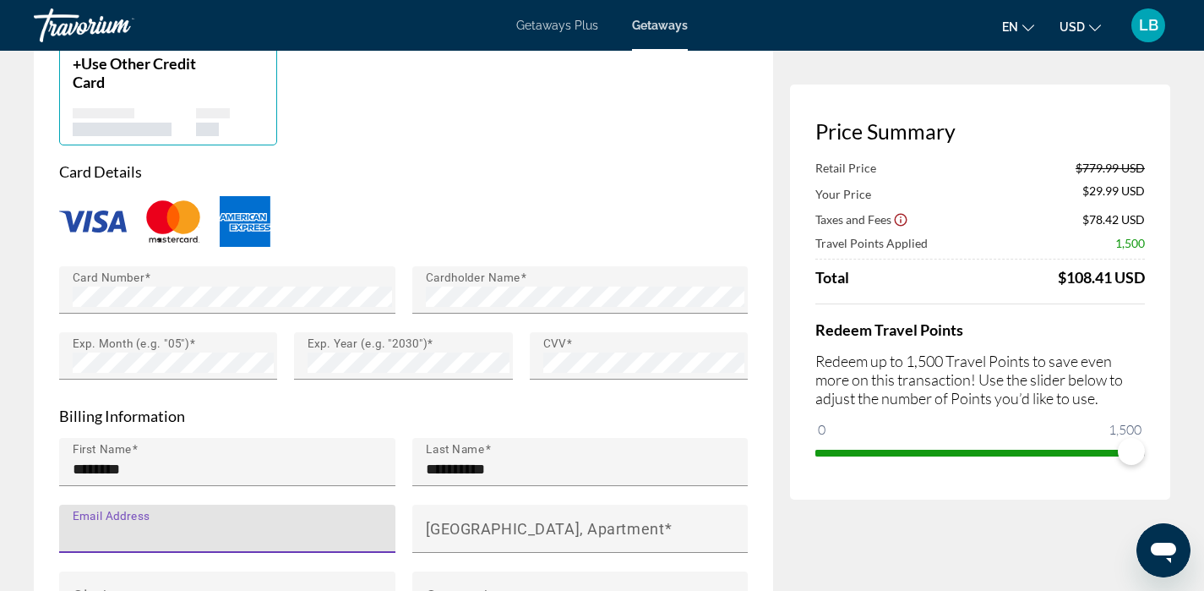
click at [75, 543] on input "Email Address" at bounding box center [233, 536] width 320 height 20
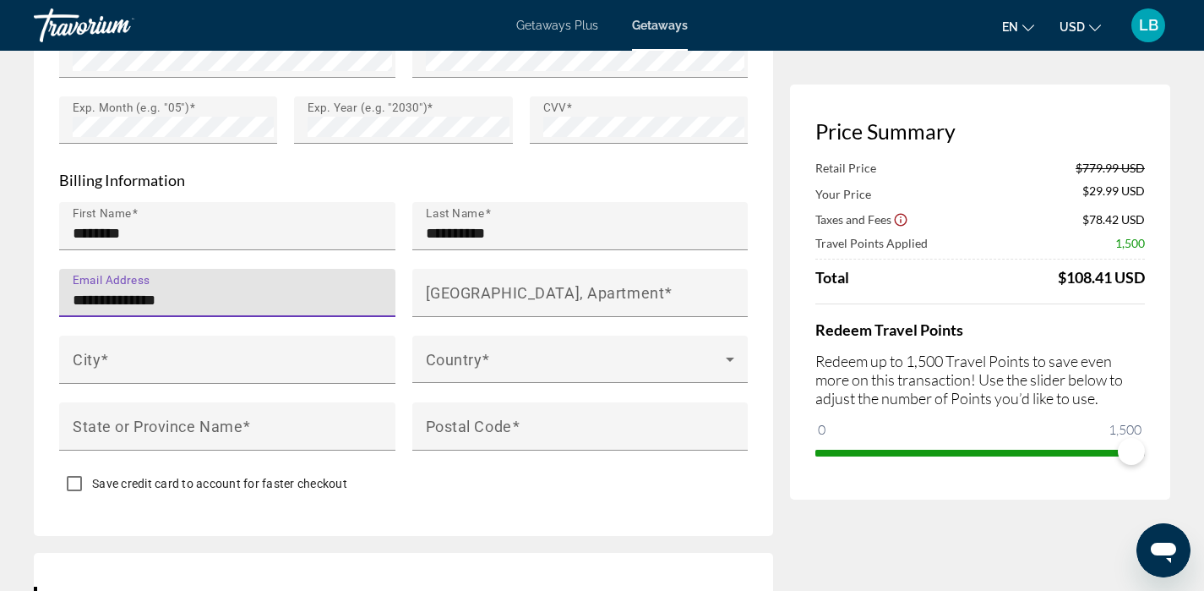
scroll to position [1610, 0]
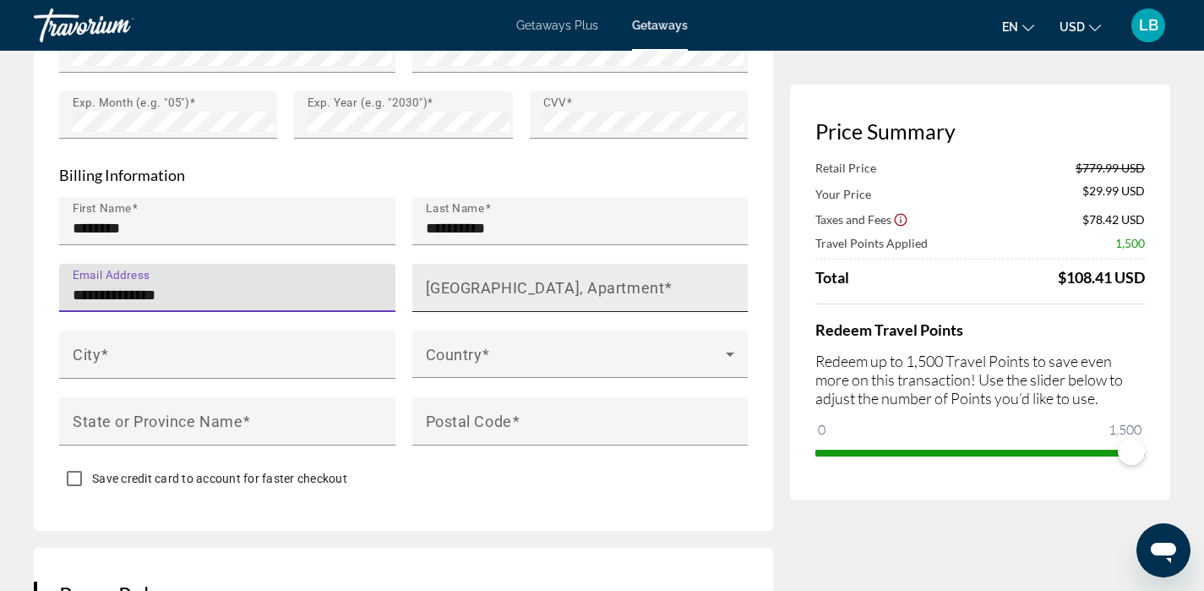
type input "**********"
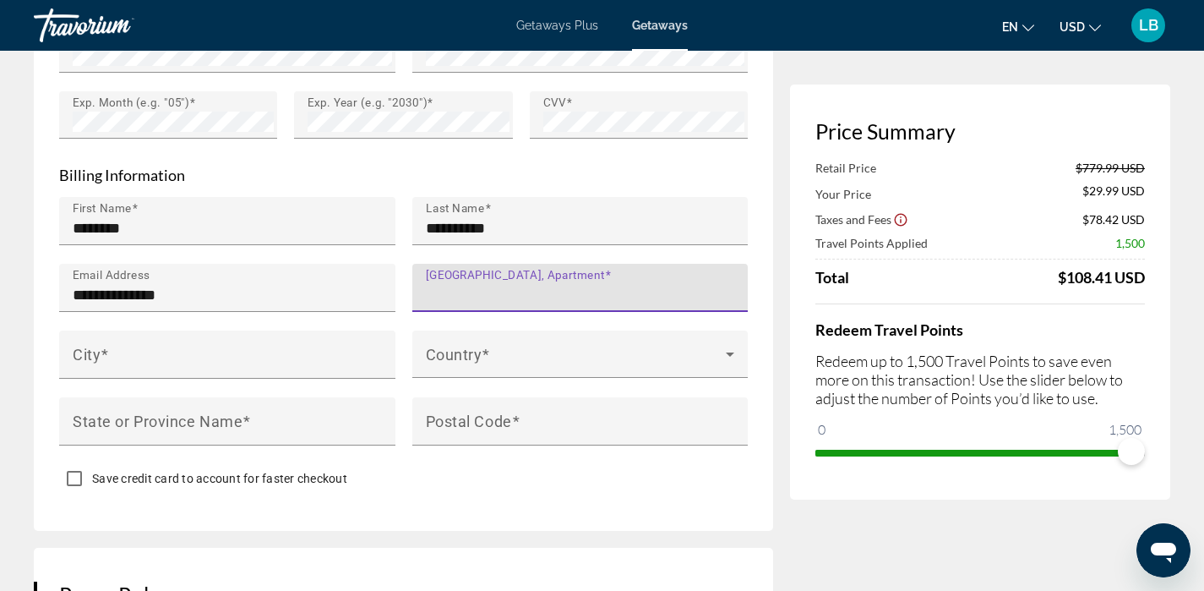
click at [437, 300] on input "[GEOGRAPHIC_DATA], Apartment" at bounding box center [586, 295] width 320 height 20
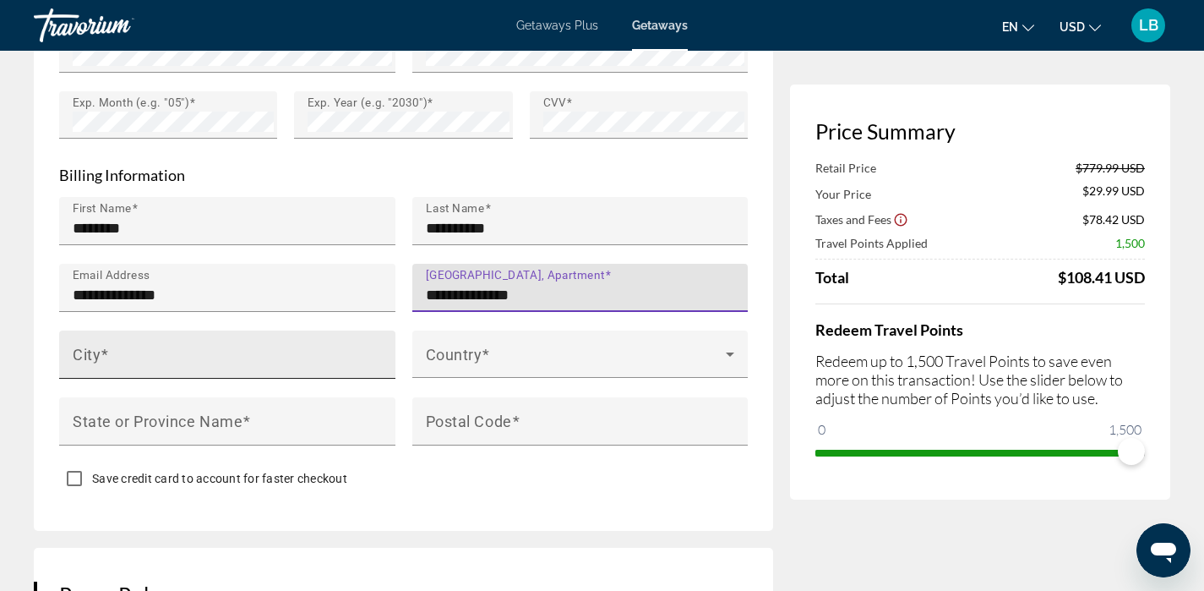
type input "**********"
click at [318, 341] on div "City" at bounding box center [233, 354] width 320 height 48
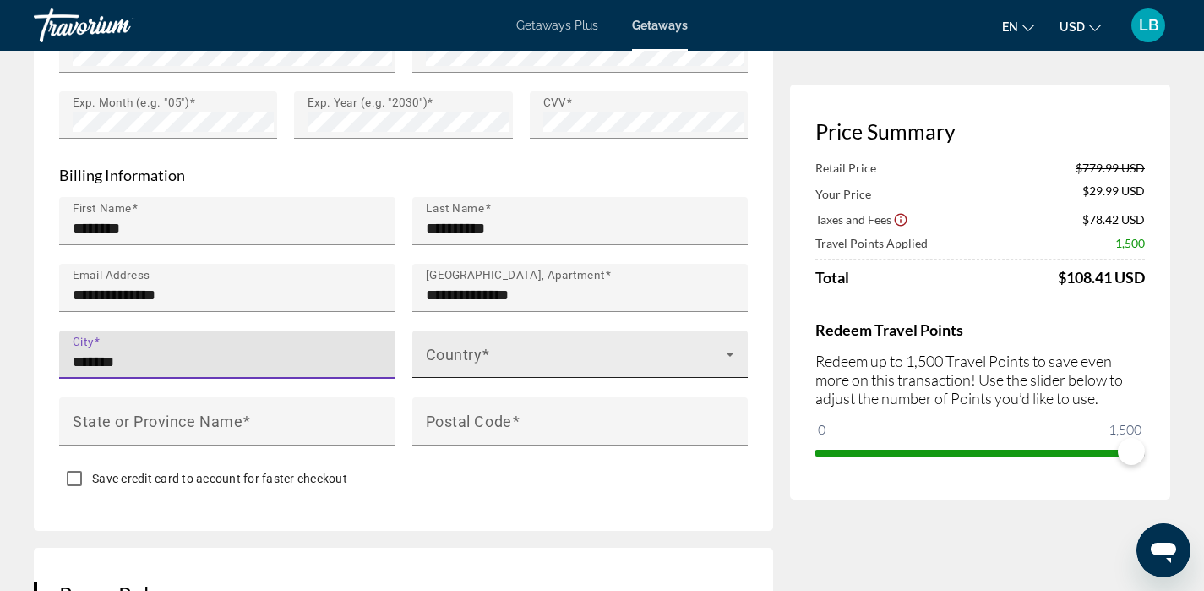
type input "*******"
click at [538, 346] on div "Country" at bounding box center [580, 353] width 309 height 47
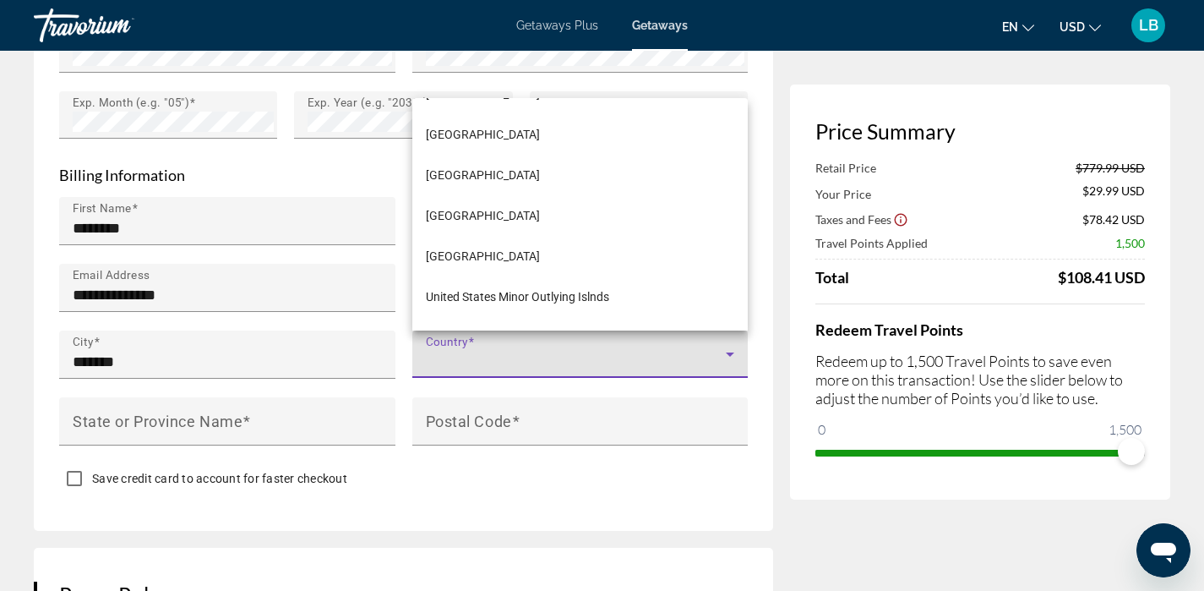
scroll to position [9698, 0]
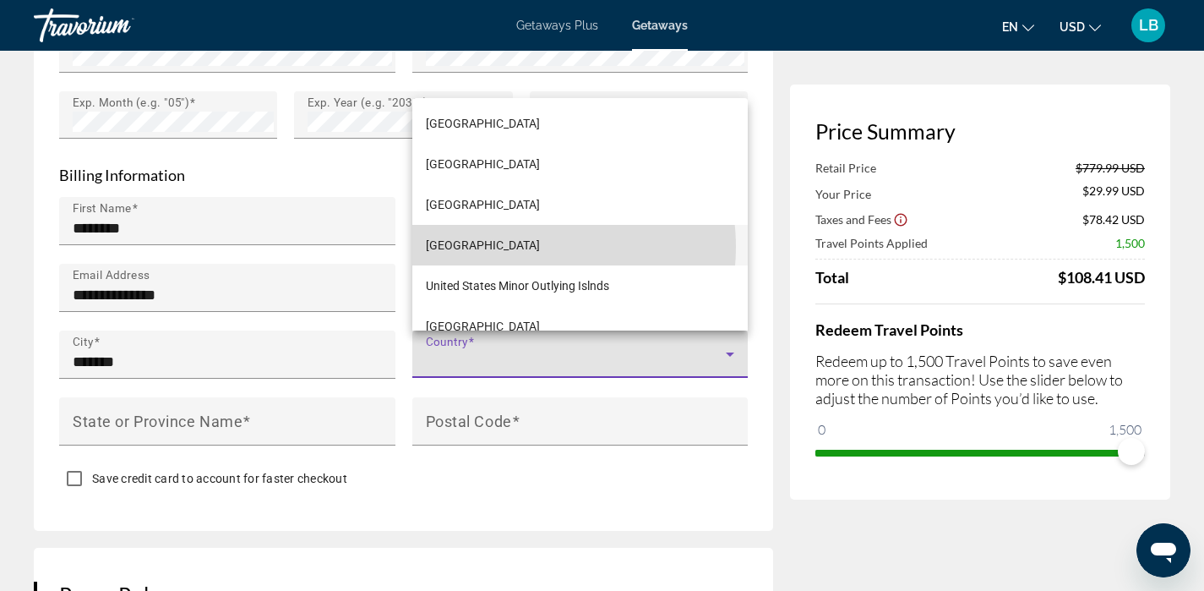
click at [514, 247] on span "[GEOGRAPHIC_DATA]" at bounding box center [483, 245] width 114 height 20
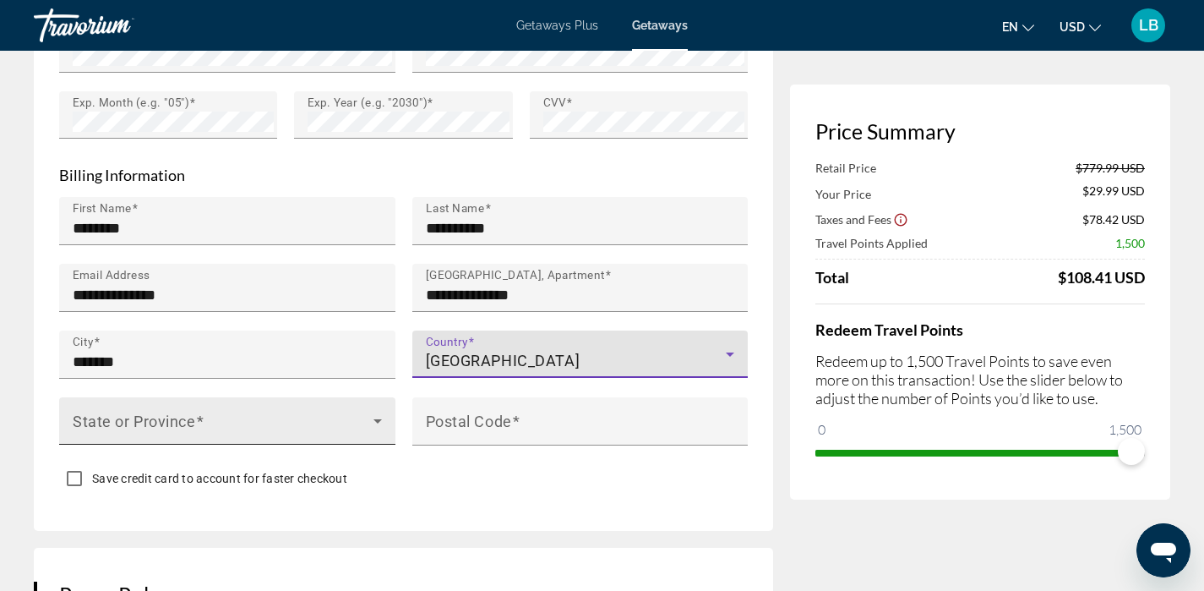
click at [269, 421] on span "Main content" at bounding box center [223, 428] width 301 height 20
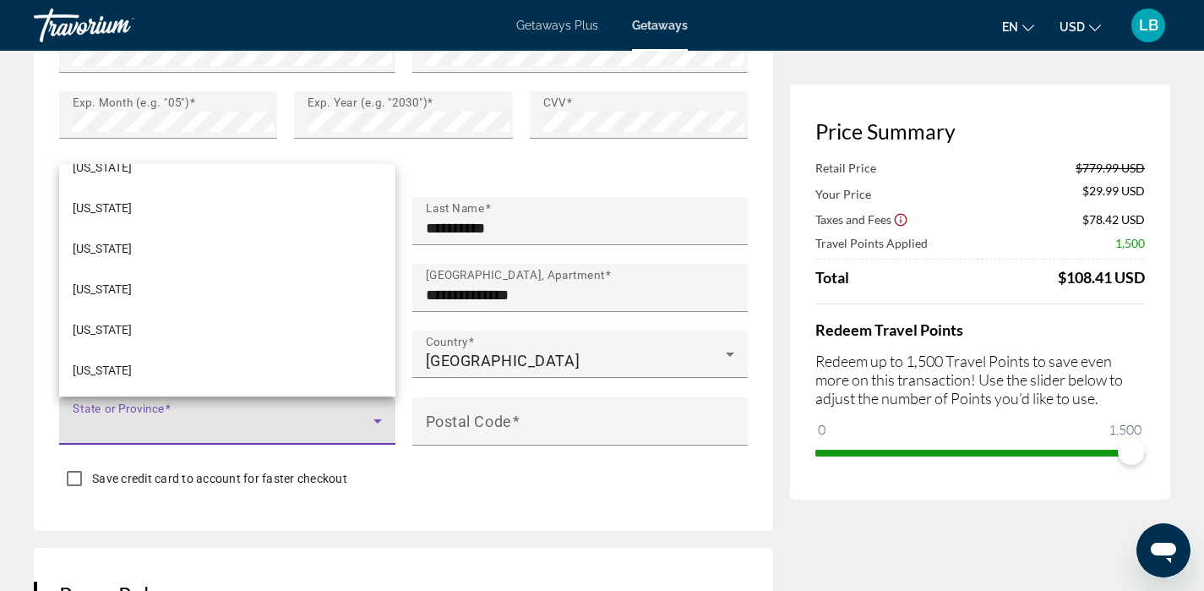
scroll to position [276, 0]
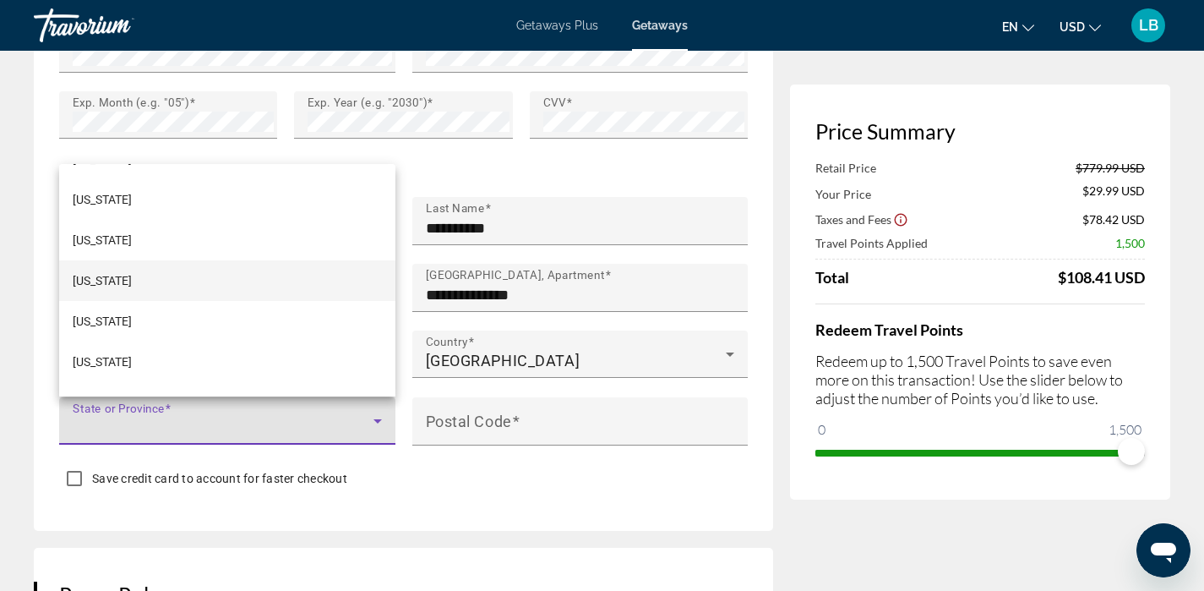
click at [220, 282] on mat-option "[US_STATE]" at bounding box center [227, 280] width 336 height 41
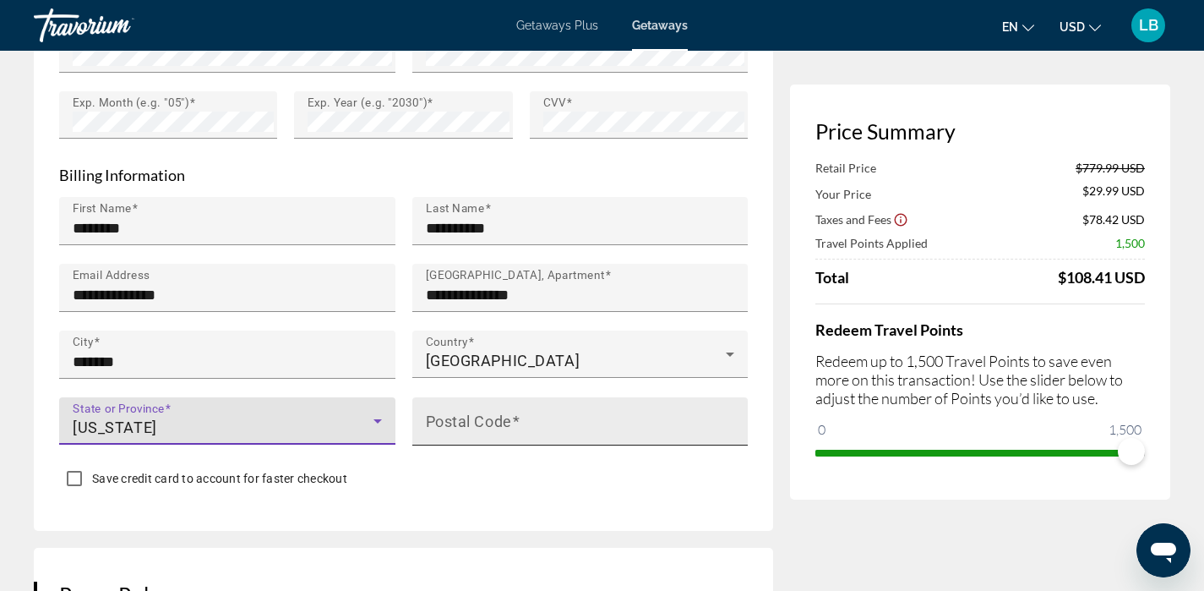
click at [506, 420] on mat-label "Postal Code" at bounding box center [469, 421] width 86 height 18
click at [506, 420] on input "Postal Code" at bounding box center [586, 428] width 320 height 20
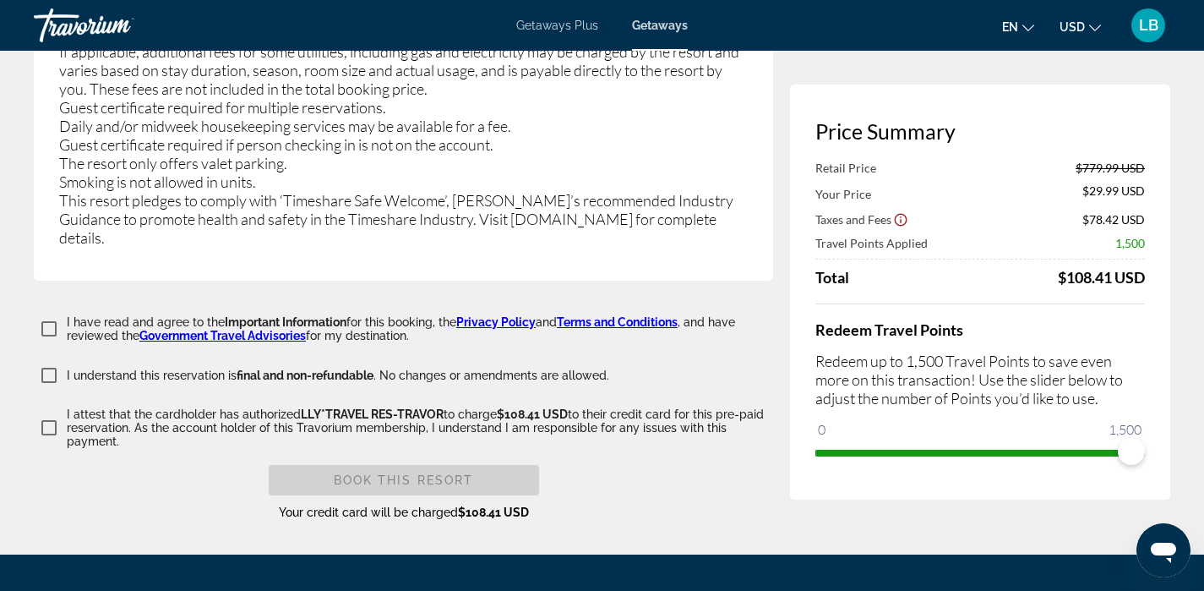
scroll to position [3220, 0]
type input "*****"
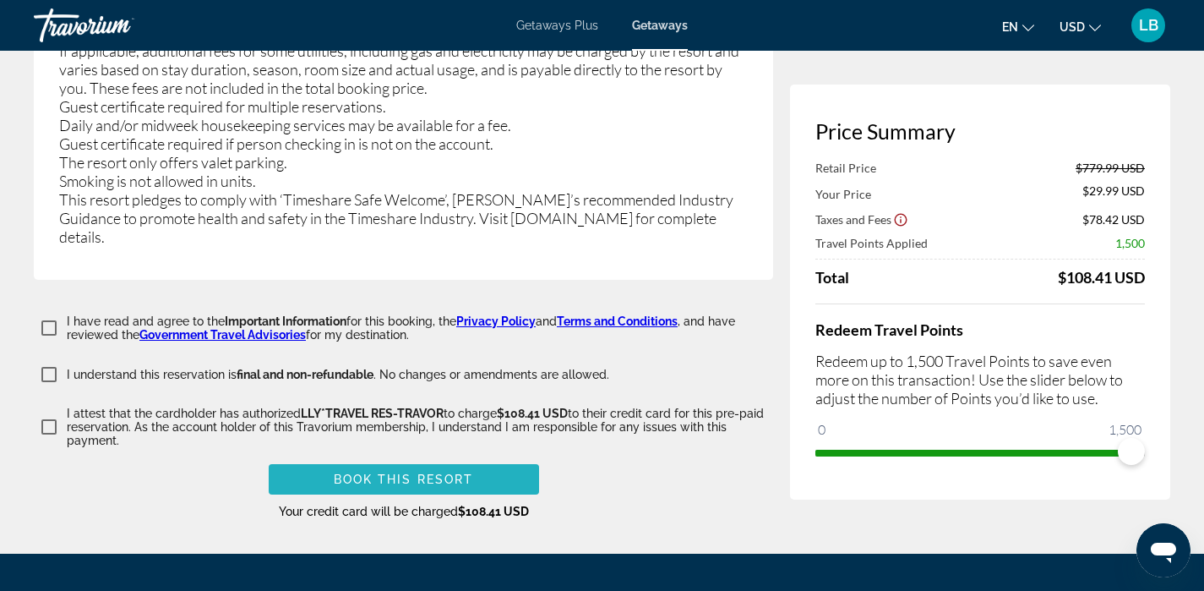
click at [395, 472] on span "Book this Resort" at bounding box center [404, 479] width 140 height 14
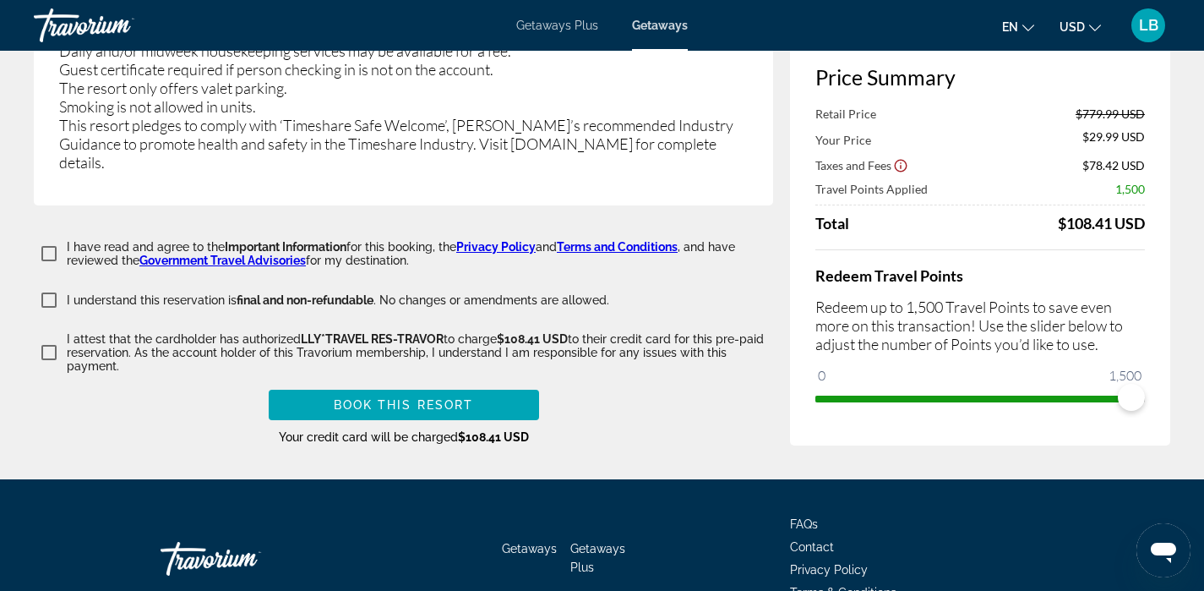
scroll to position [3302, 0]
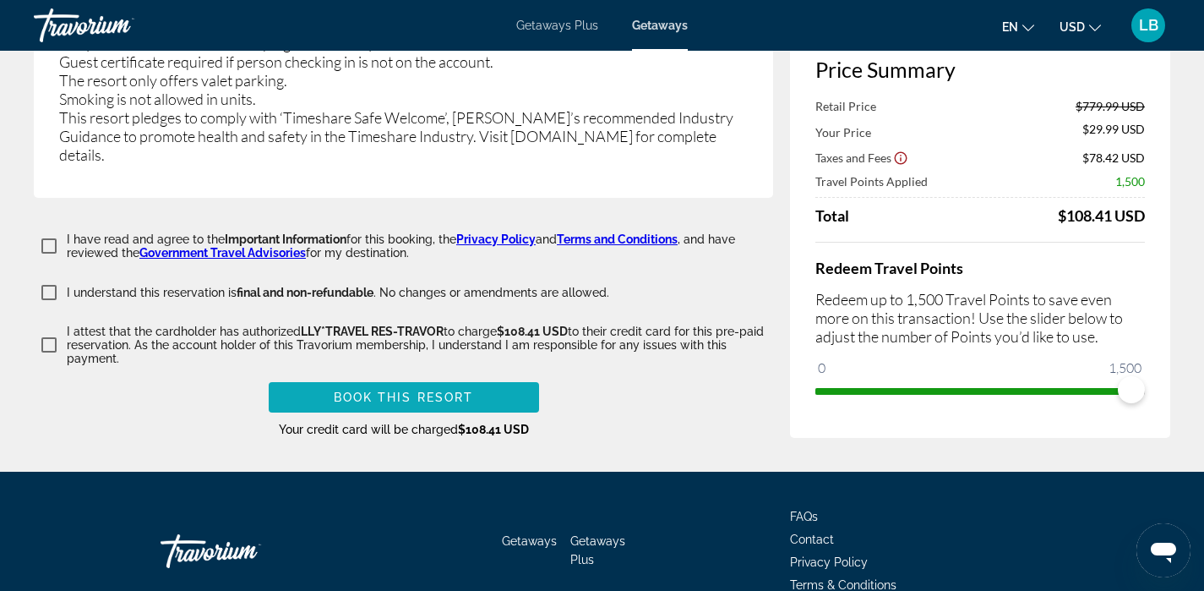
type input "**********"
click at [429, 391] on span "Book this Resort" at bounding box center [404, 398] width 140 height 14
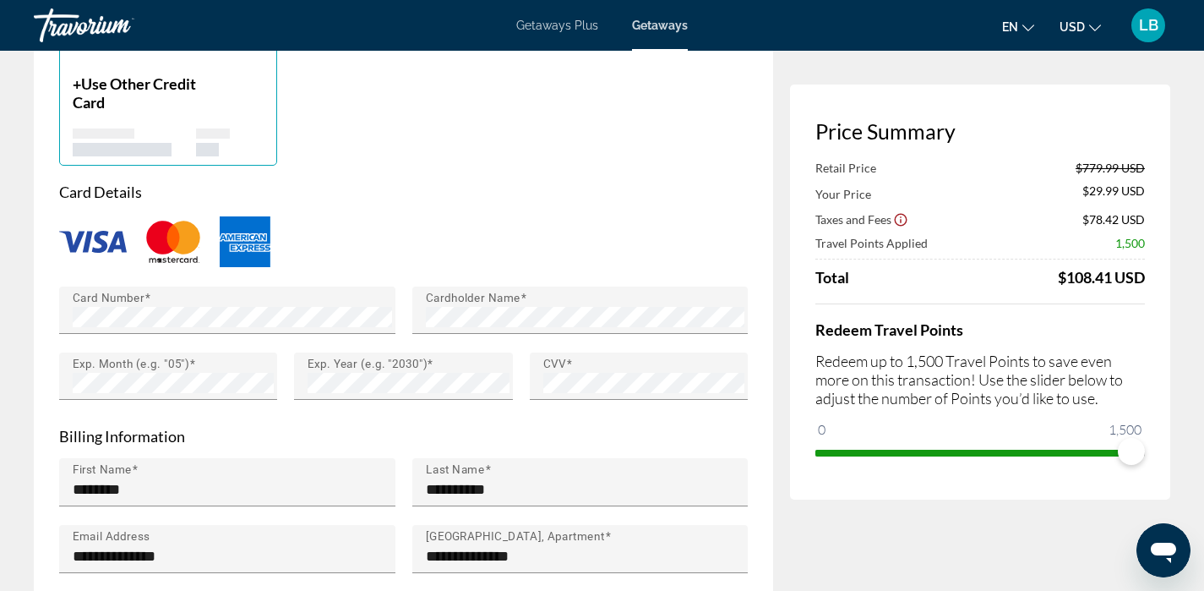
scroll to position [1426, 0]
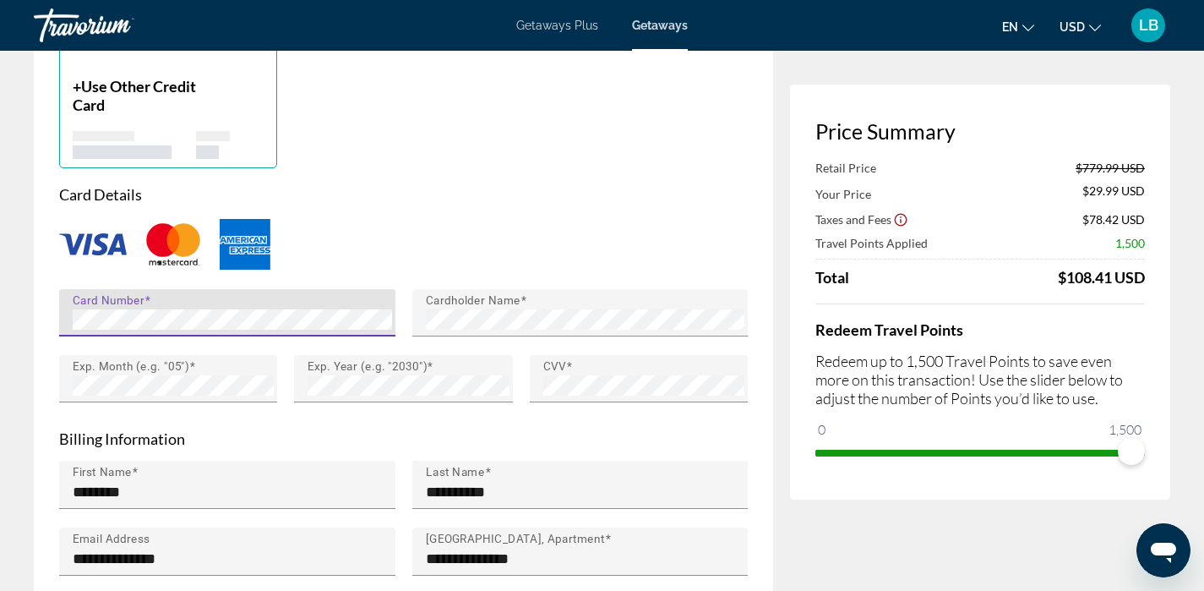
click at [232, 429] on form "**********" at bounding box center [403, 473] width 689 height 576
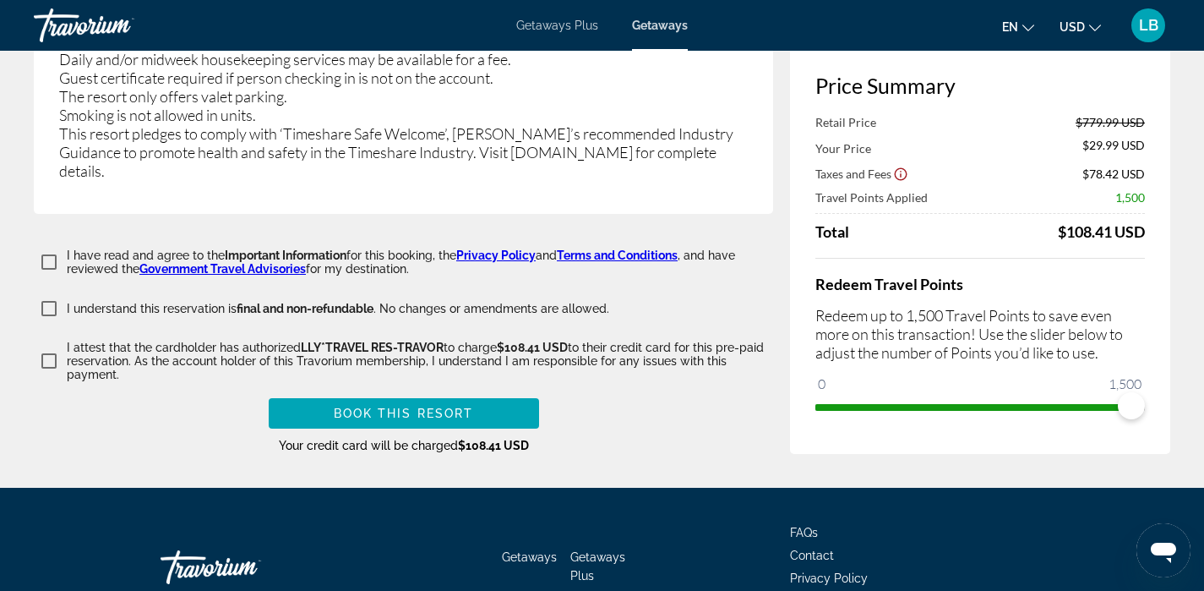
scroll to position [3418, 0]
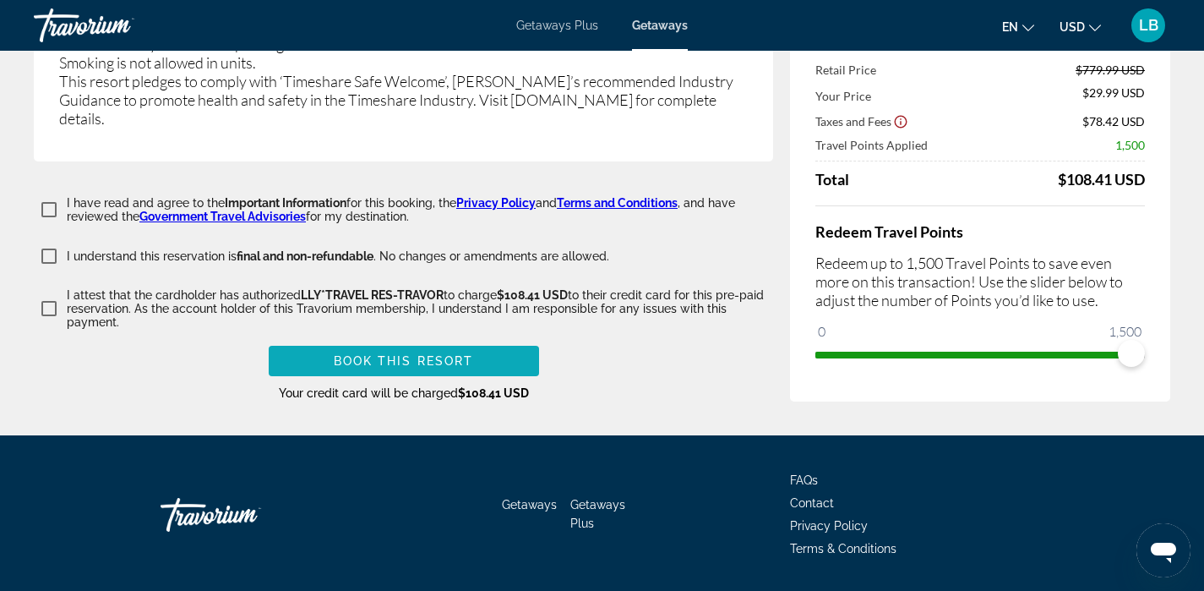
click at [391, 354] on span "Book this Resort" at bounding box center [404, 361] width 140 height 14
